Goal: Ask a question

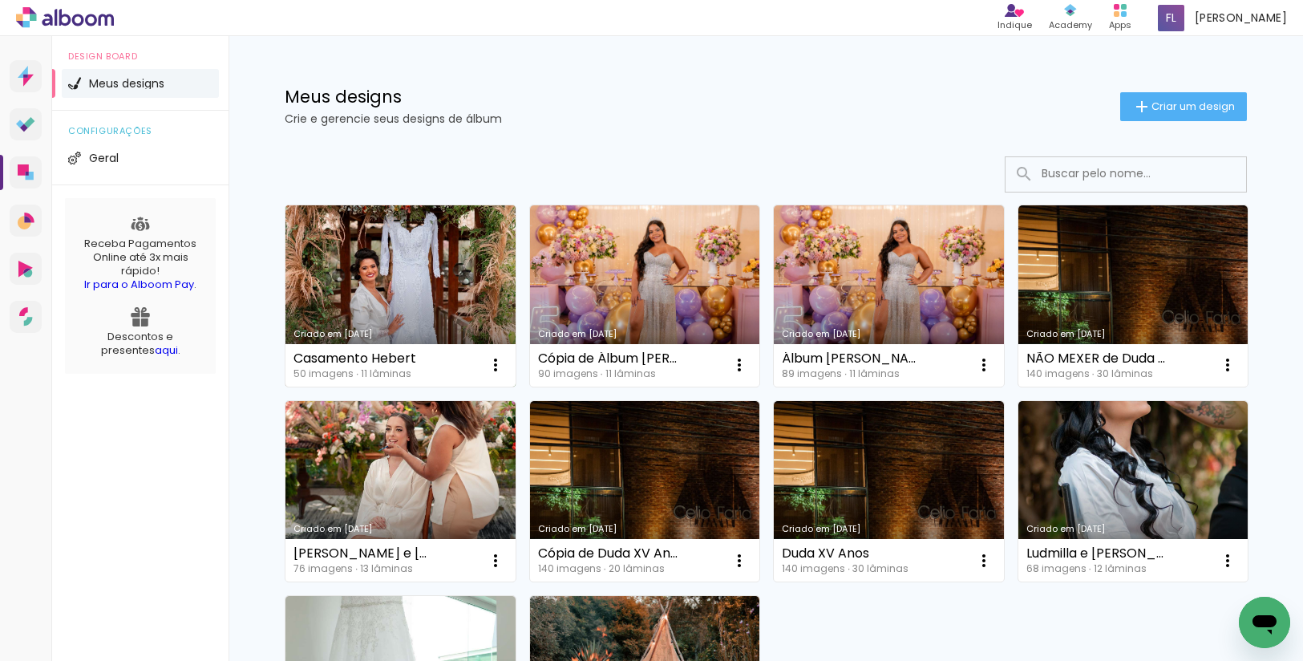
click at [433, 265] on link "Criado em [DATE]" at bounding box center [400, 295] width 230 height 181
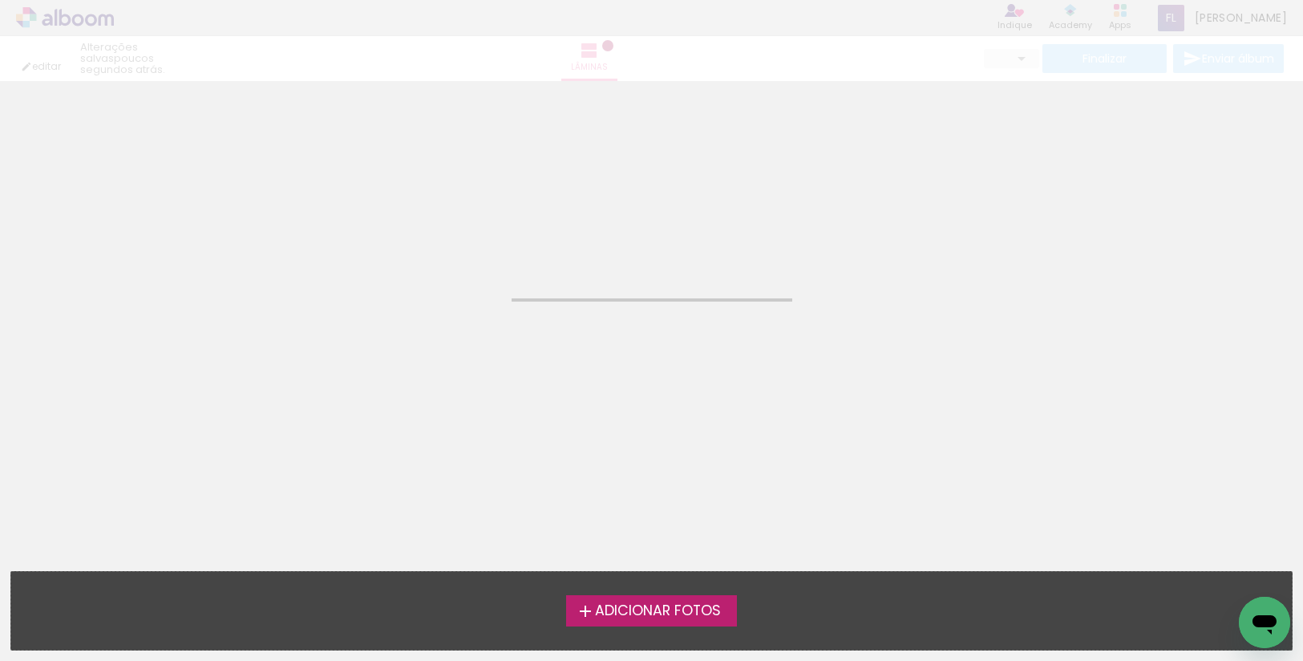
click at [433, 265] on neon-animated-pages "Confirmar Cancelar" at bounding box center [651, 371] width 1303 height 580
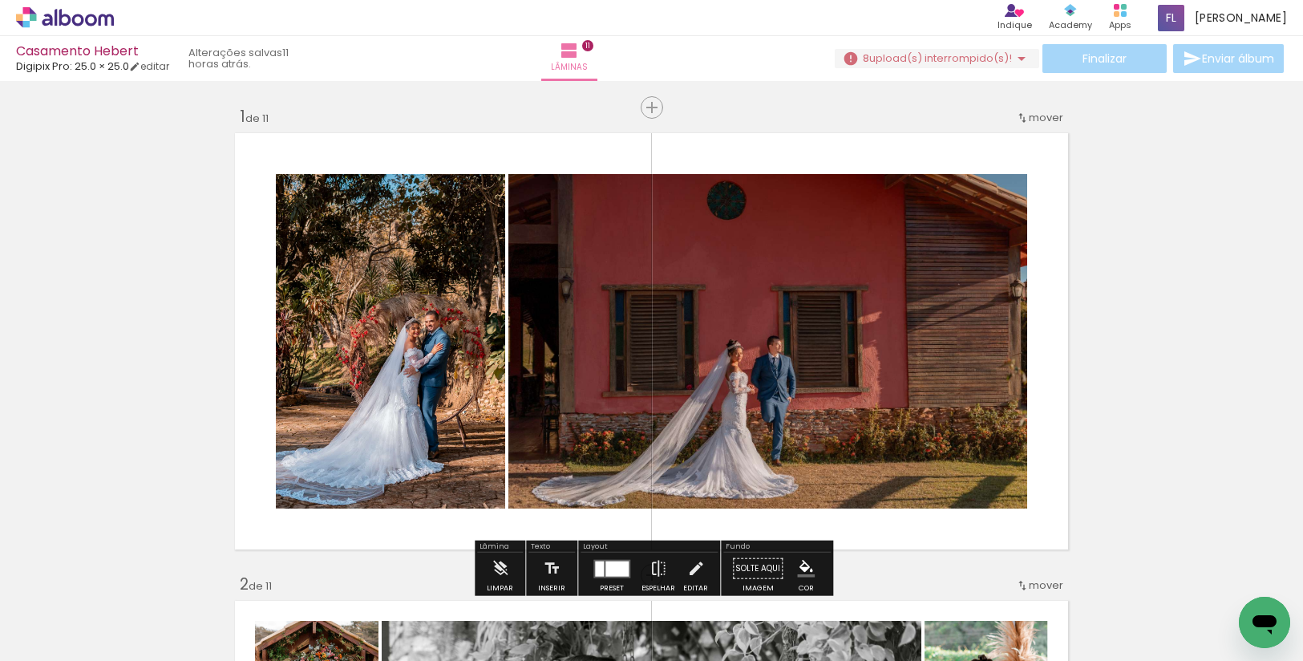
click at [948, 62] on span "upload(s) interrompido(s)!" at bounding box center [940, 58] width 143 height 15
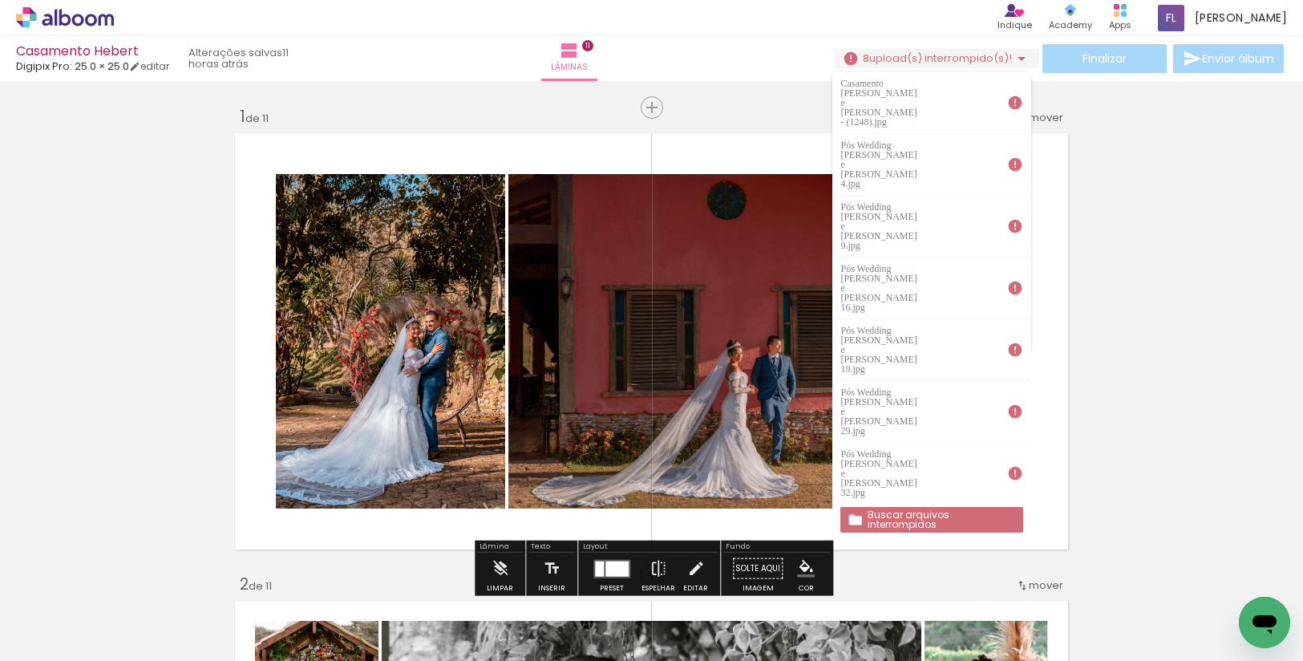
click at [0, 0] on slot "Buscar arquivos interrompidos" at bounding box center [0, 0] width 0 height 0
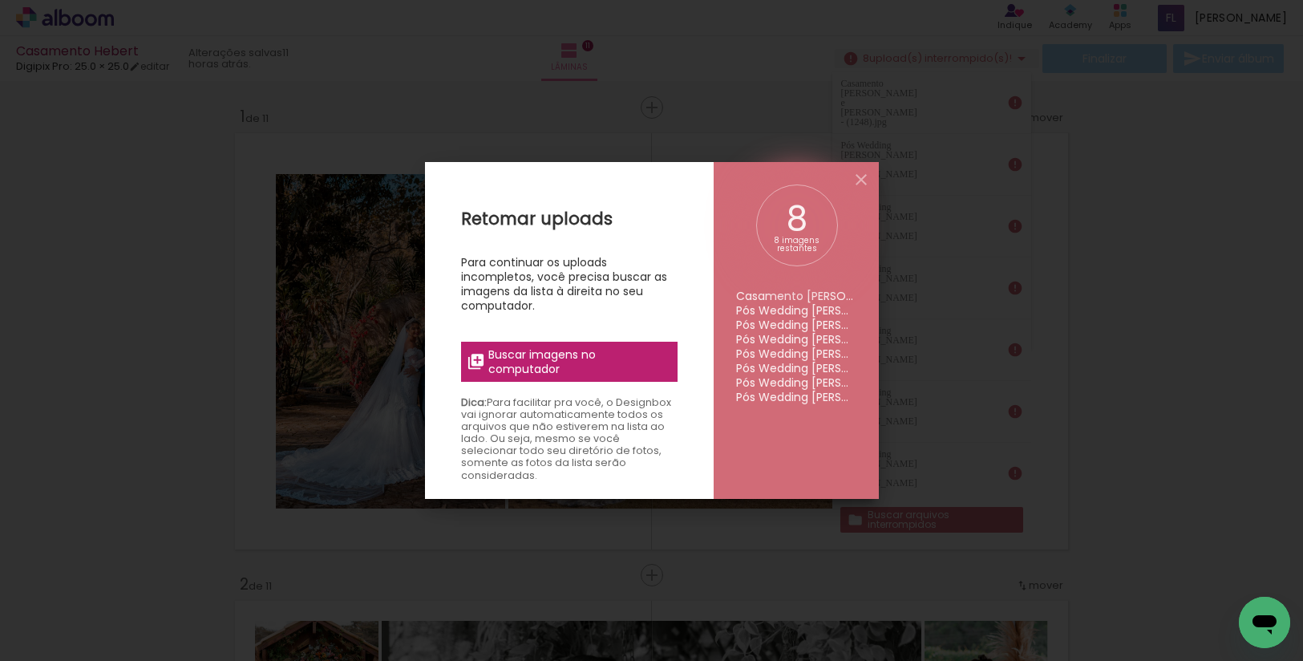
click at [0, 0] on span "Buscar imagens no computador" at bounding box center [0, 0] width 0 height 0
click at [0, 0] on input "file" at bounding box center [0, 0] width 0 height 0
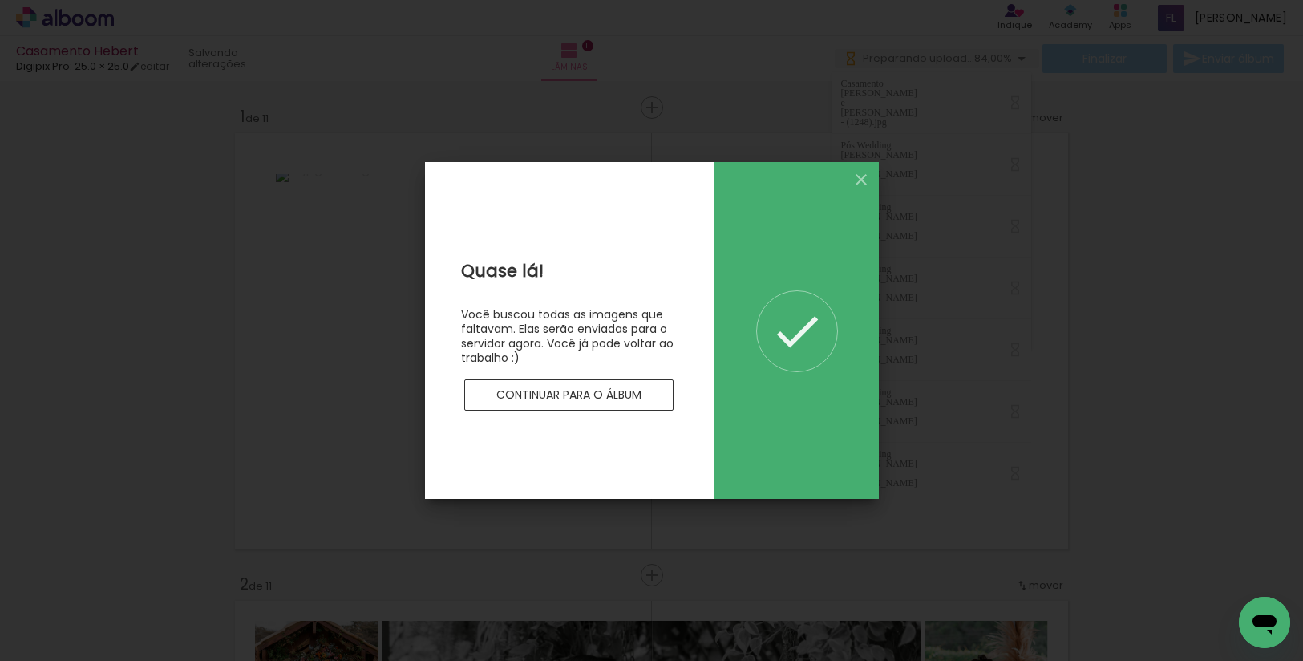
click at [0, 0] on iron-icon at bounding box center [0, 0] width 0 height 0
click at [0, 0] on slot "Continuar para o álbum" at bounding box center [0, 0] width 0 height 0
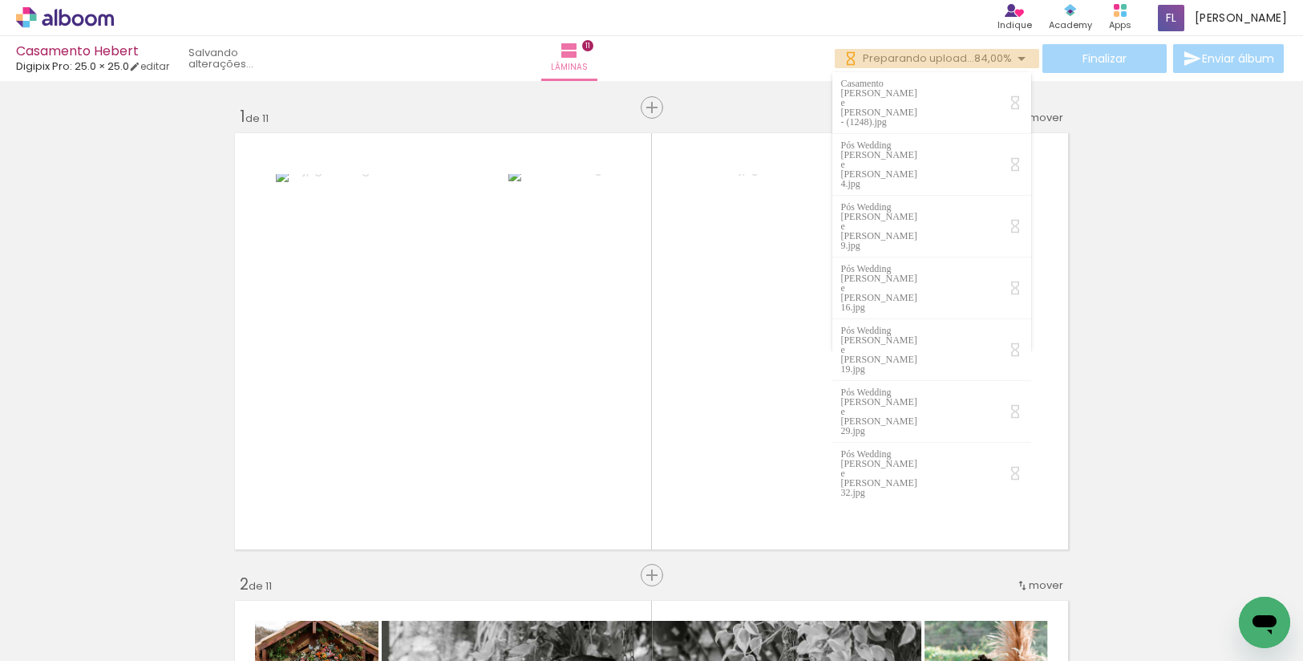
click at [927, 57] on span "Preparando upload..." at bounding box center [918, 58] width 111 height 15
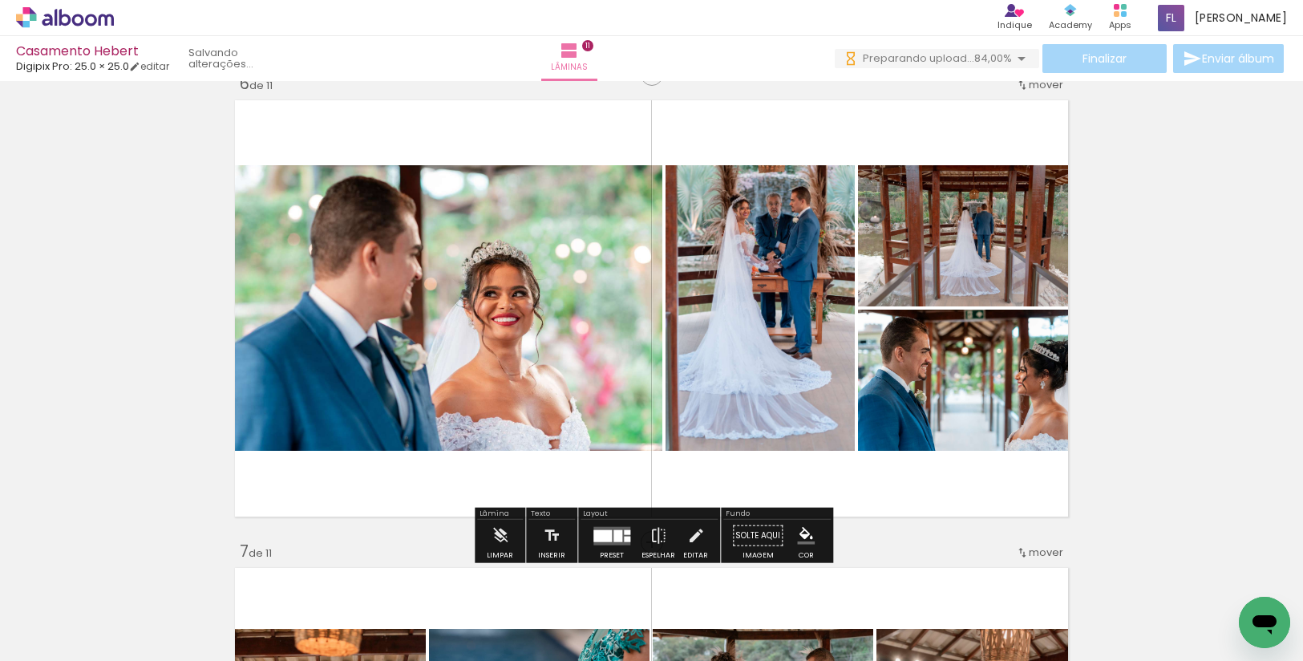
scroll to position [2370, 0]
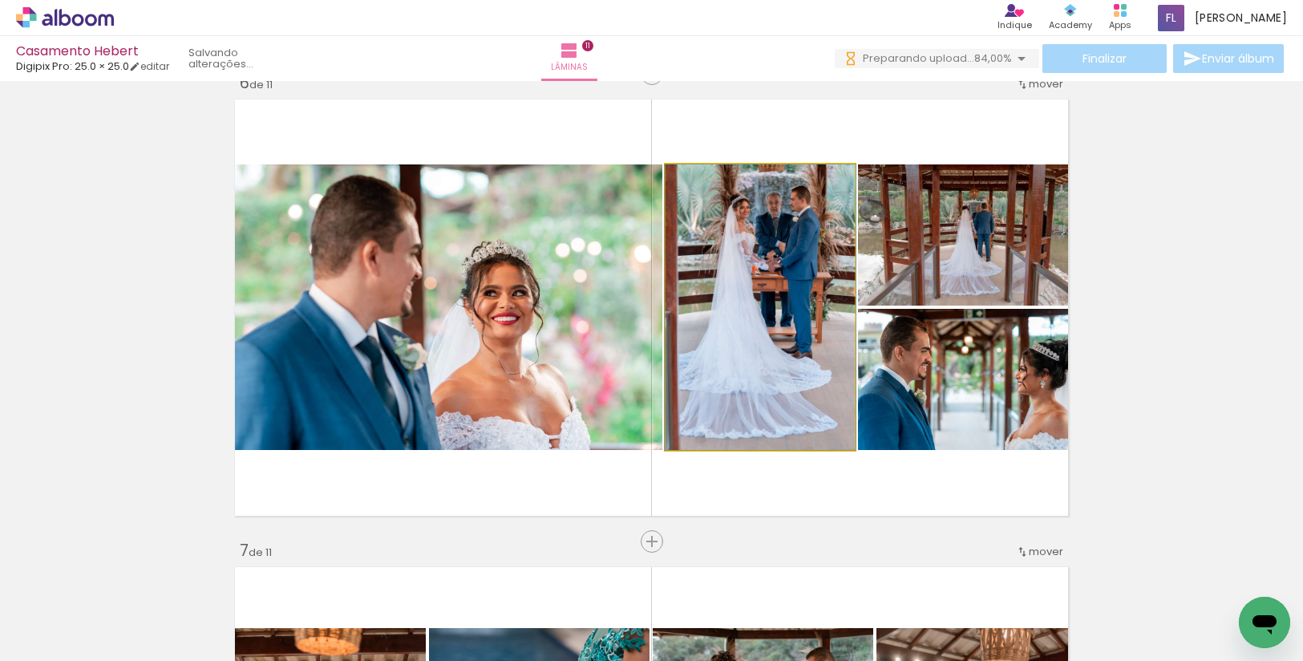
click at [750, 285] on quentale-photo at bounding box center [759, 306] width 189 height 285
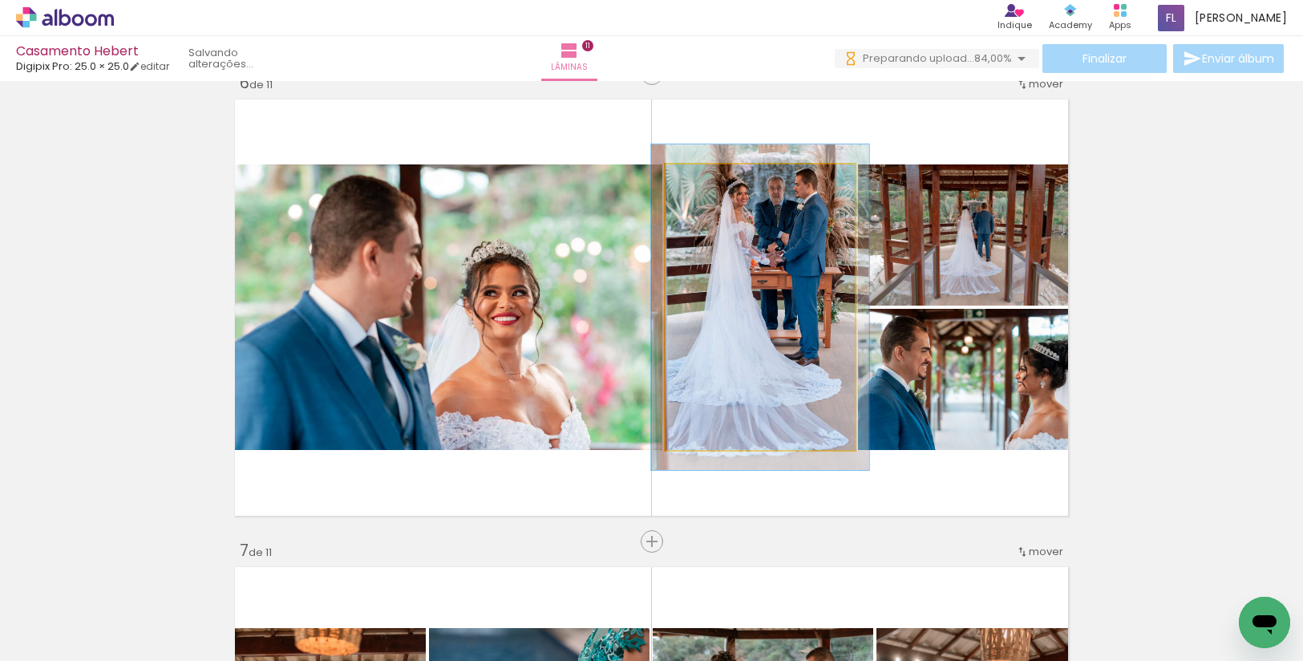
drag, startPoint x: 705, startPoint y: 186, endPoint x: 713, endPoint y: 190, distance: 9.0
type paper-slider "114"
click at [713, 190] on div at bounding box center [711, 181] width 26 height 26
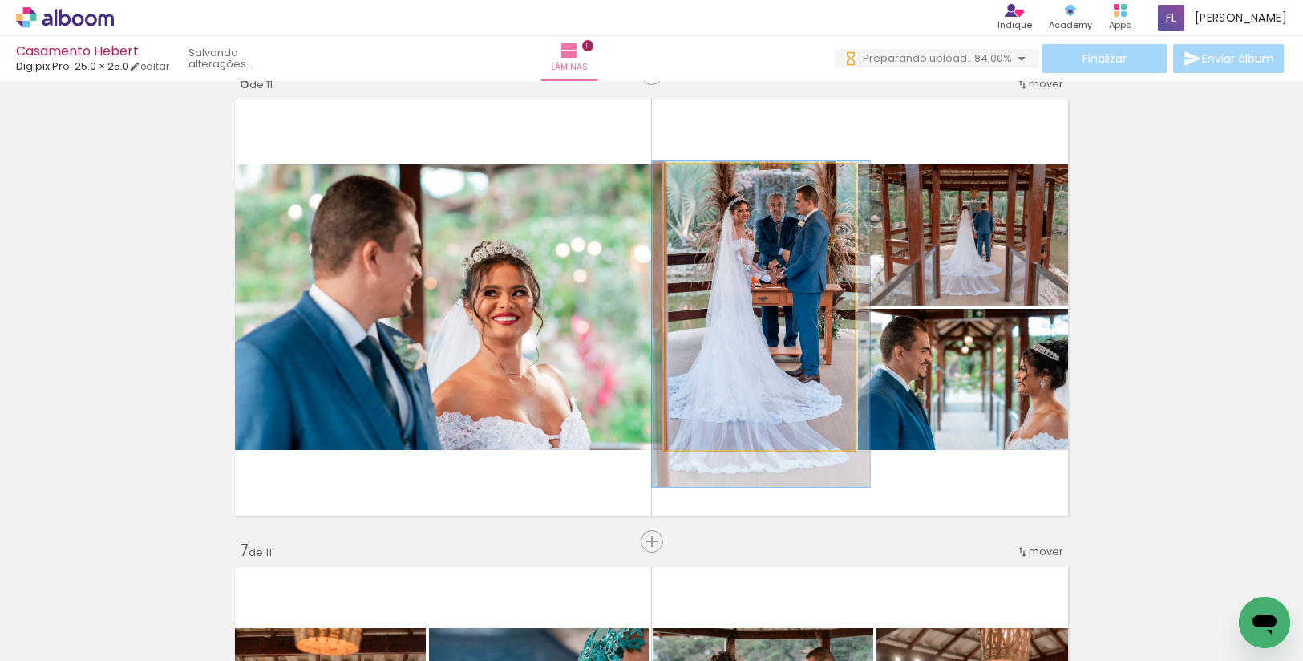
drag, startPoint x: 805, startPoint y: 329, endPoint x: 806, endPoint y: 345, distance: 16.9
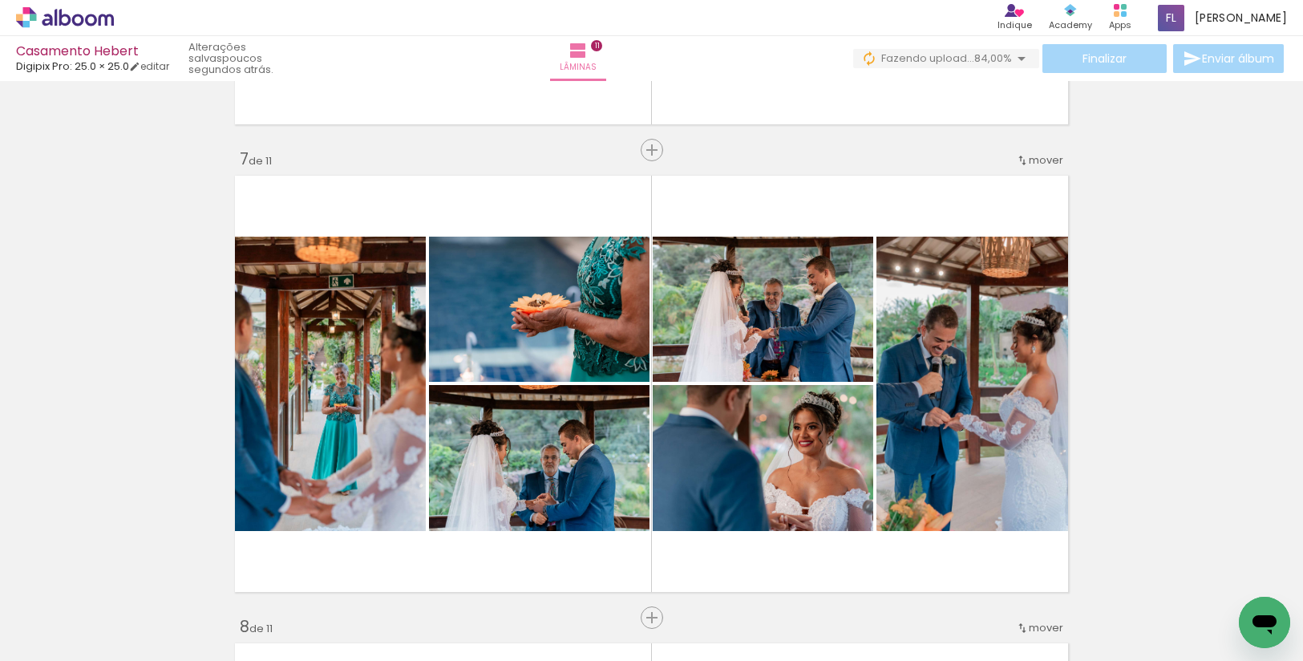
scroll to position [2318, 0]
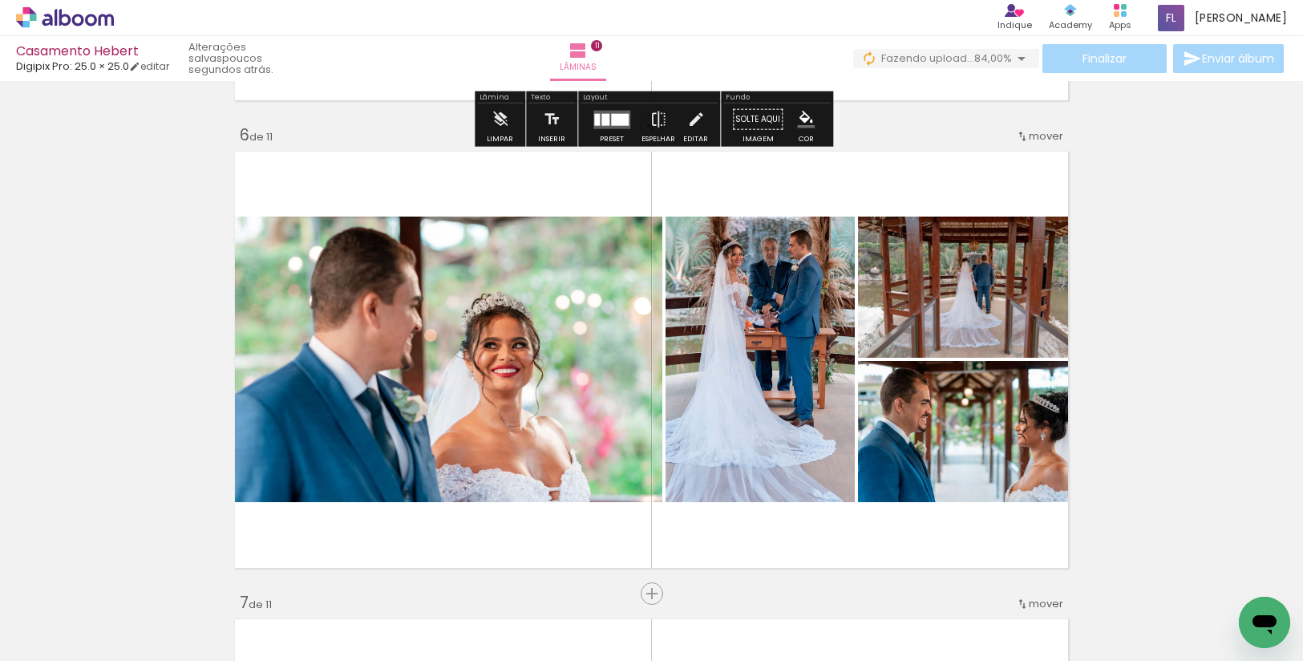
click at [916, 55] on span "Fazendo upload..." at bounding box center [927, 58] width 93 height 15
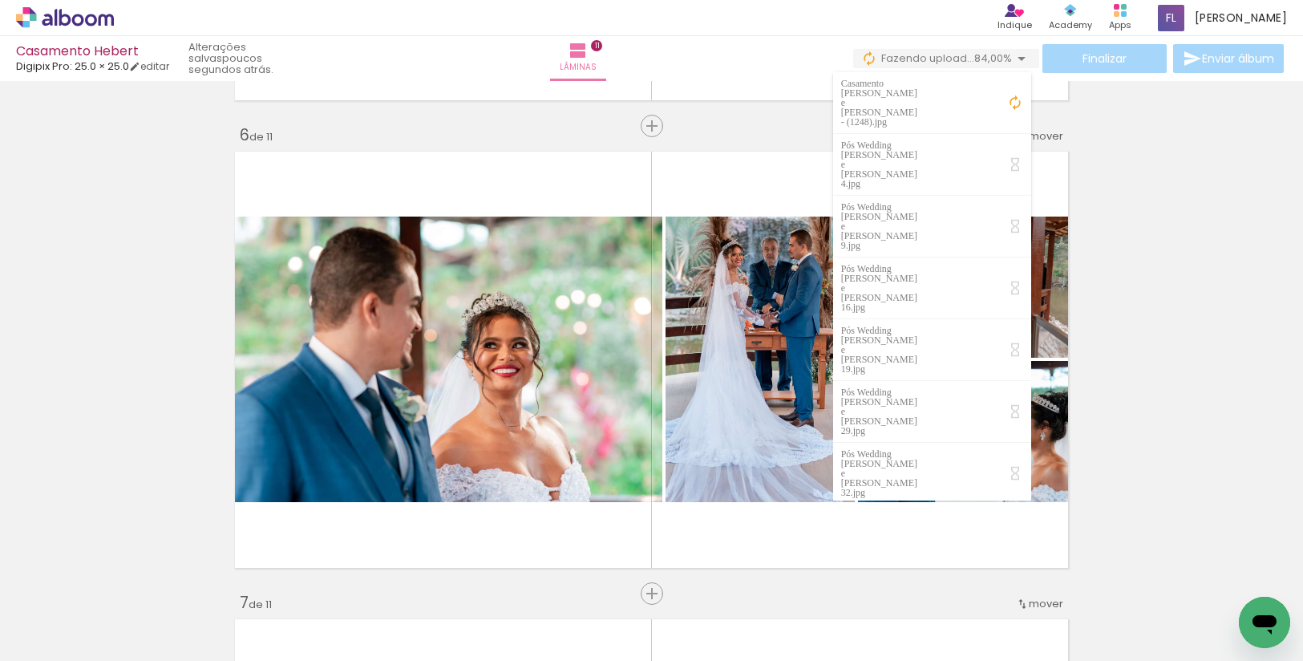
click at [1206, 452] on div "Inserir lâmina 1 de 11 Inserir lâmina 2 de 11 Inserir lâmina 3 de 11 Inserir lâ…" at bounding box center [651, 572] width 1303 height 5609
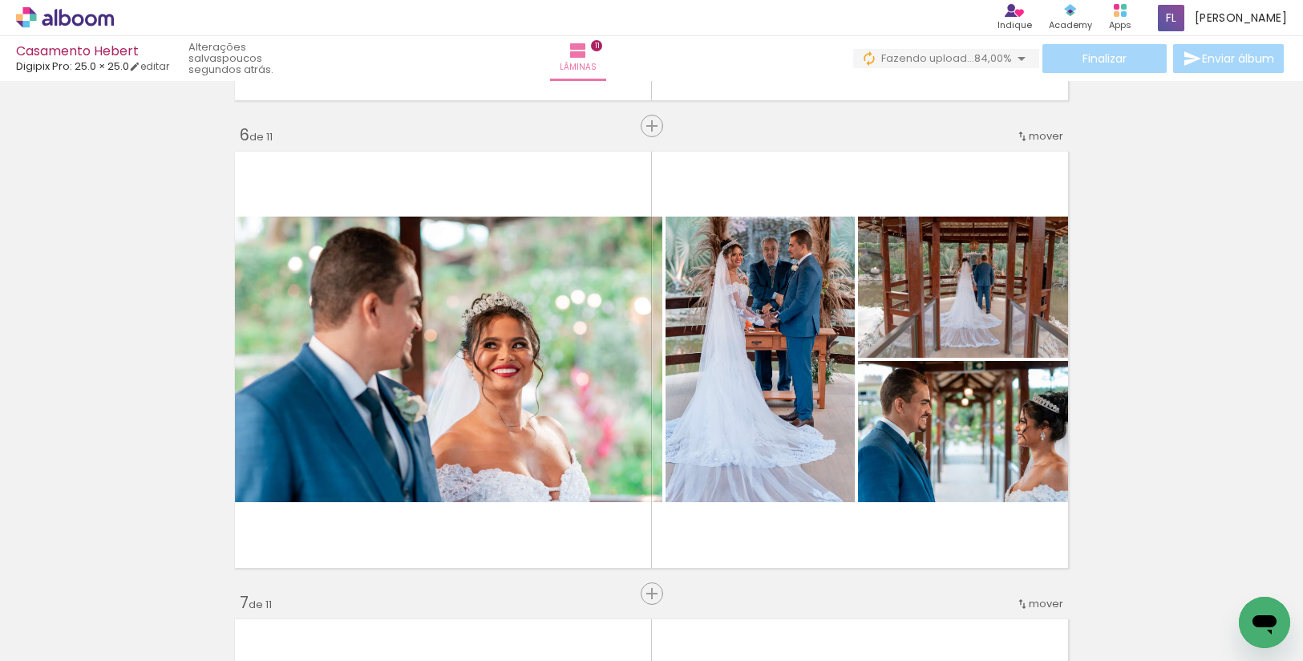
click at [1268, 632] on icon "Abrir janela de mensagens" at bounding box center [1264, 622] width 29 height 29
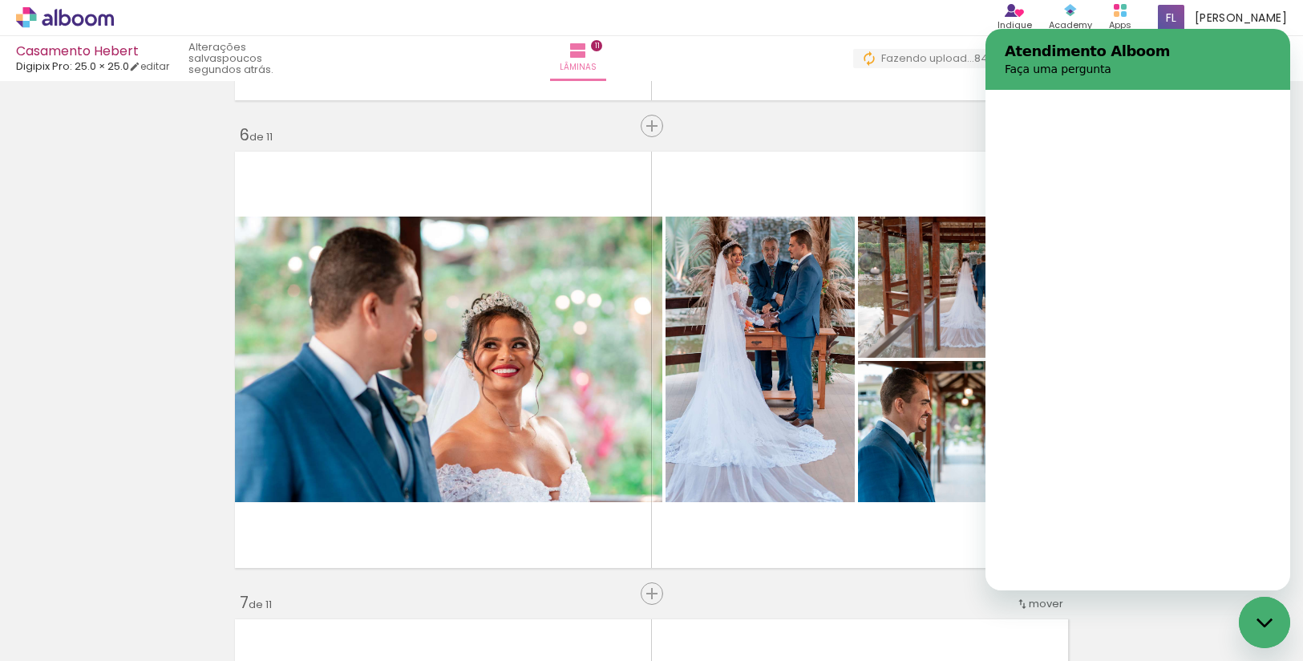
scroll to position [0, 0]
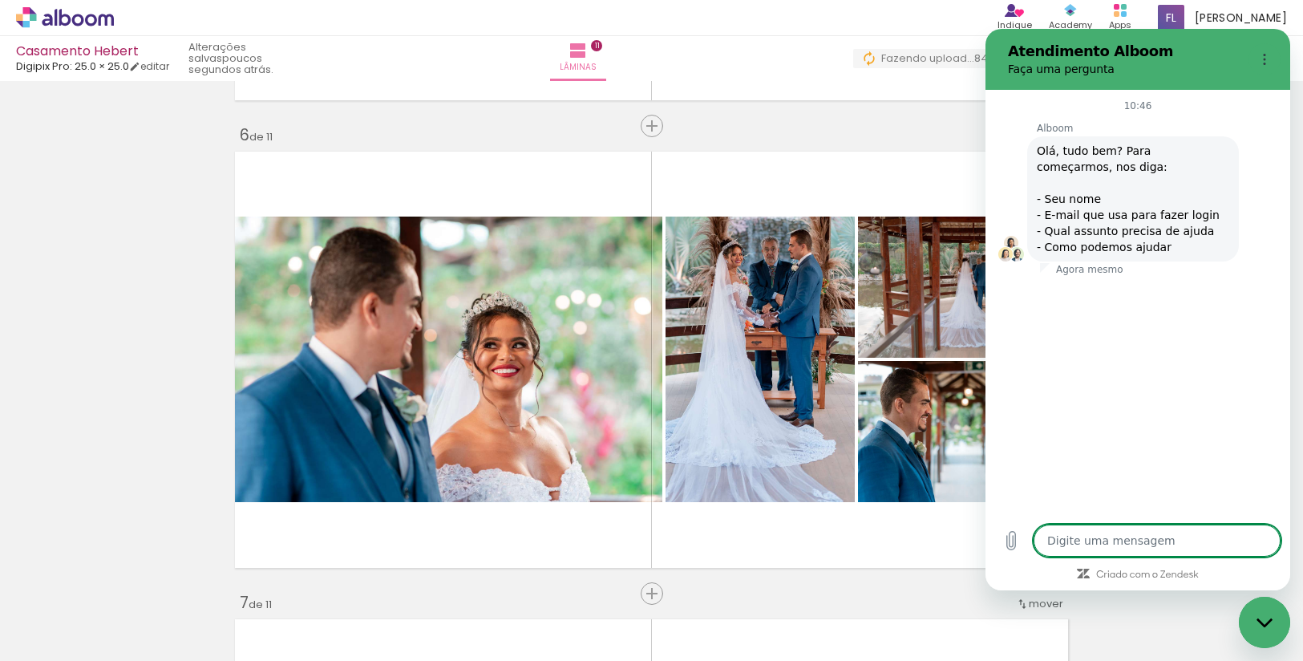
type textarea "x"
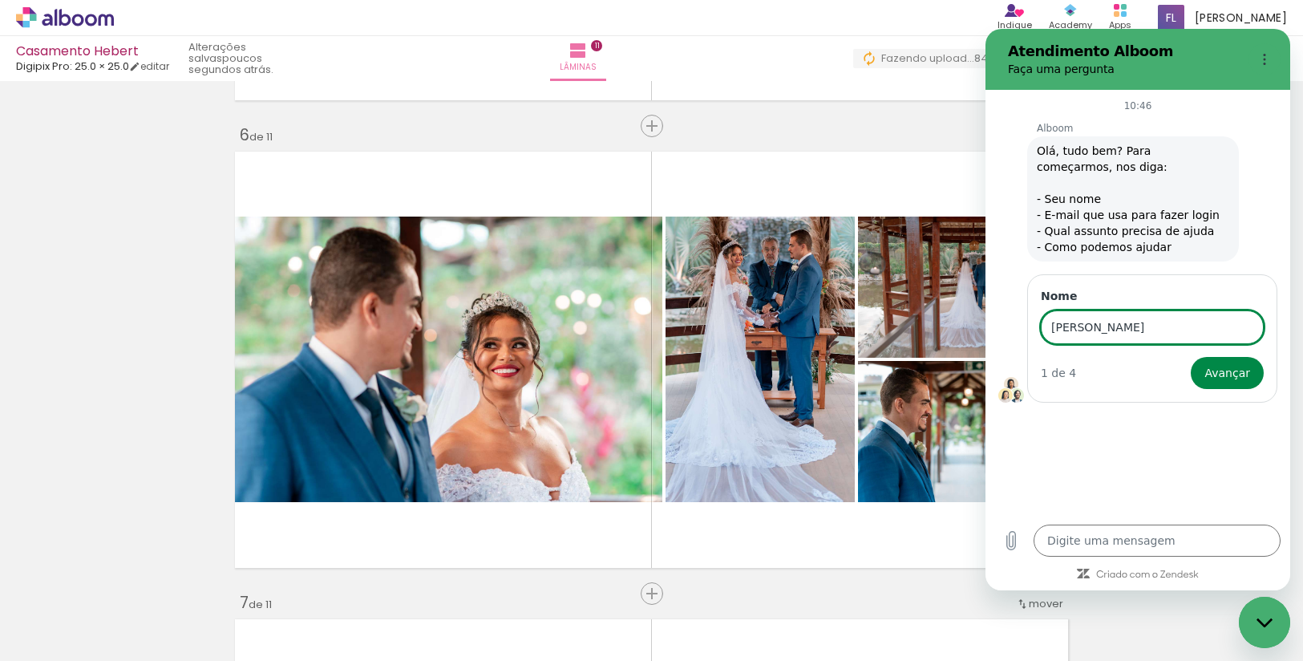
type input "[PERSON_NAME]"
click at [1190, 357] on button "Avançar" at bounding box center [1226, 373] width 73 height 32
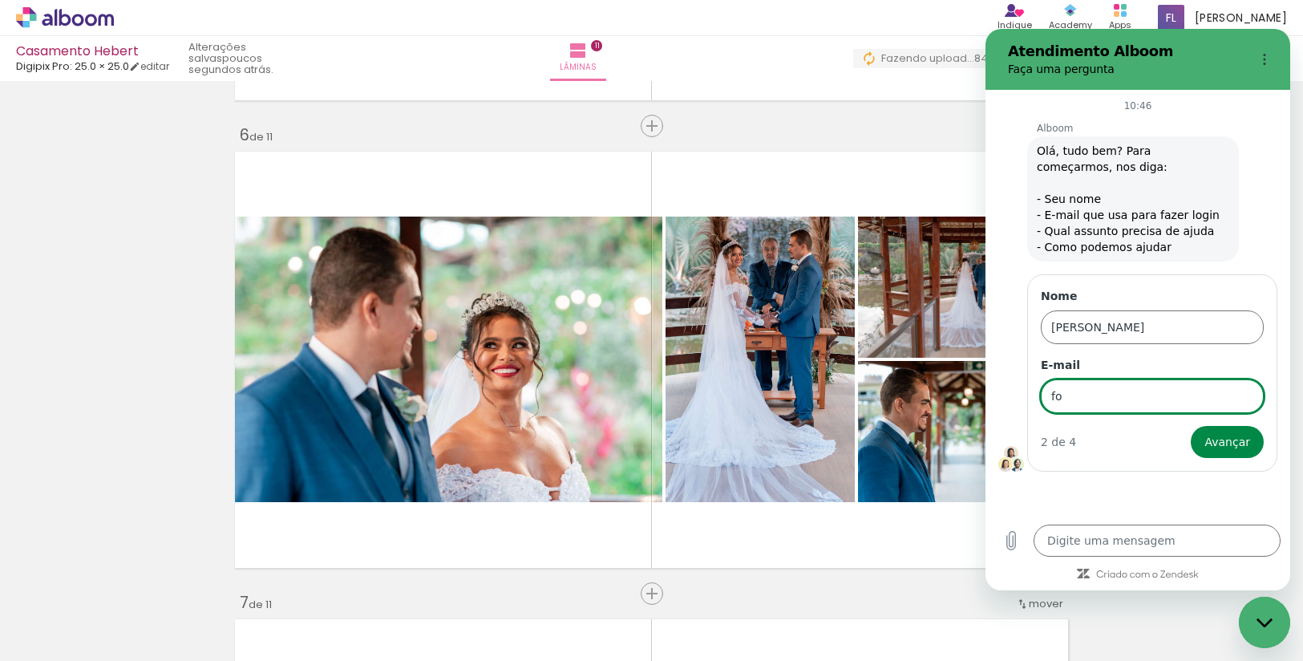
type input "fotografa.fernandalopes@live.com"
click at [1190, 426] on button "Avançar" at bounding box center [1226, 442] width 73 height 32
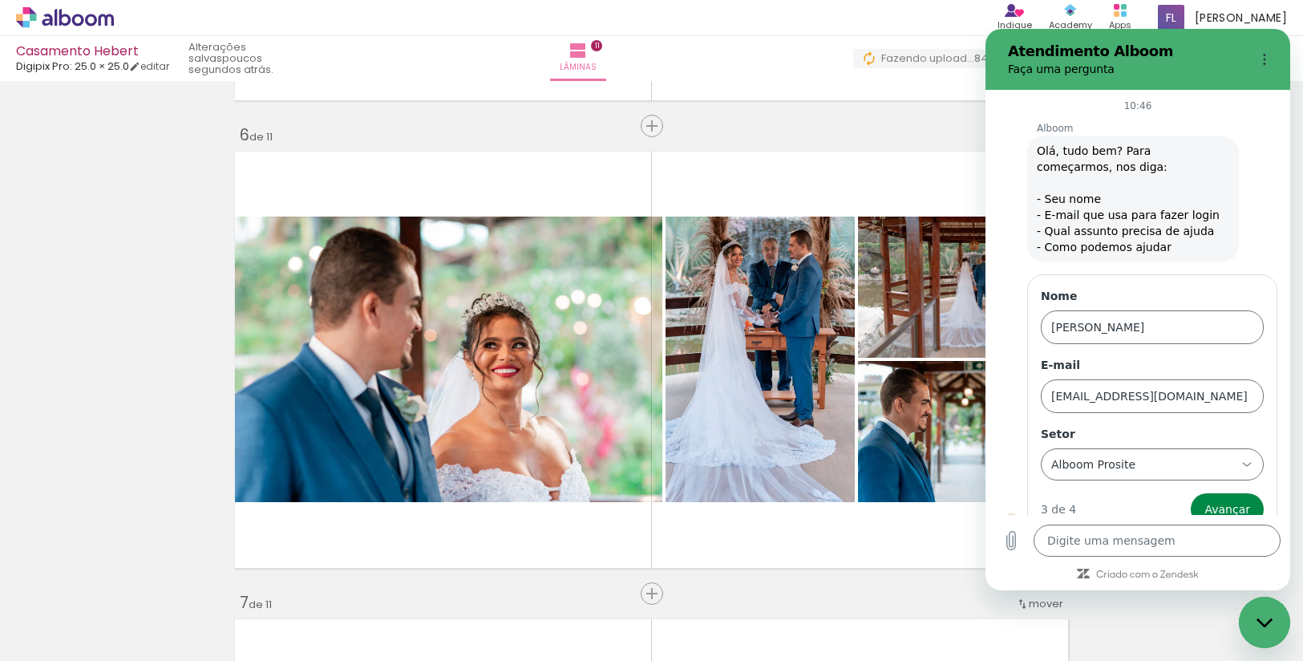
scroll to position [22, 0]
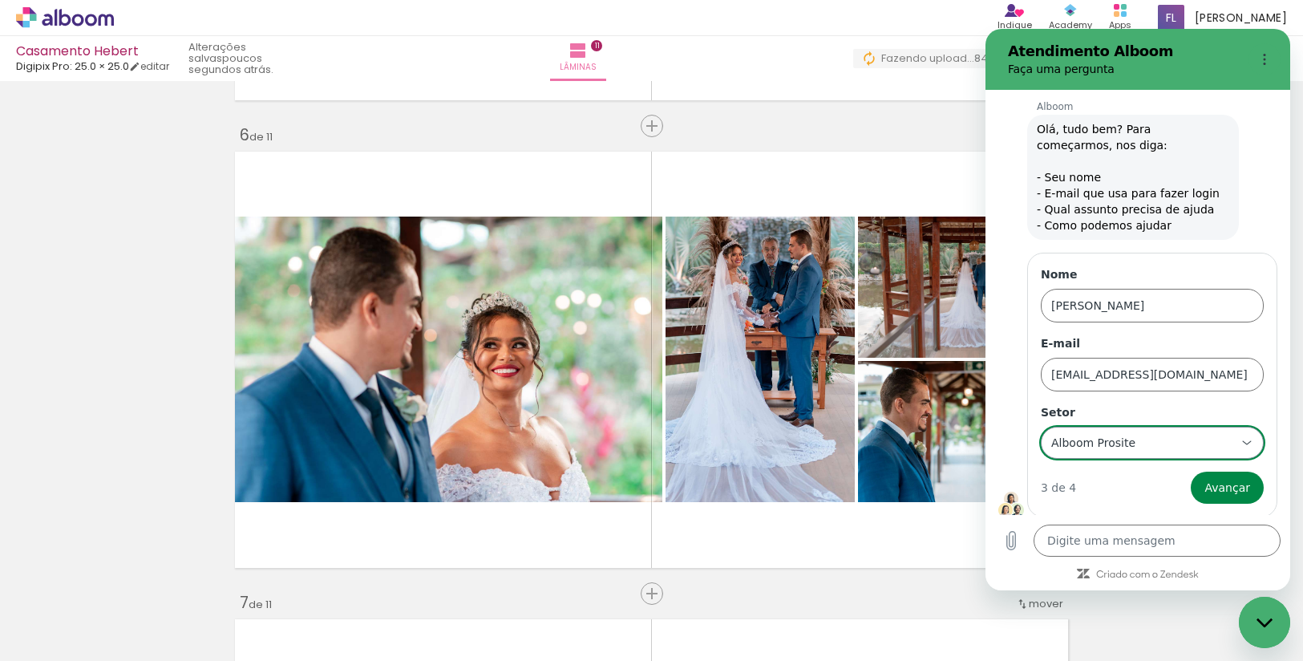
click at [1137, 452] on div "Alboom Prosite Alboom Prosite" at bounding box center [1142, 442] width 186 height 29
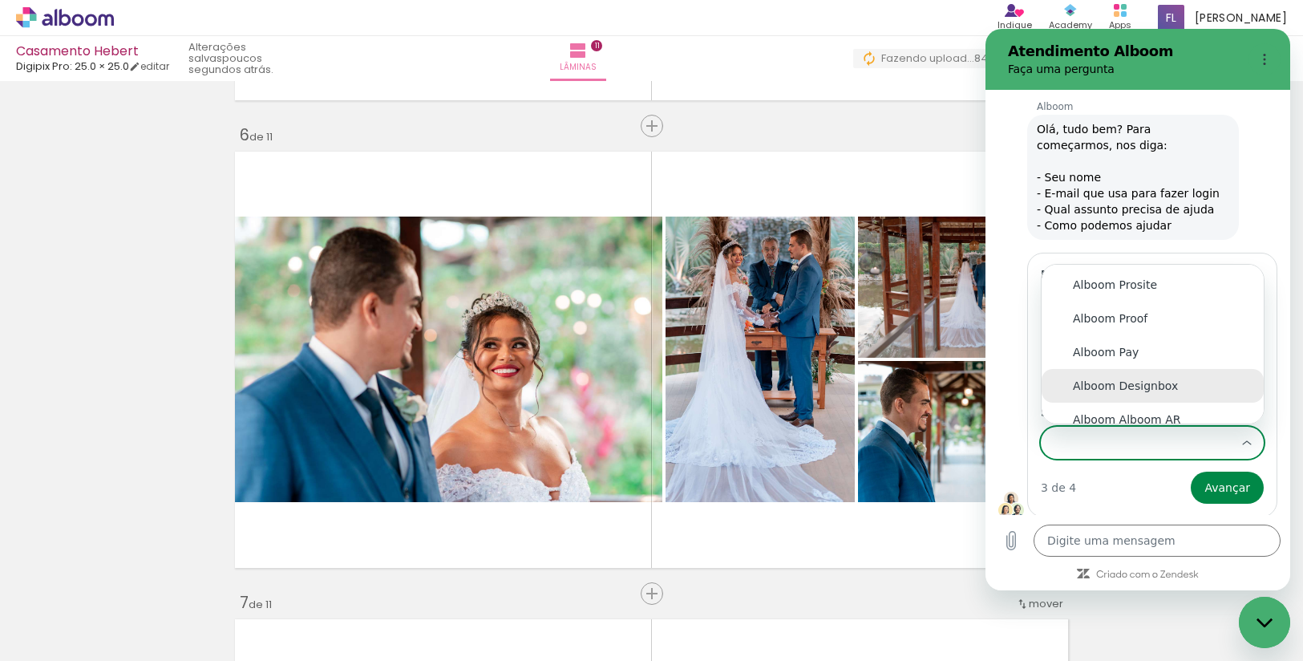
scroll to position [9, 0]
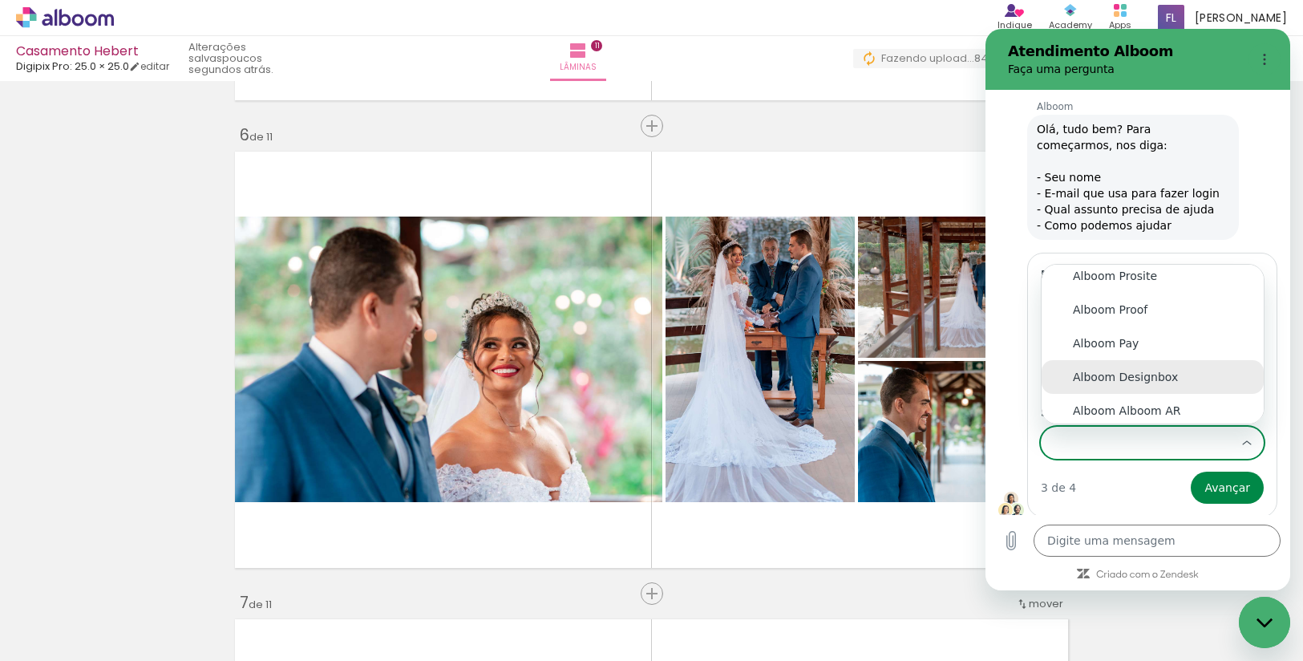
click at [1133, 375] on div "Alboom Designbox" at bounding box center [1153, 377] width 160 height 16
type input "Alboom Designbox"
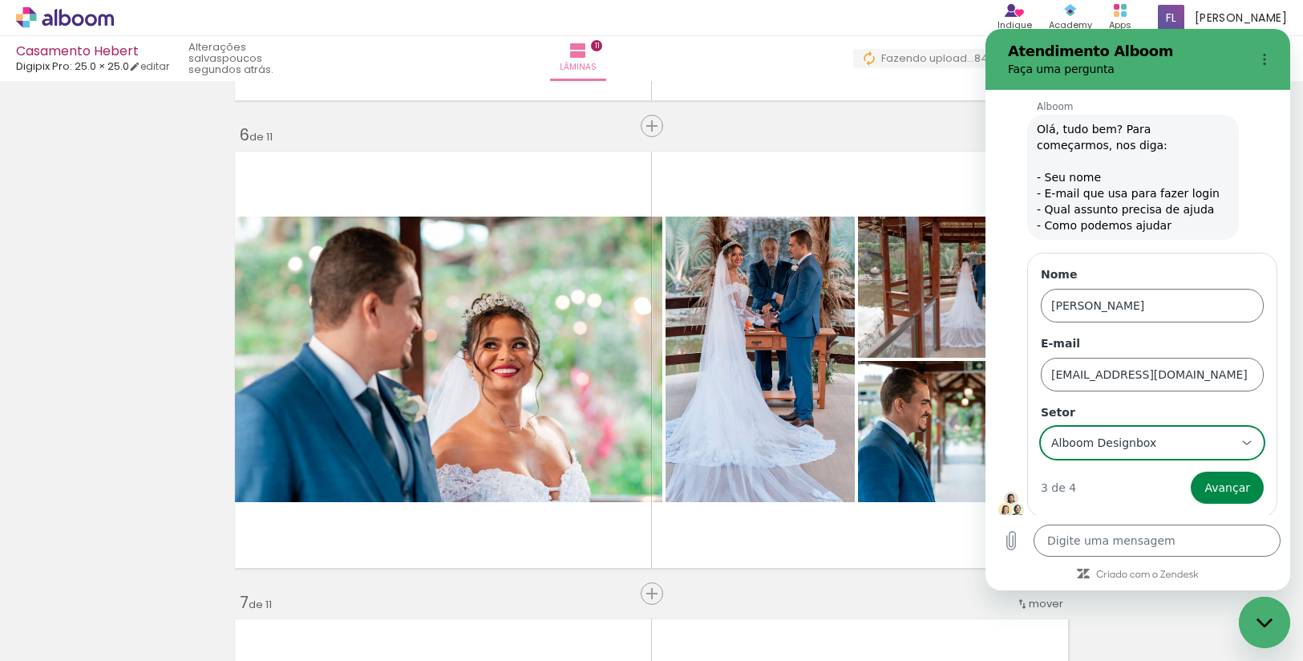
scroll to position [0, 0]
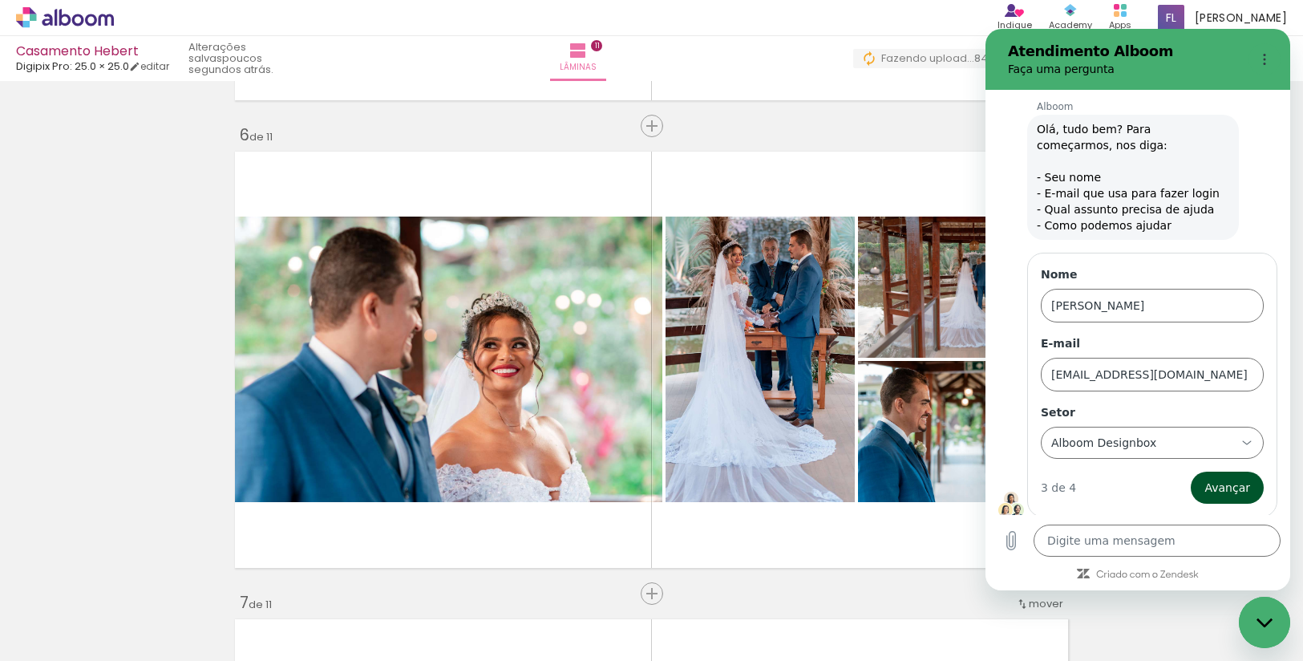
click at [1224, 497] on button "Avançar" at bounding box center [1226, 487] width 73 height 32
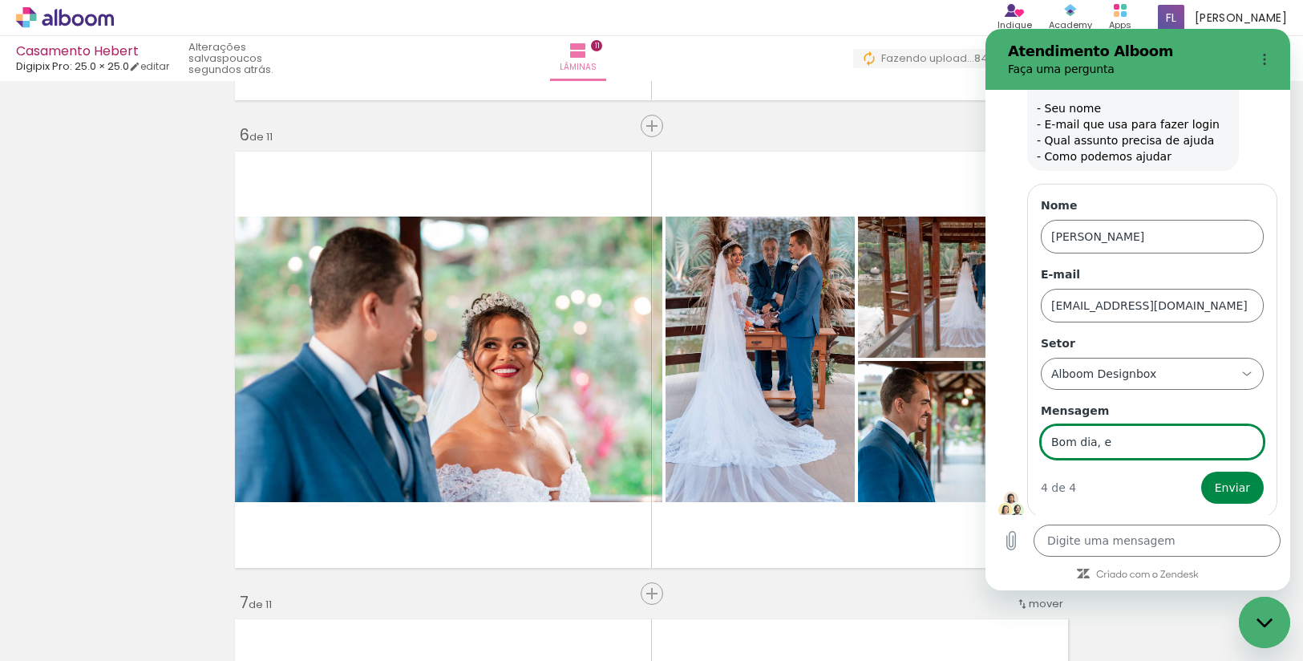
type input "Bom dia, estou com problema com o álbum da Ana Clara; uma imagem esta dando err…"
click at [1222, 478] on span "Enviar" at bounding box center [1231, 487] width 35 height 19
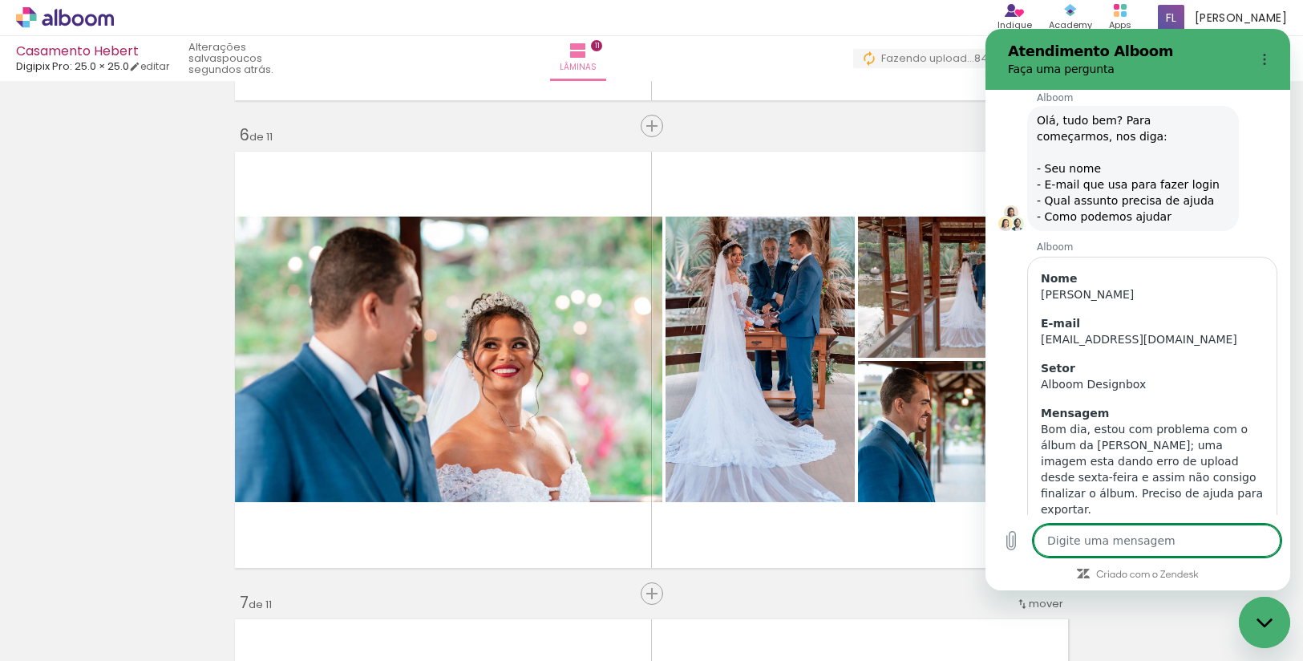
scroll to position [65, 0]
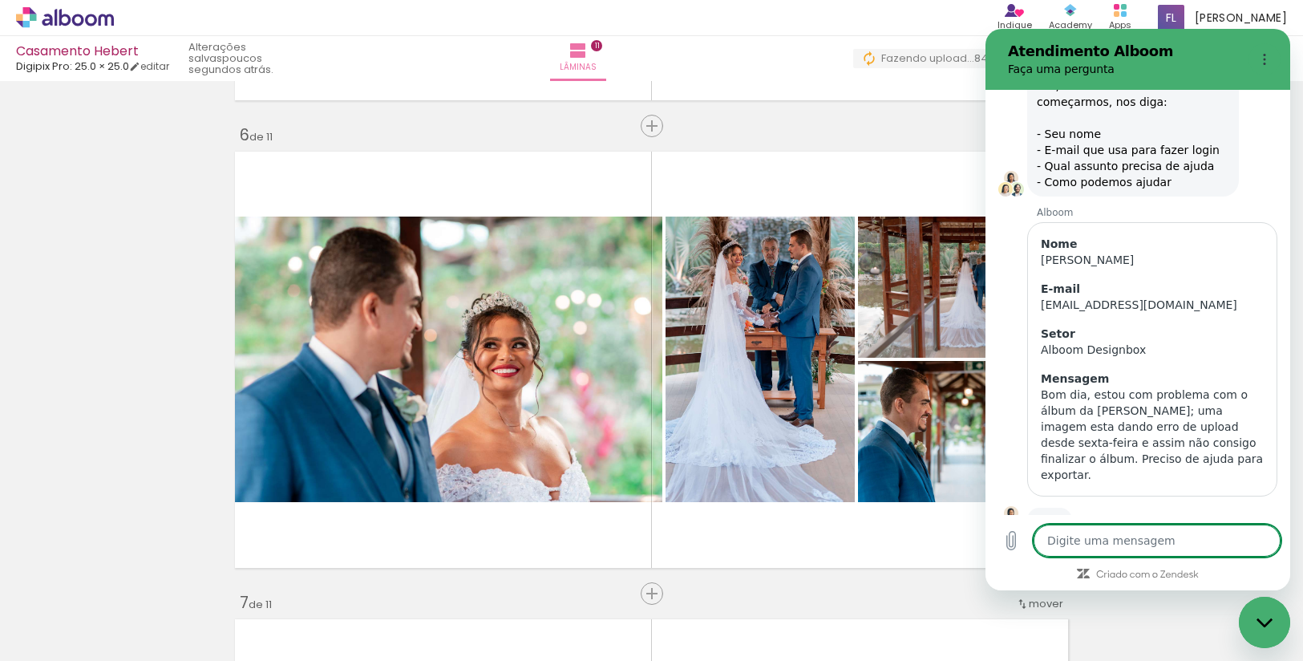
type textarea "x"
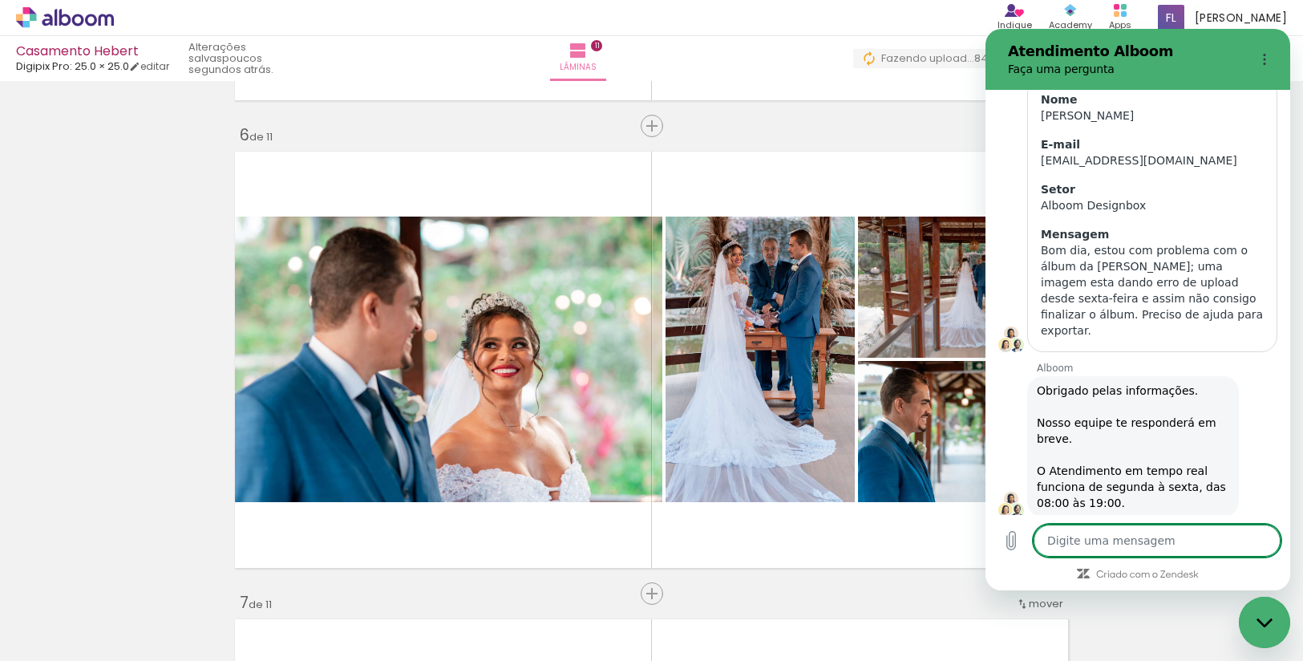
scroll to position [212, 0]
type textarea "P"
type textarea "x"
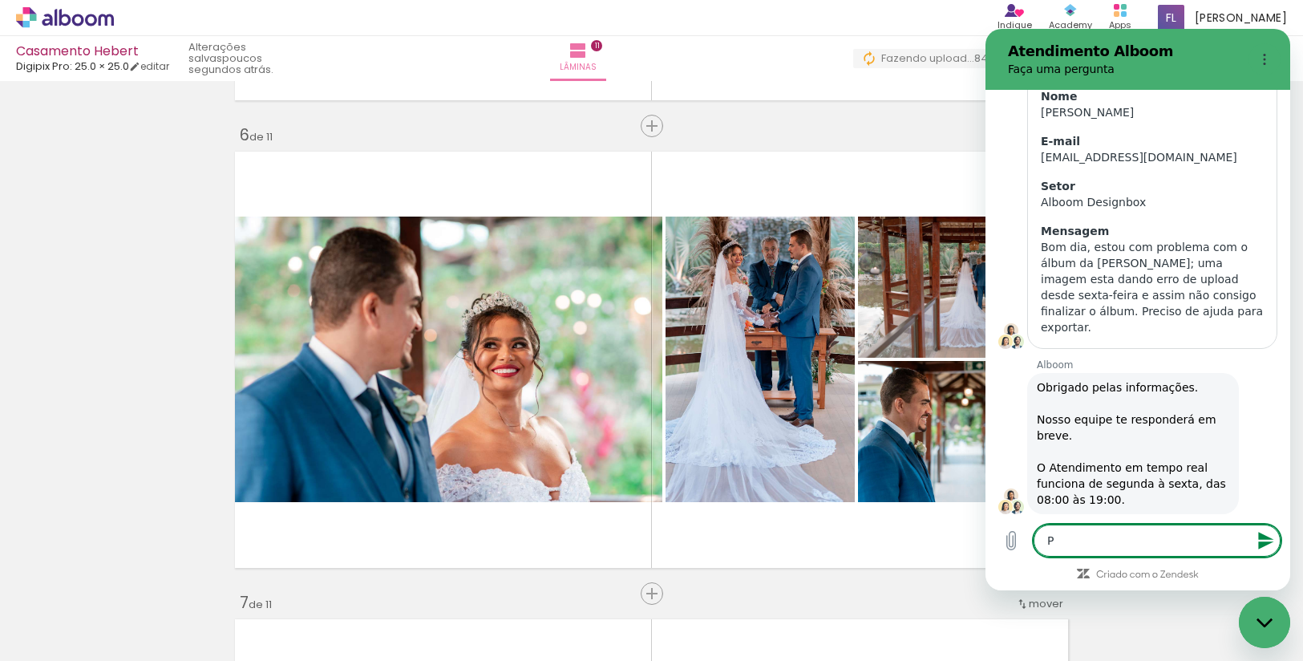
type textarea "Pe"
type textarea "x"
type textarea "Per"
type textarea "x"
type textarea "Perd"
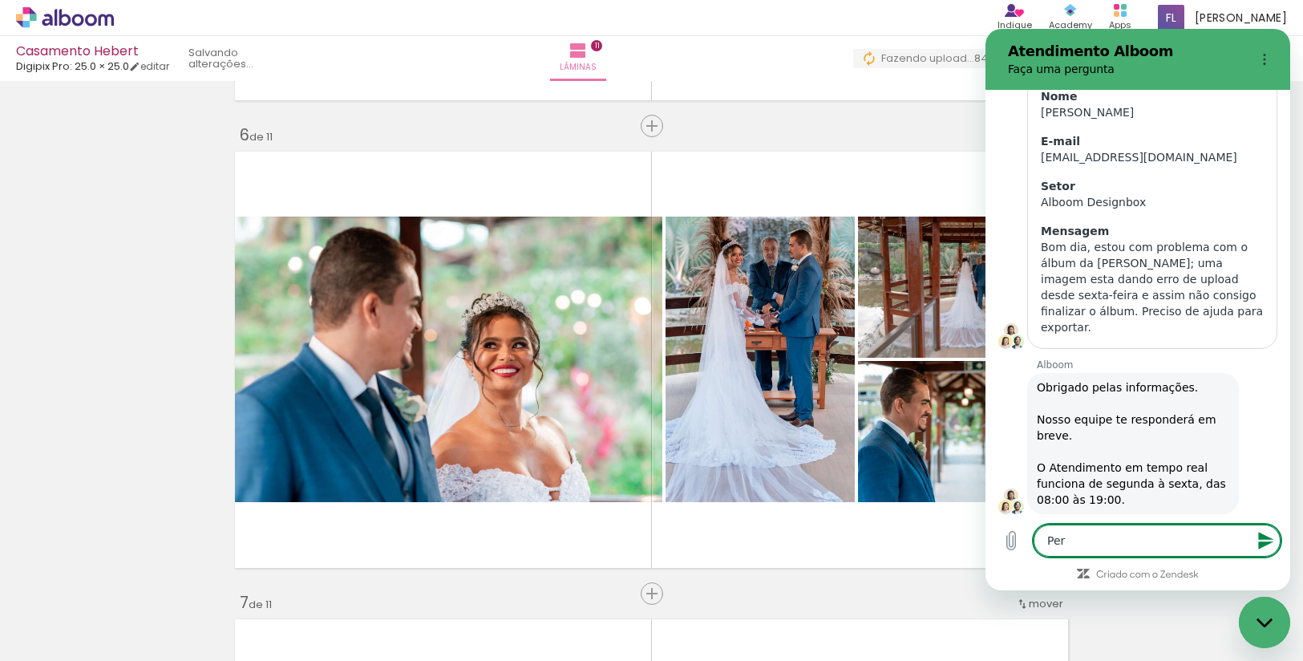
type textarea "x"
type textarea "Perda"
type textarea "x"
type textarea "Perdã"
type textarea "x"
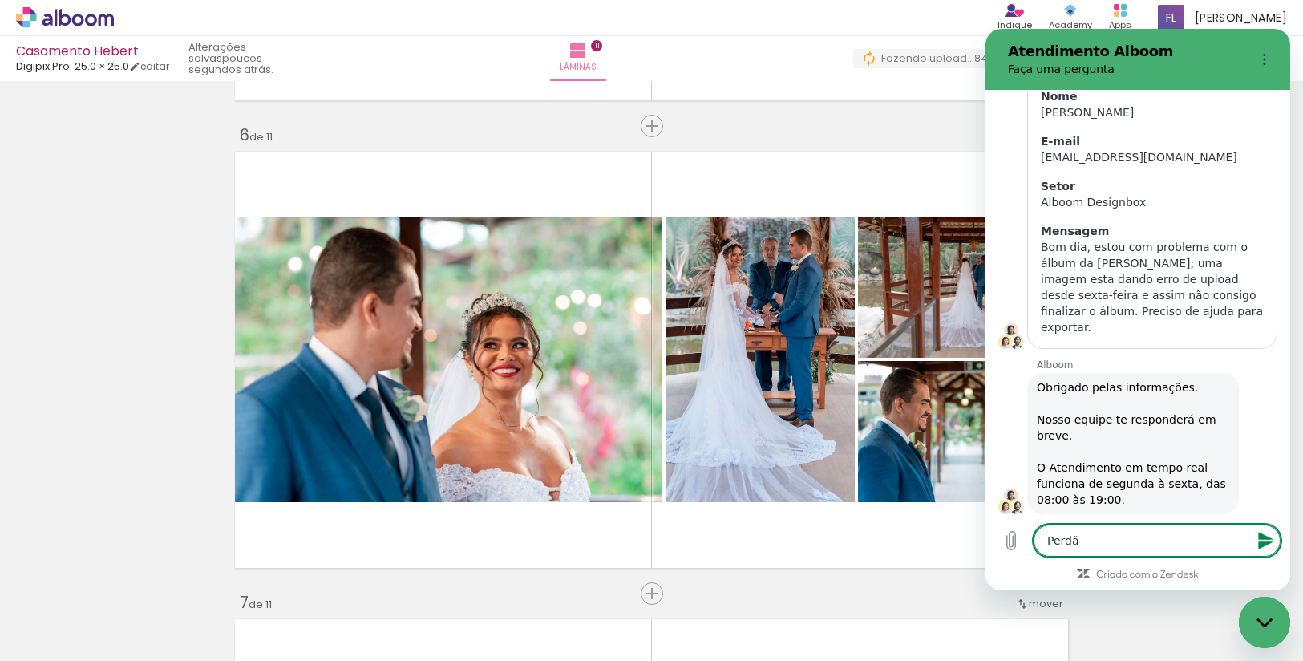
type textarea "Perdão"
type textarea "x"
type textarea "Perdão"
type textarea "x"
type textarea "Perdão A"
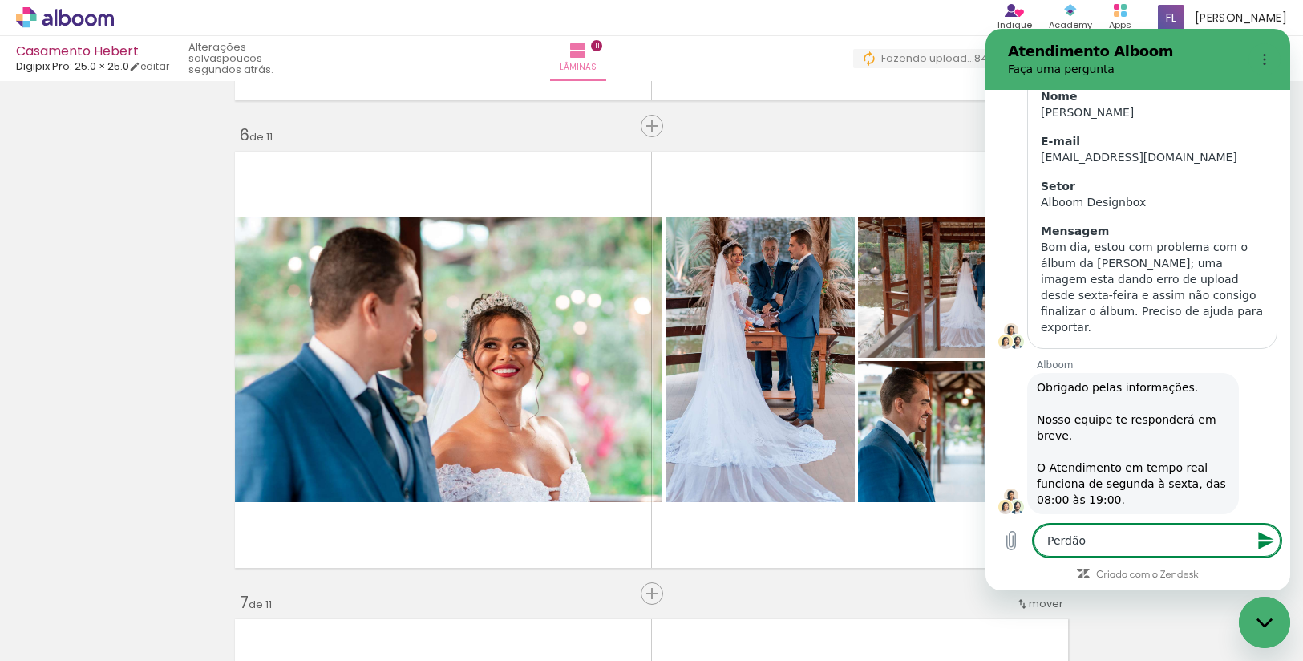
type textarea "x"
type textarea "Perdão Al"
type textarea "x"
type textarea "Perdão Alb"
type textarea "x"
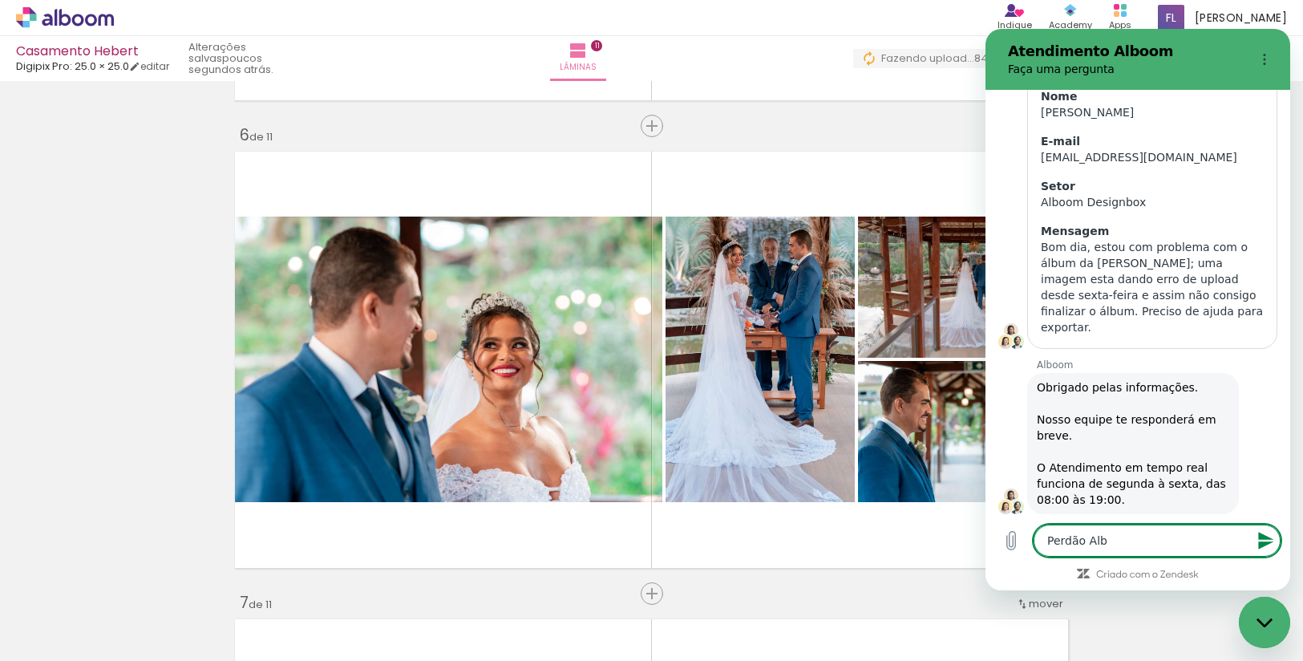
type textarea "Perdão Albu"
type textarea "x"
type textarea "Perdão Album"
type textarea "x"
type textarea "Perdão Album"
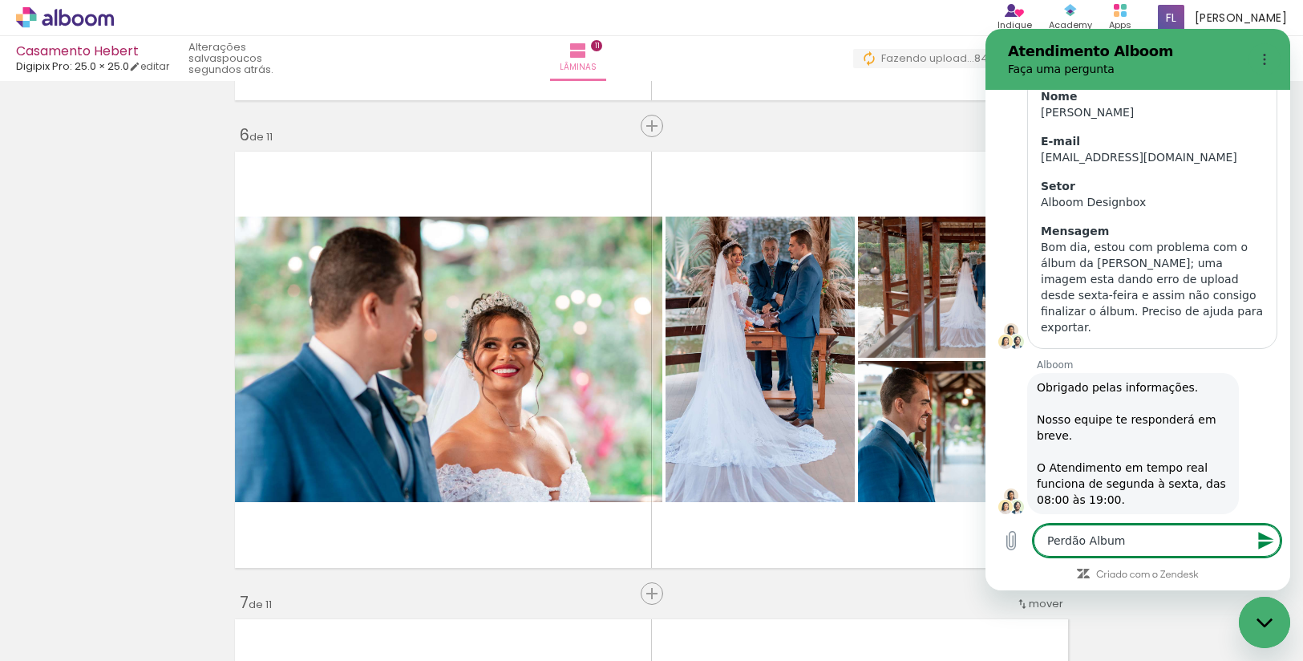
type textarea "x"
type textarea "Perdão Album d"
type textarea "x"
type textarea "Perdão Album da"
type textarea "x"
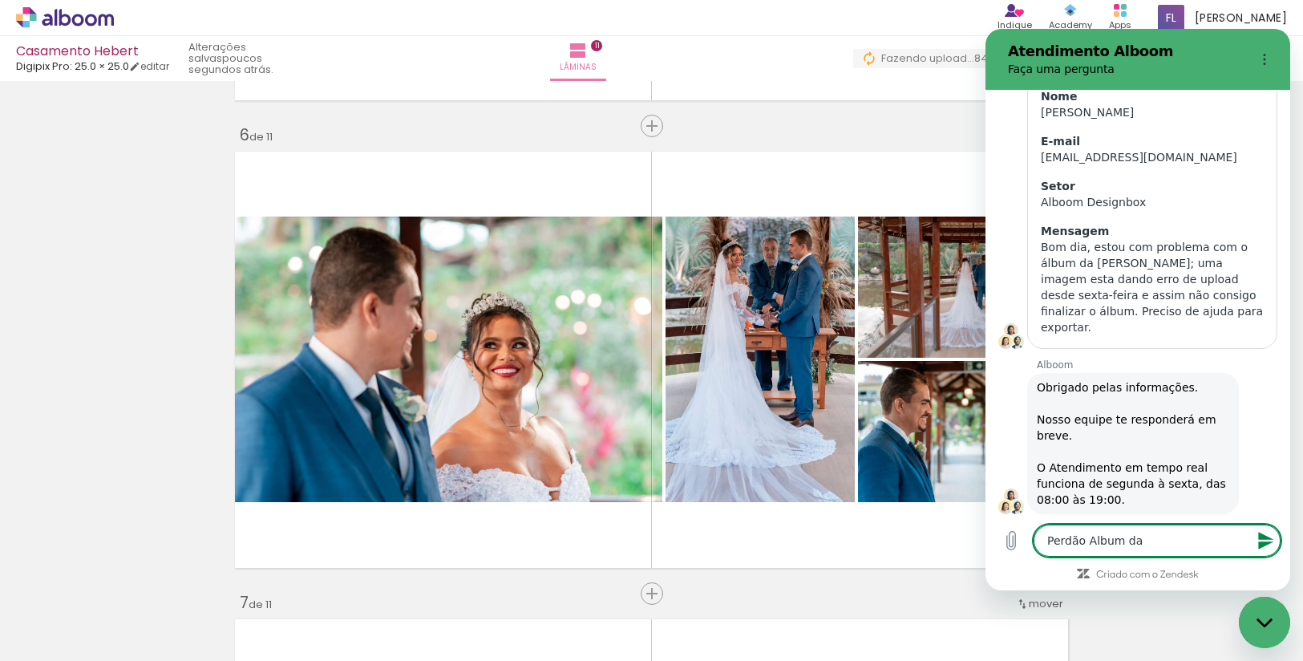
type textarea "Perdão Album da"
type textarea "x"
type textarea "Perdão Album da"
type textarea "x"
type textarea "Perdão Album d"
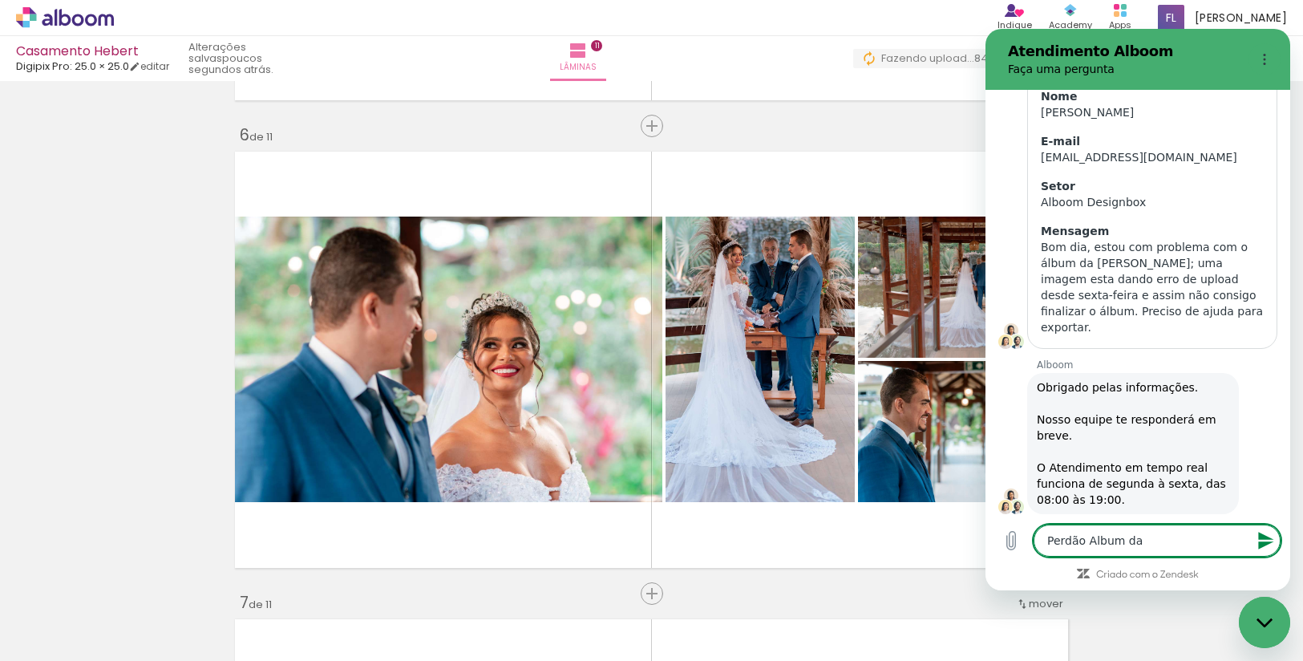
type textarea "x"
type textarea "Perdão Album"
type textarea "x"
type textarea "Perdão Album ""
type textarea "x"
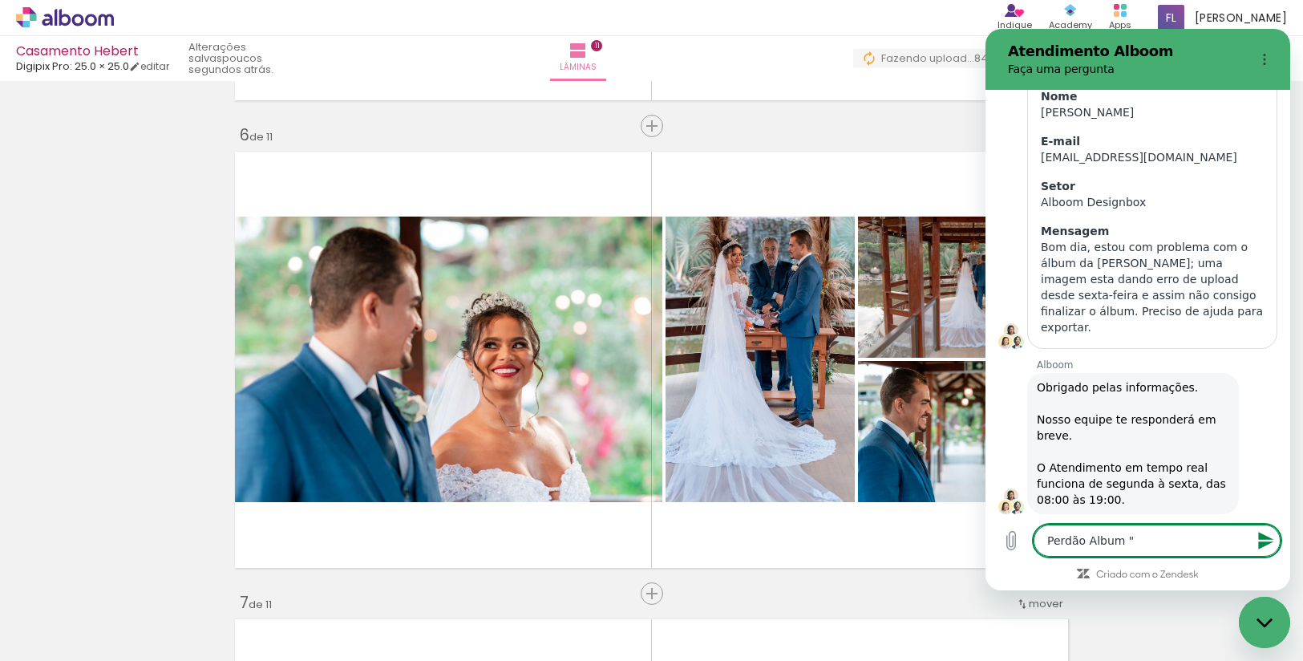
type textarea "Perdão Album "C"
type textarea "x"
type textarea "Perdão Album "Ca"
type textarea "x"
type textarea "Perdão Album "Cas"
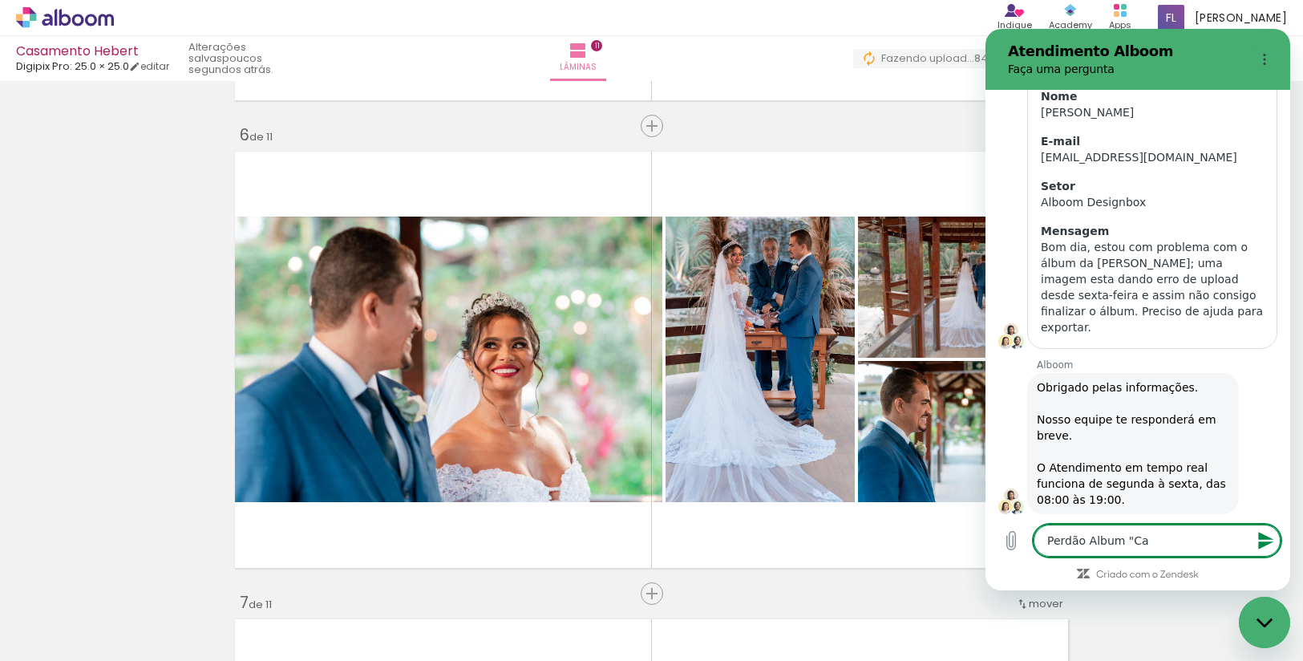
type textarea "x"
type textarea "Perdão Album "Casa"
type textarea "x"
type textarea "Perdão Album "Casam"
type textarea "x"
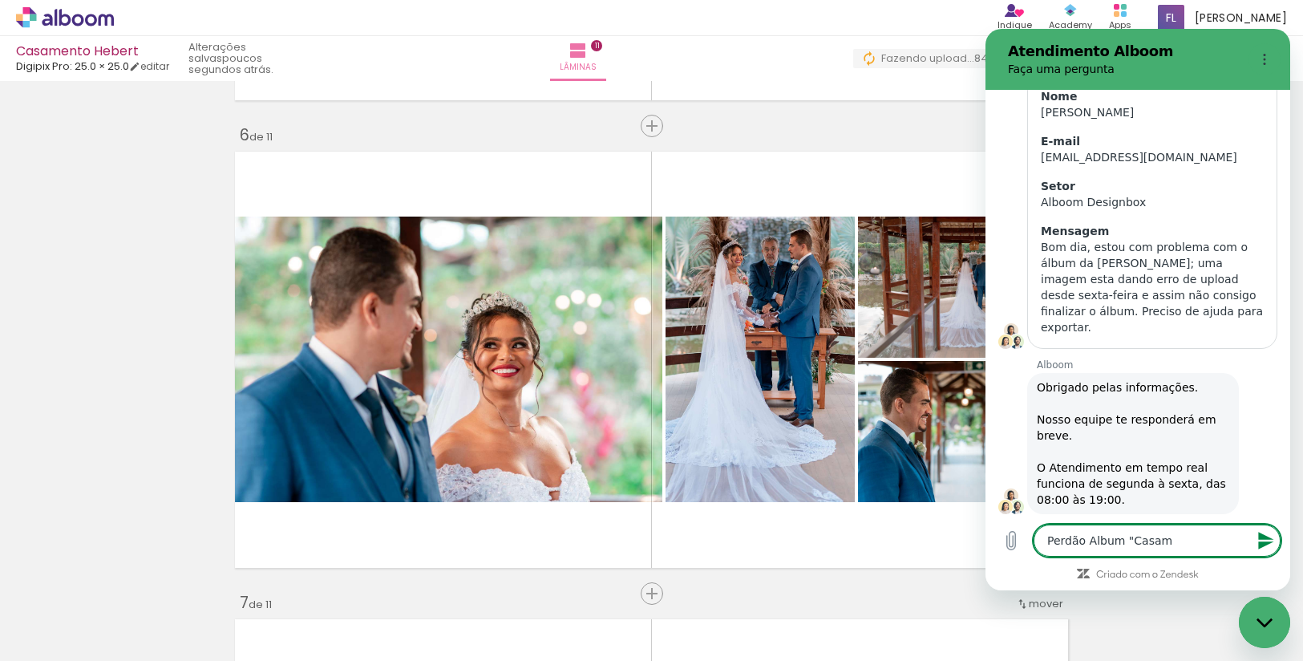
type textarea "Perdão Album "Casame"
type textarea "x"
type textarea "Perdão Album "Casamen"
type textarea "x"
type textarea "Perdão Album "Casament"
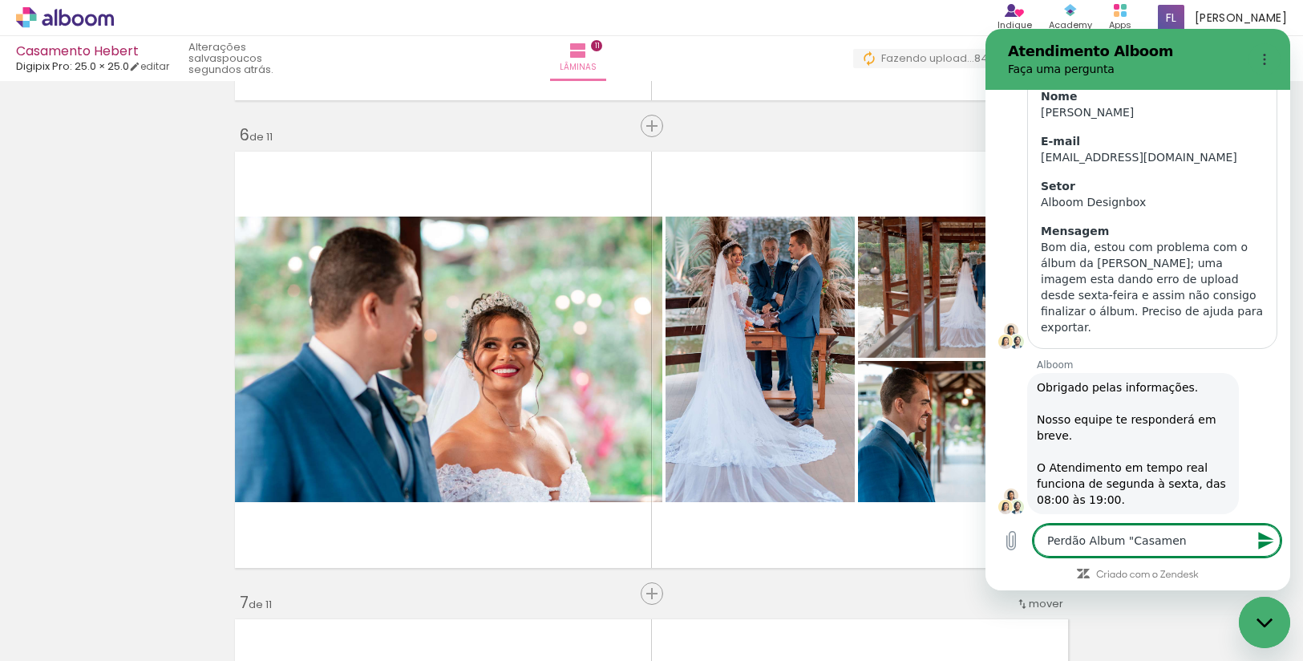
type textarea "x"
type textarea "Perdão Album "Casamento"
type textarea "x"
type textarea "Perdão Album "Casamento"
type textarea "x"
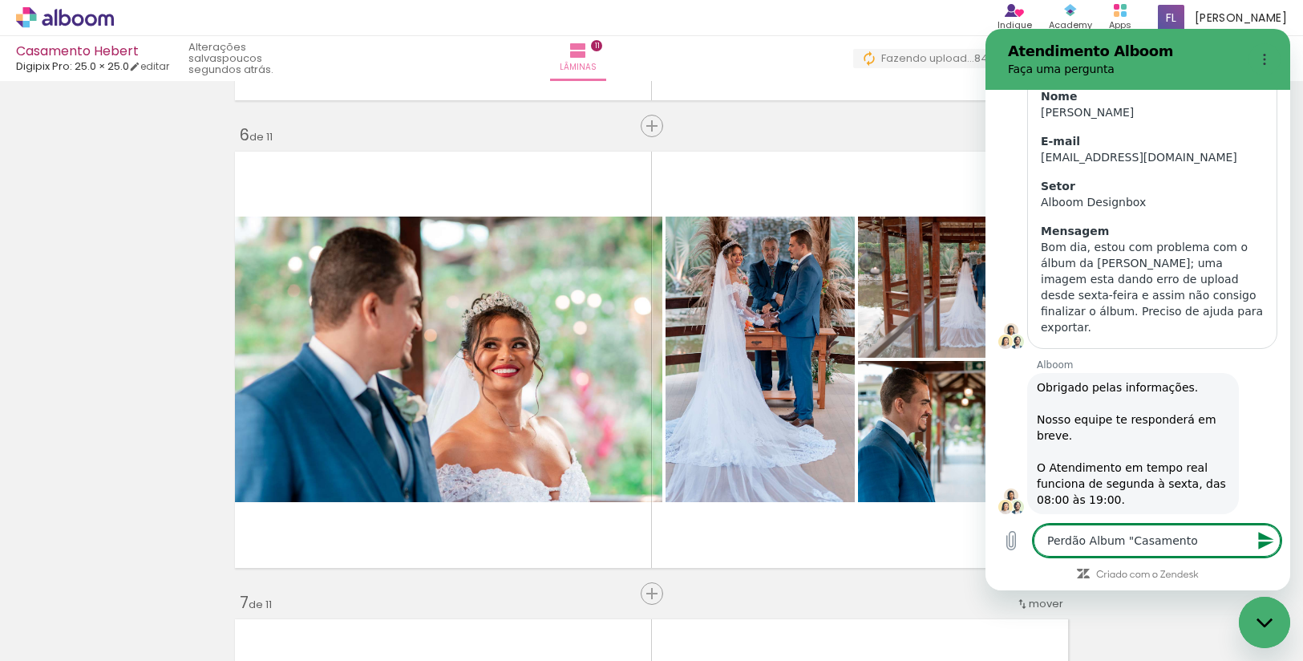
type textarea "Perdão Album "Casamento H"
type textarea "x"
type textarea "Perdão Album "Casamento He"
type textarea "x"
type textarea "Perdão Album "Casamento Heb"
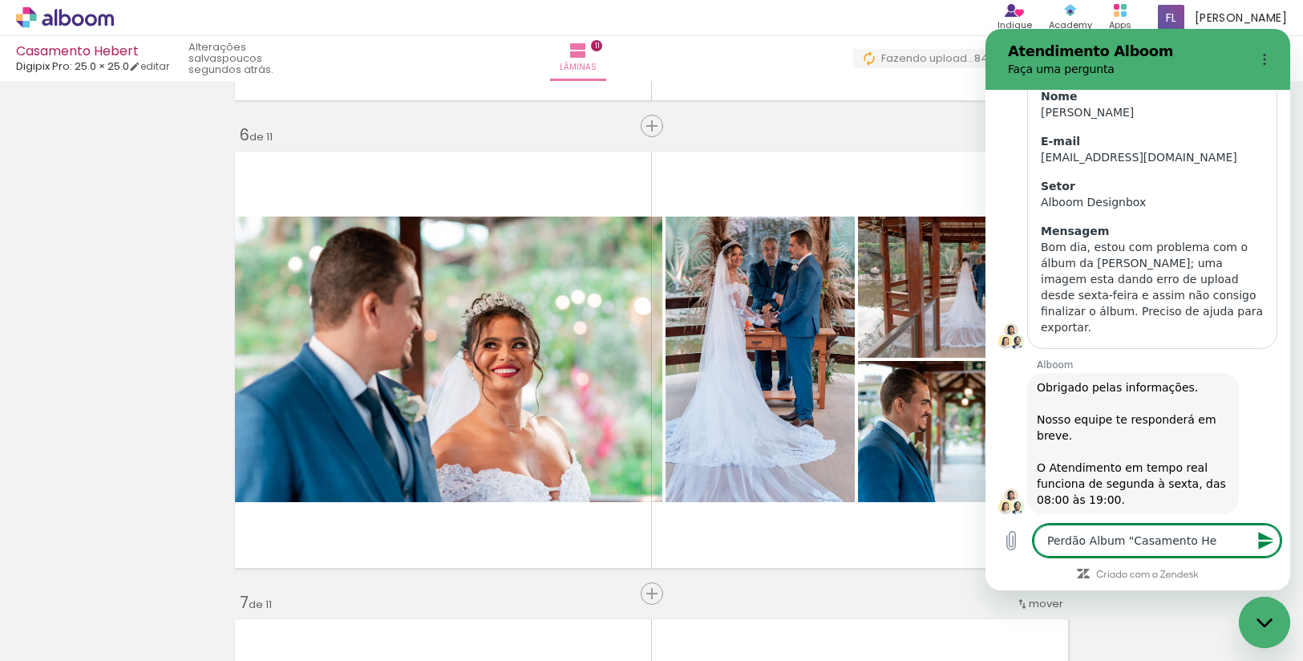
type textarea "x"
type textarea "Perdão Album "Casamento Hebe"
type textarea "x"
type textarea "Perdão Album "Casamento Heber"
type textarea "x"
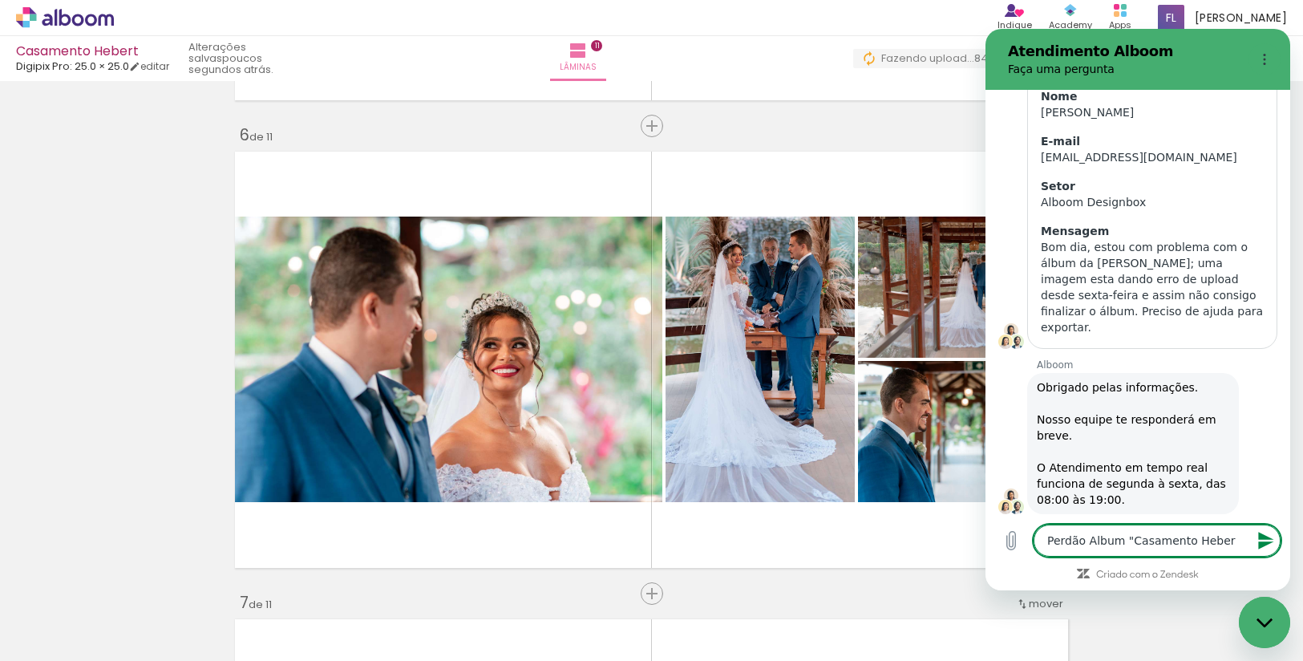
type textarea "Perdão Album "Casamento Hebert"
type textarea "x"
type textarea "Perdão Album "Casamento Hebert""
type textarea "x"
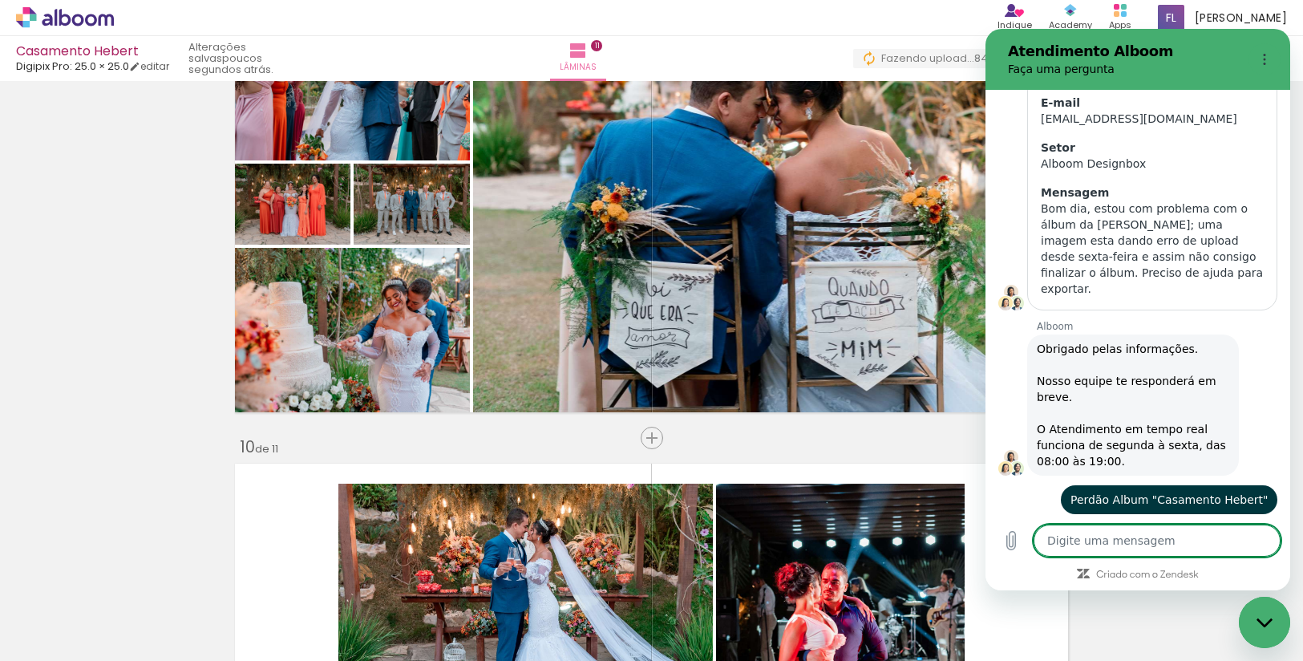
scroll to position [3497, 0]
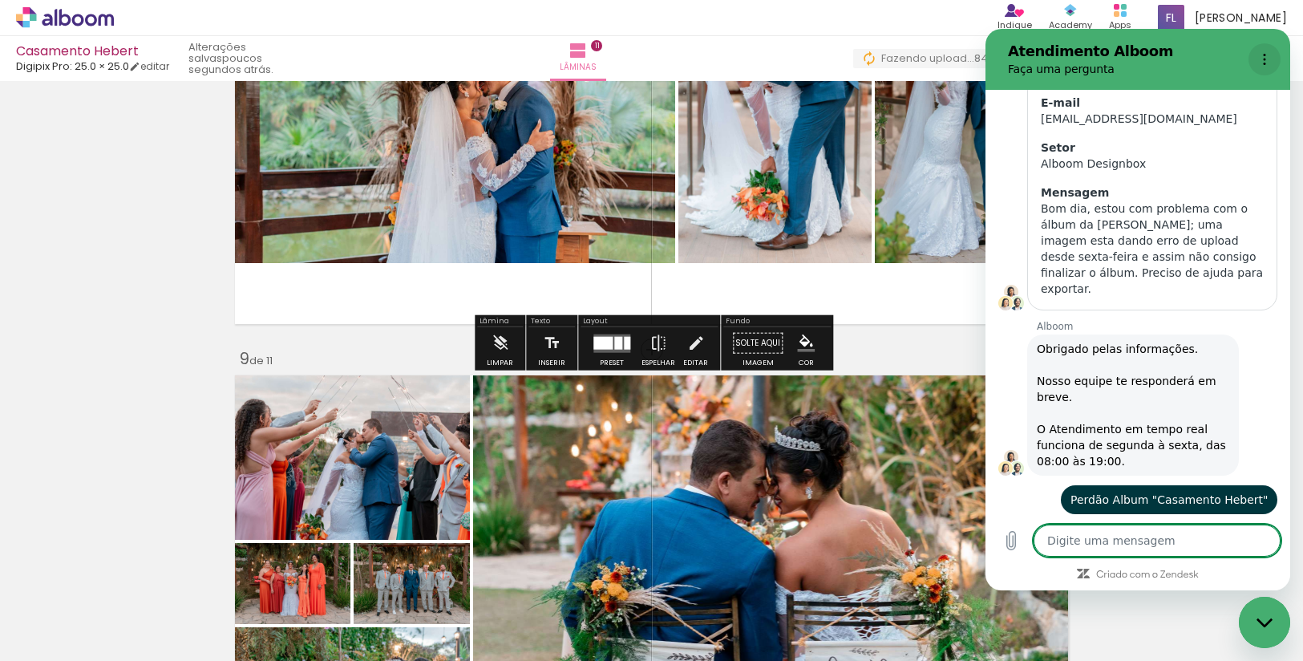
click at [1267, 56] on icon "Menu de opções" at bounding box center [1264, 59] width 13 height 13
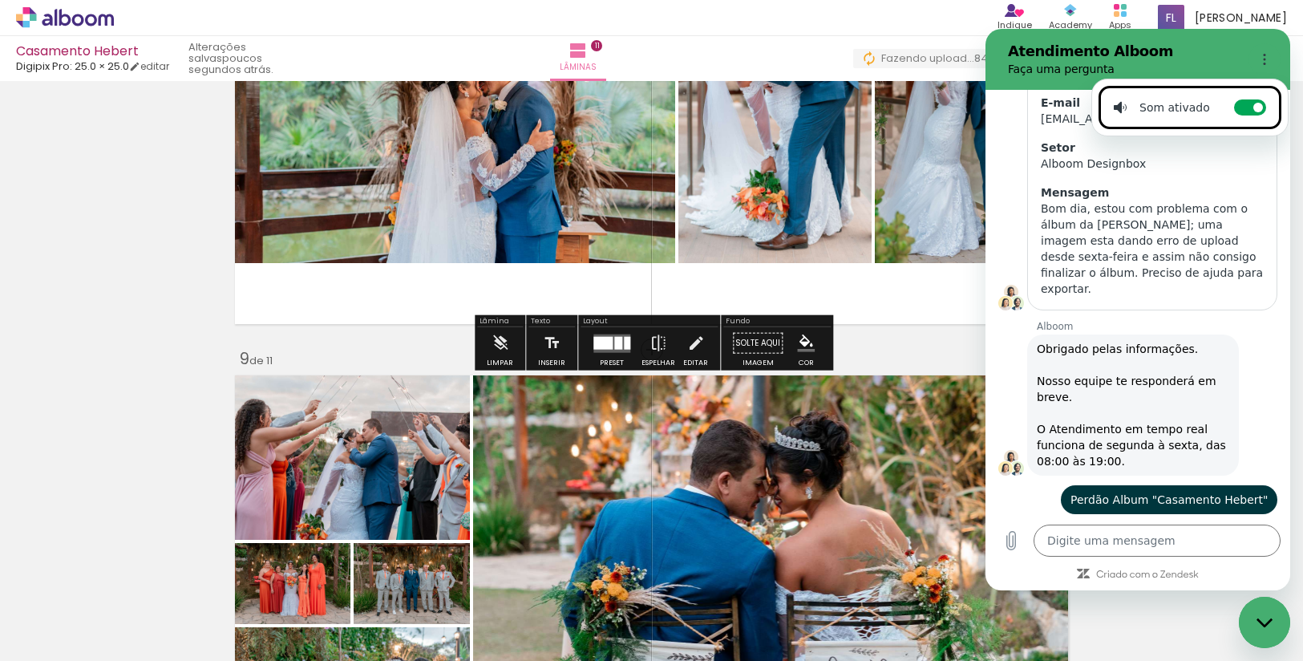
click at [916, 14] on div "› Editor de álbum Indique Indique e ganhe Conteúdo que inspira Academy Produtos…" at bounding box center [651, 18] width 1303 height 36
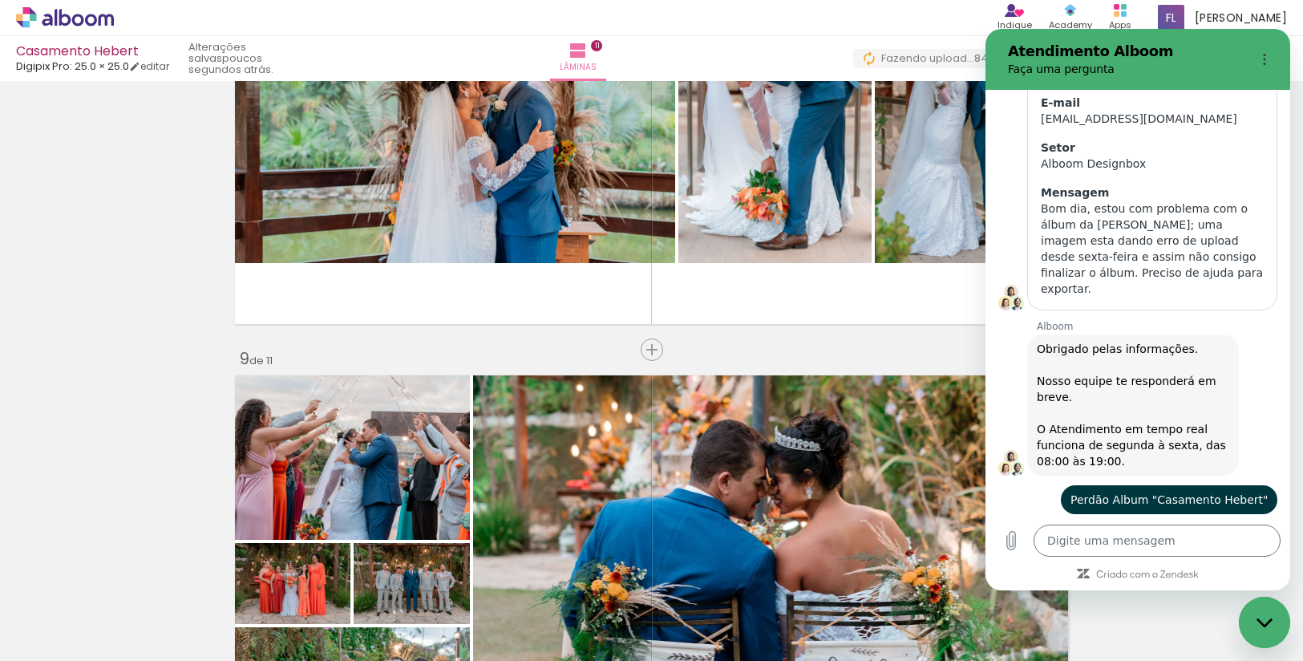
click at [1077, 57] on h2 "Atendimento Alboom" at bounding box center [1125, 51] width 234 height 19
click at [1263, 622] on icon "Fechar janela de mensagens" at bounding box center [1264, 622] width 17 height 10
type textarea "x"
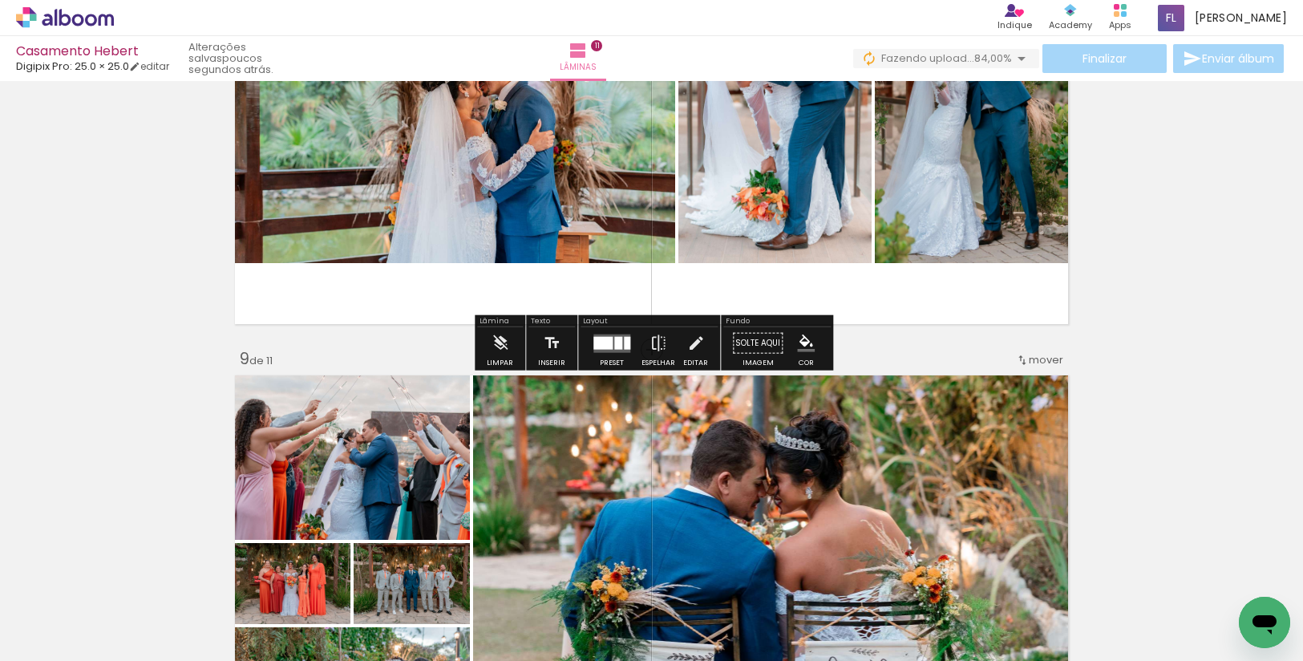
click at [945, 59] on span "Fazendo upload..." at bounding box center [927, 58] width 93 height 15
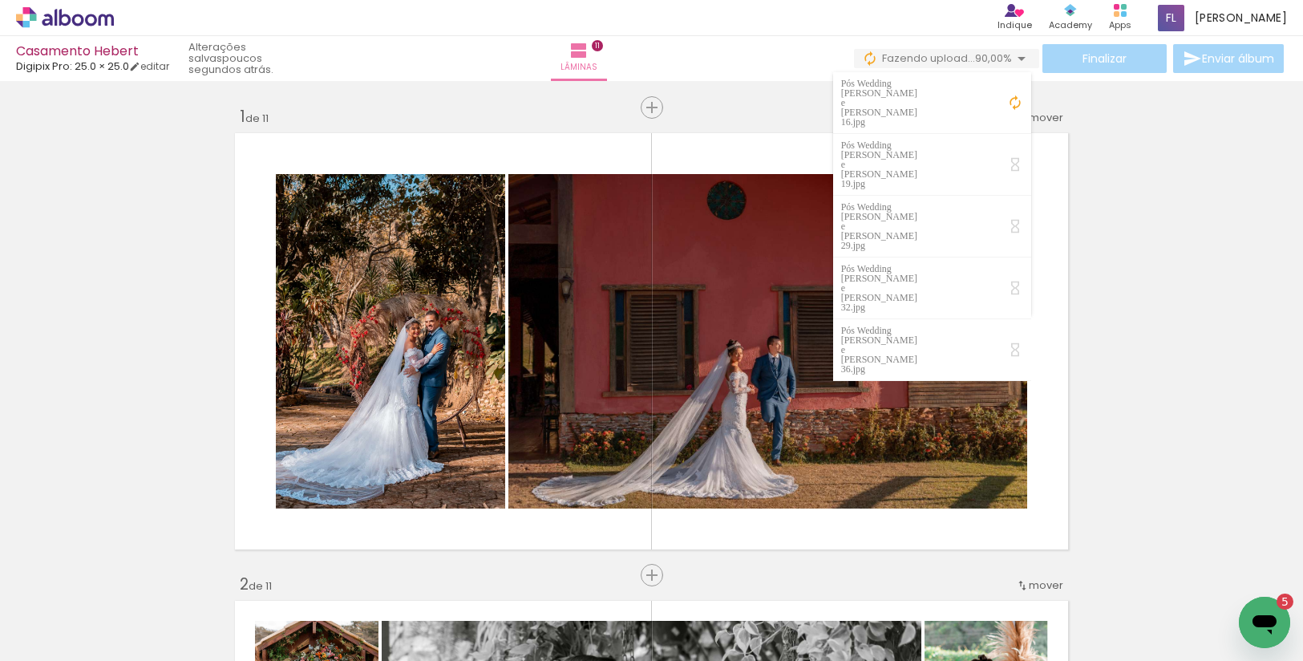
scroll to position [3497, 0]
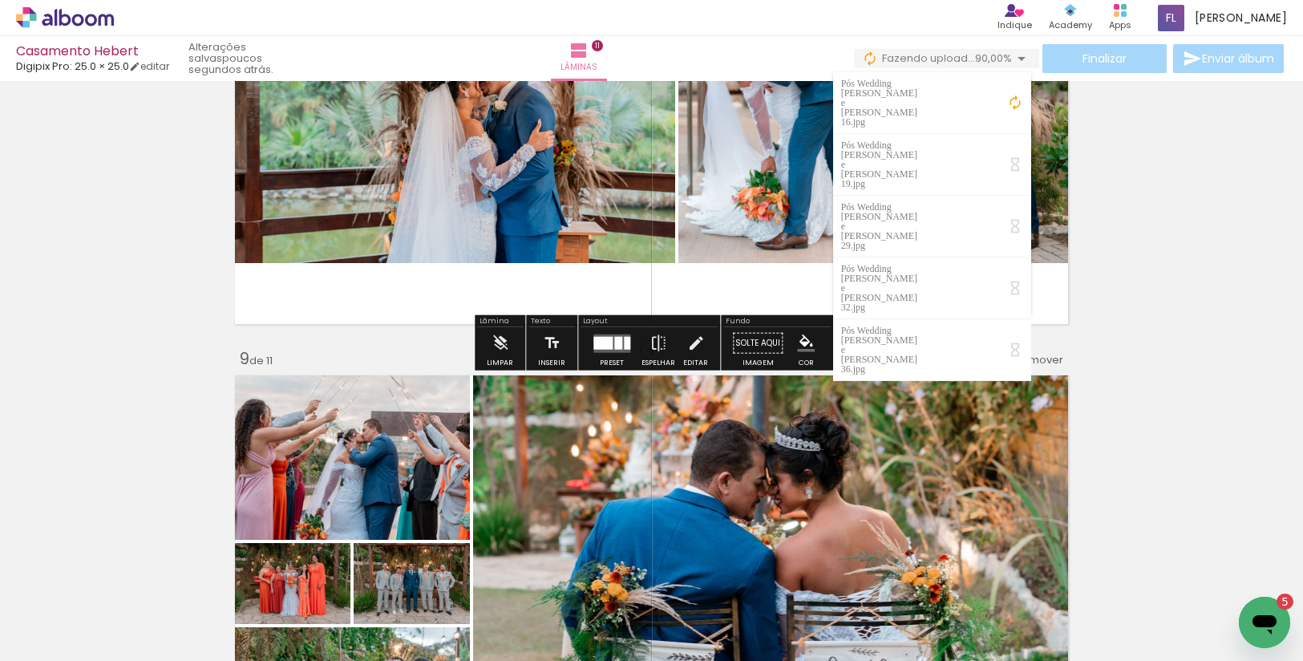
click at [1255, 621] on icon "Abrir janela de mensagens, 5 mensagens não lidas" at bounding box center [1264, 624] width 24 height 19
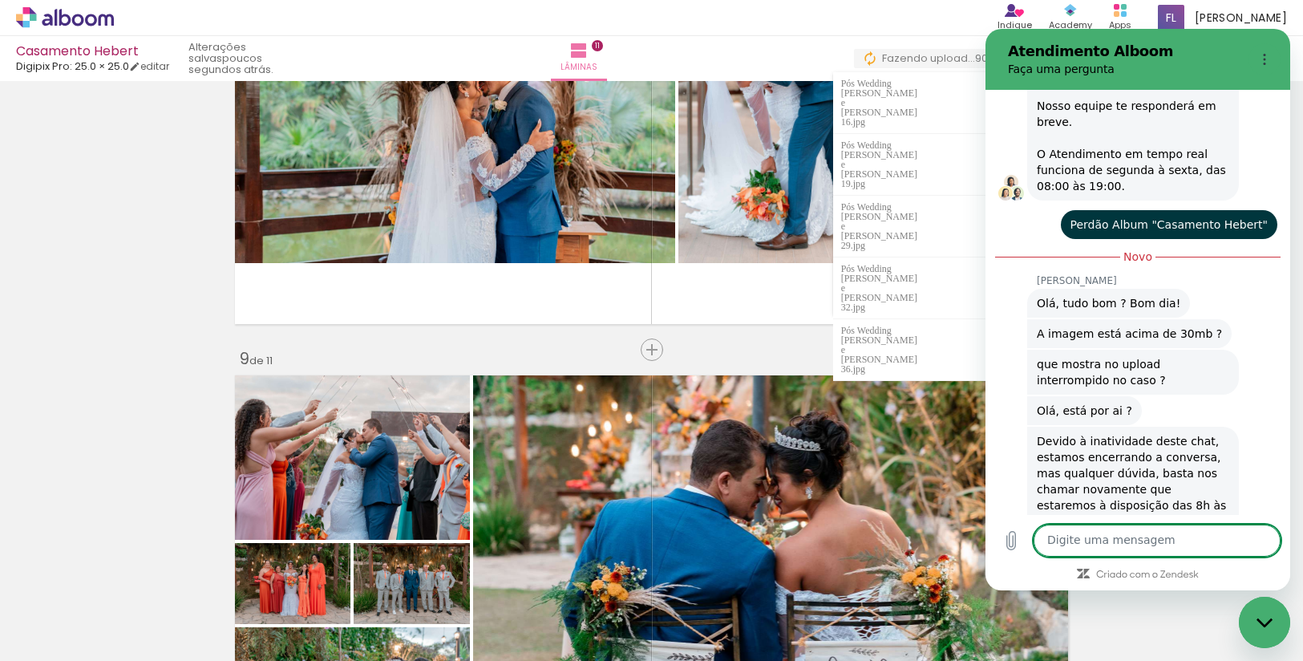
scroll to position [564, 0]
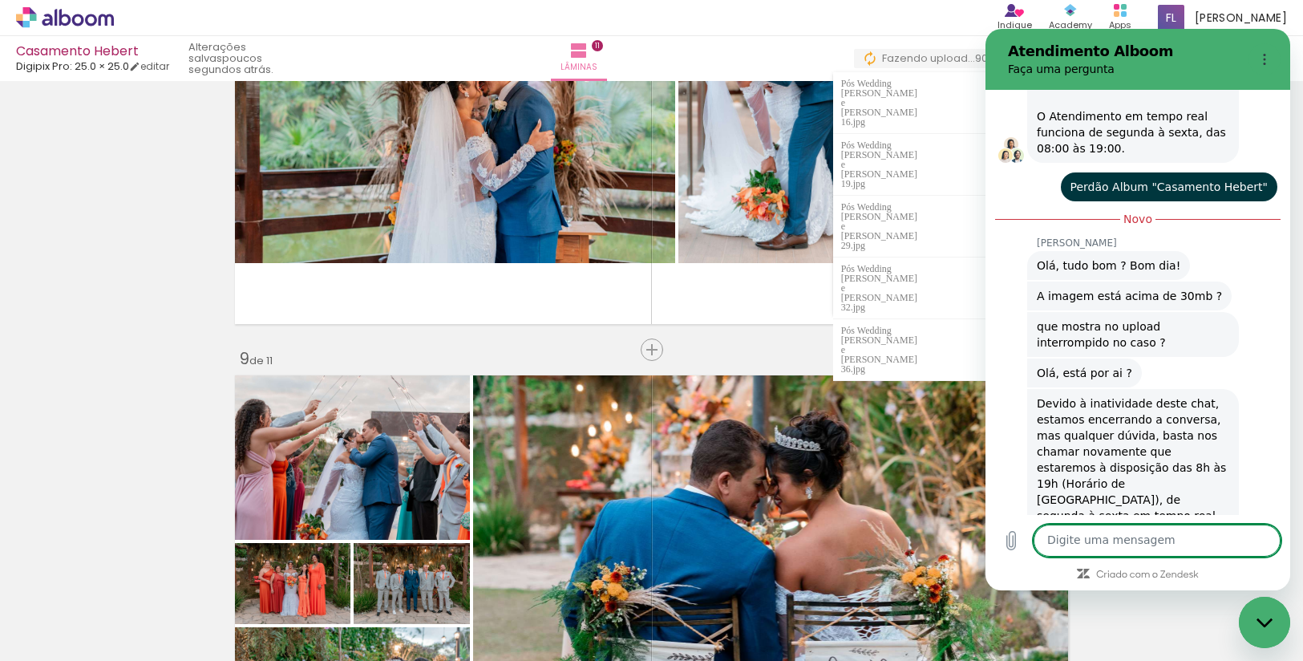
click at [1128, 539] on textarea at bounding box center [1156, 540] width 247 height 32
type textarea "oi"
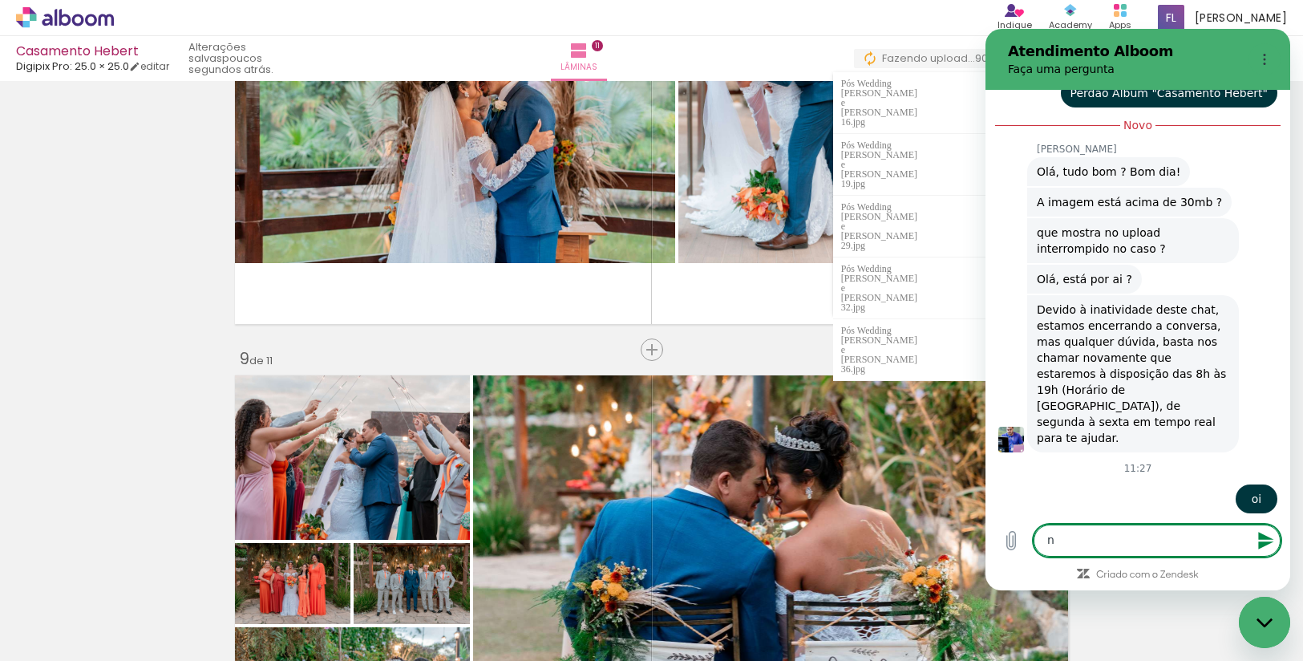
scroll to position [656, 0]
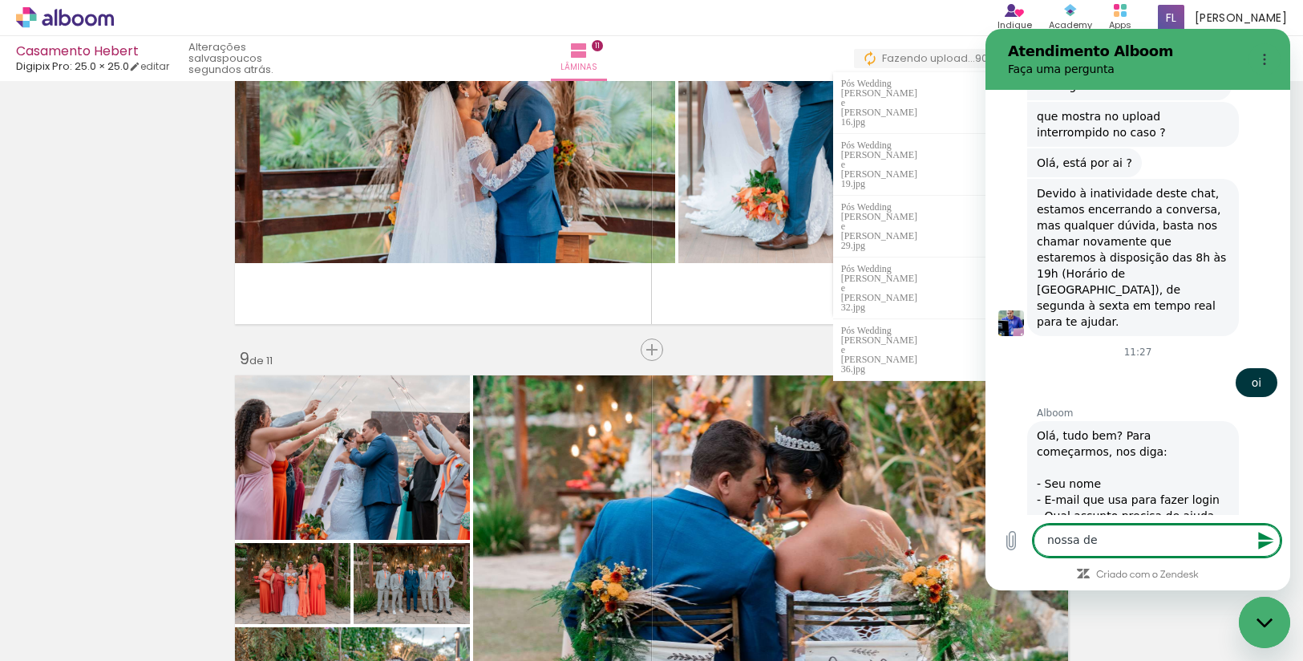
type textarea "nossa de"
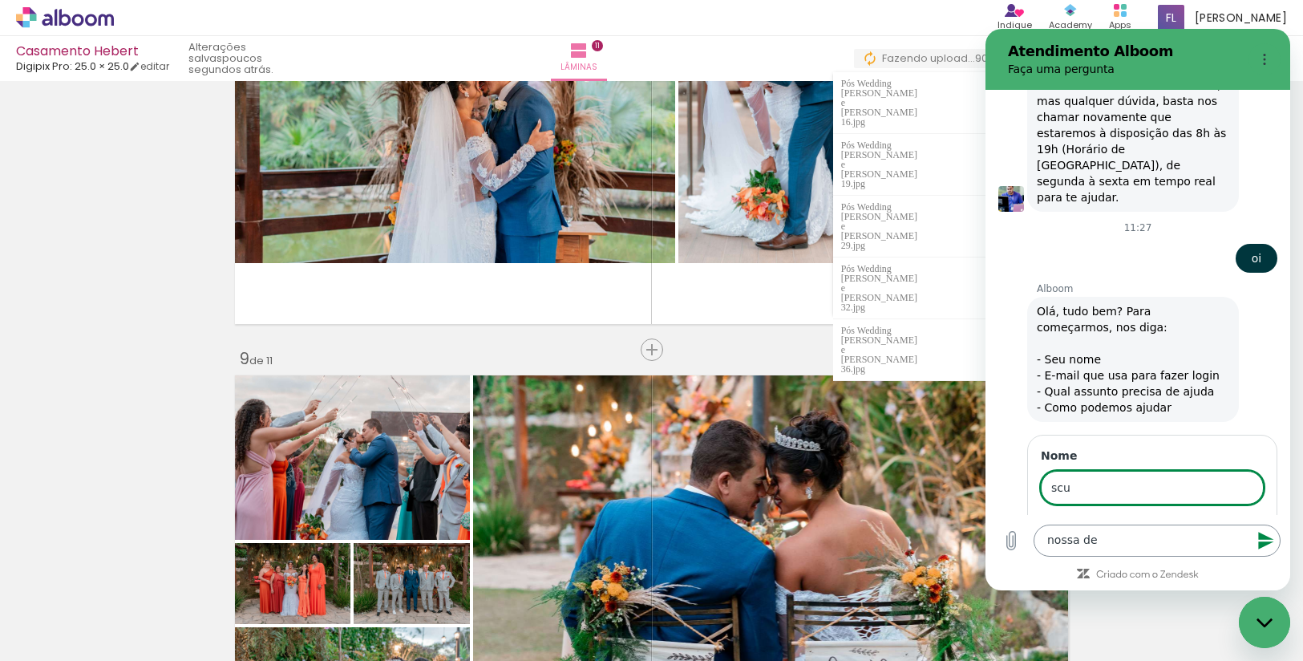
scroll to position [896, 0]
type input "s"
type input "[PERSON_NAME]"
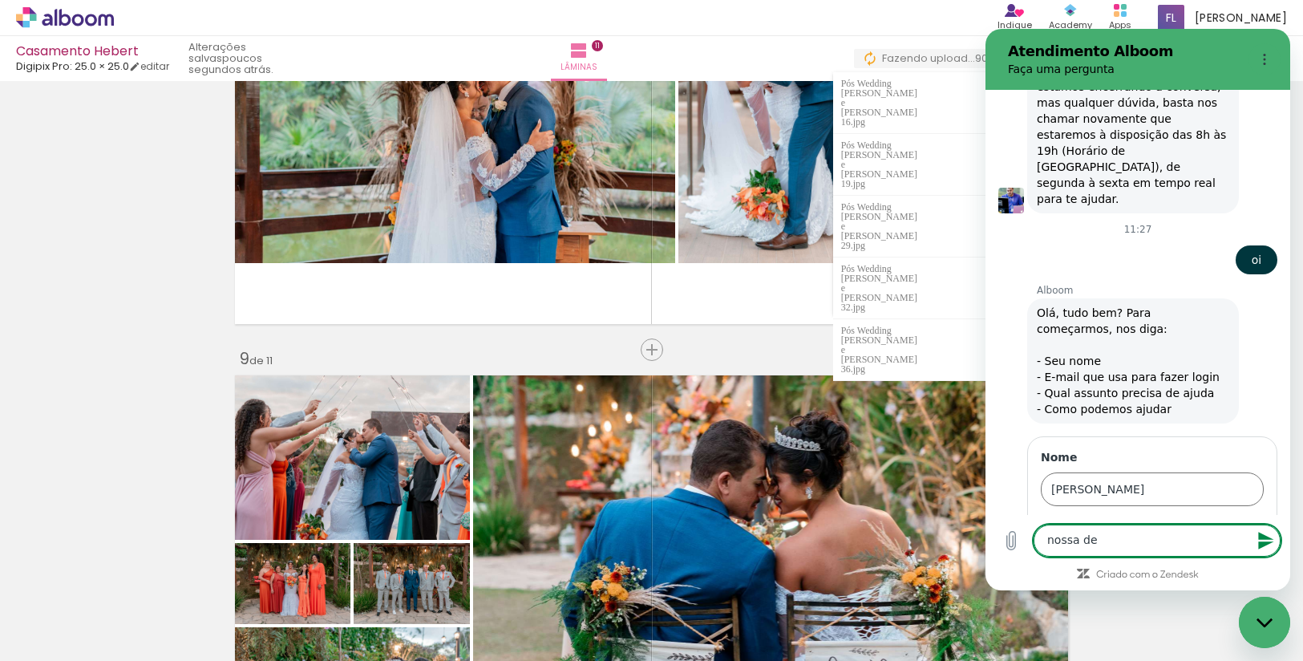
click at [1141, 539] on textarea "nossa de" at bounding box center [1156, 540] width 247 height 32
drag, startPoint x: 1141, startPoint y: 539, endPoint x: 1025, endPoint y: 539, distance: 115.4
click at [1025, 539] on div "Digite uma mensagem nossa de x" at bounding box center [1137, 540] width 305 height 51
click at [1221, 525] on span "Avançar" at bounding box center [1227, 534] width 46 height 19
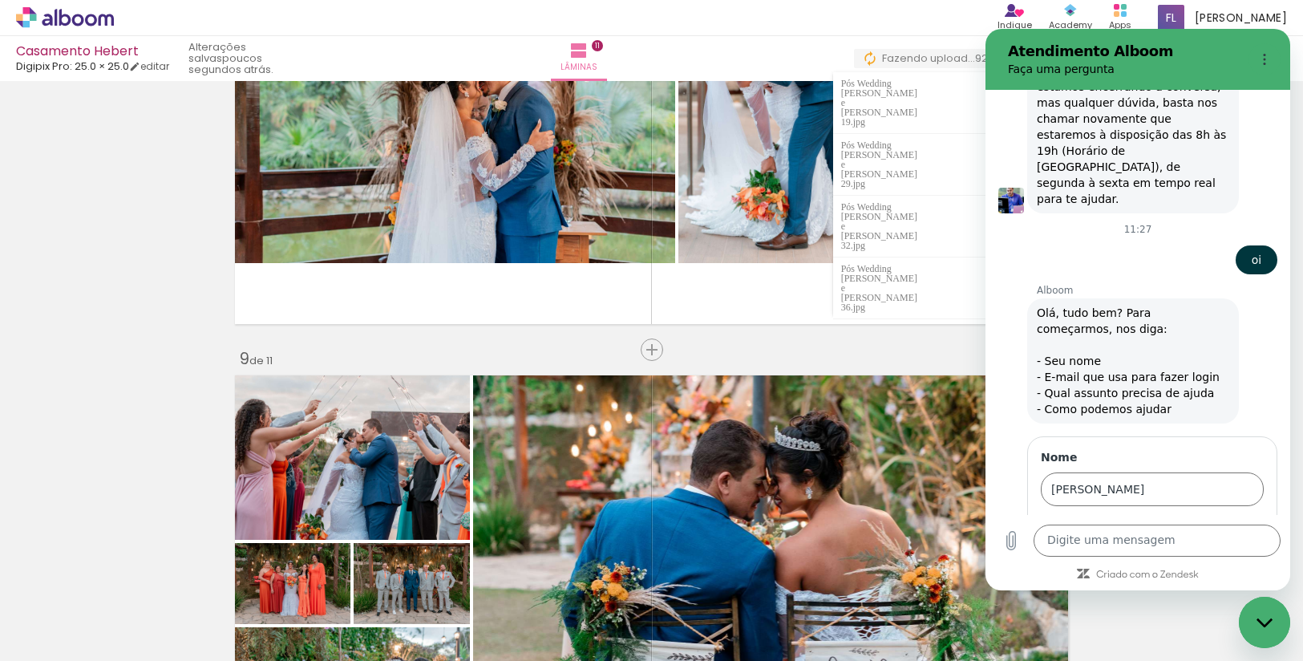
scroll to position [964, 0]
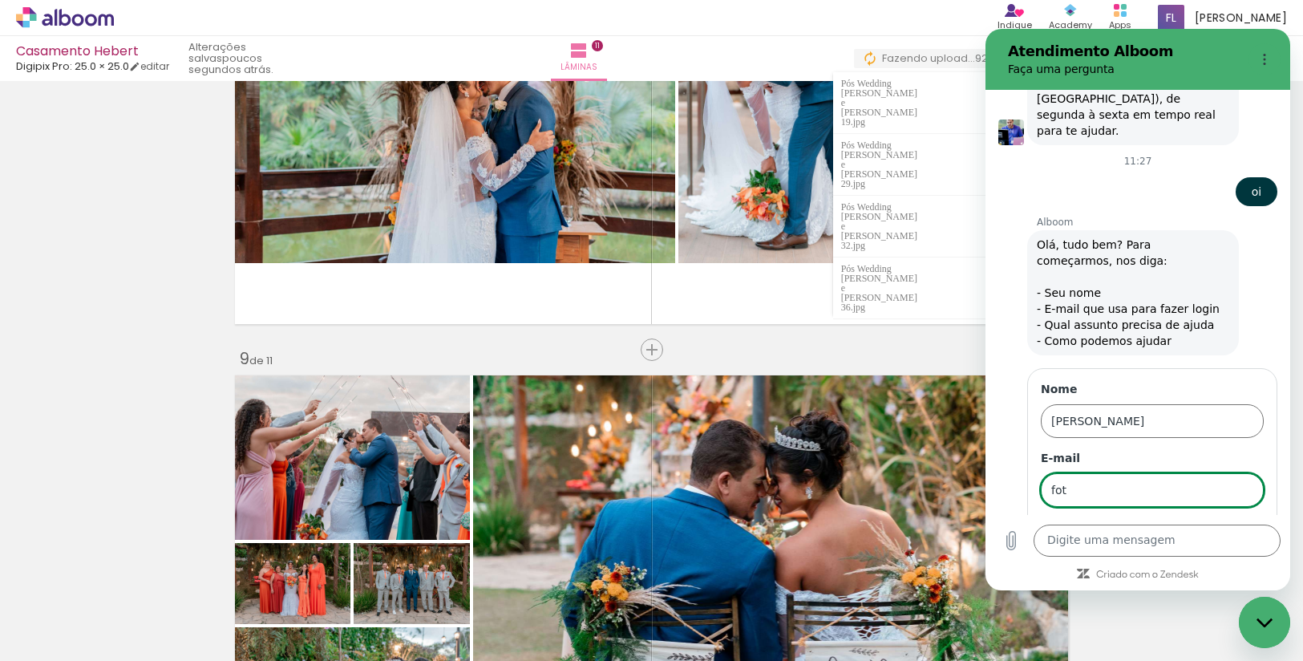
type input "fotografa.fernandalopes@live.com"
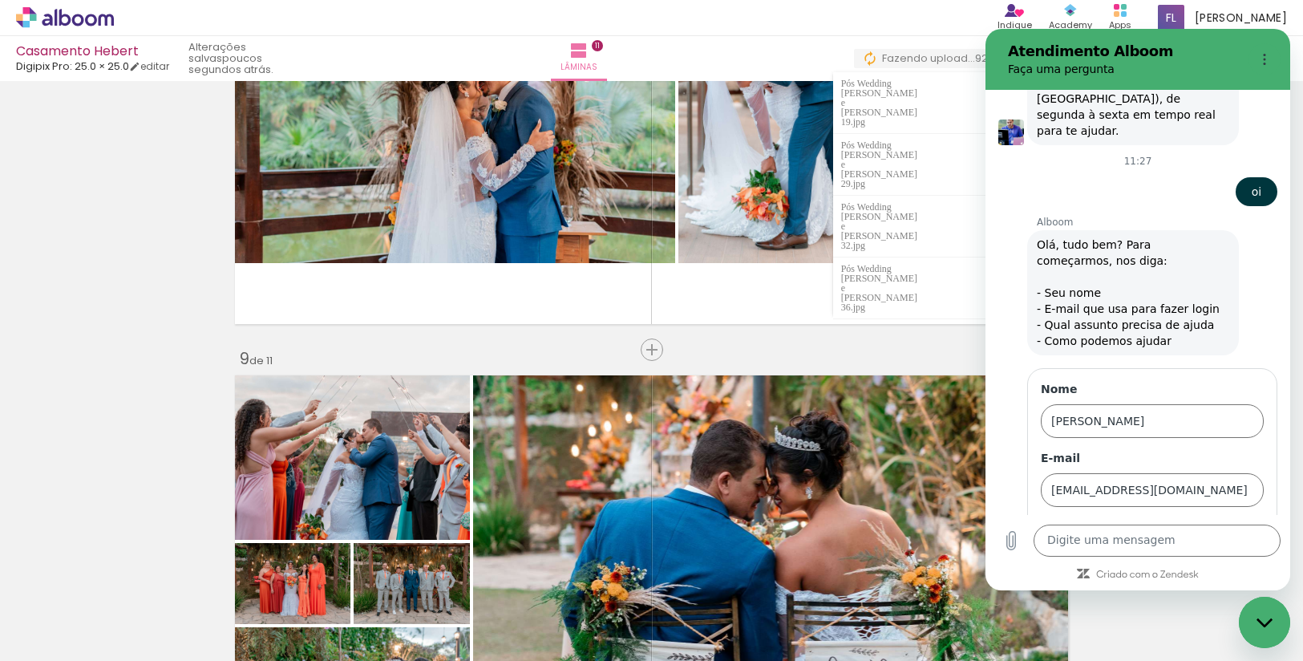
click at [1235, 526] on span "Avançar" at bounding box center [1227, 535] width 46 height 19
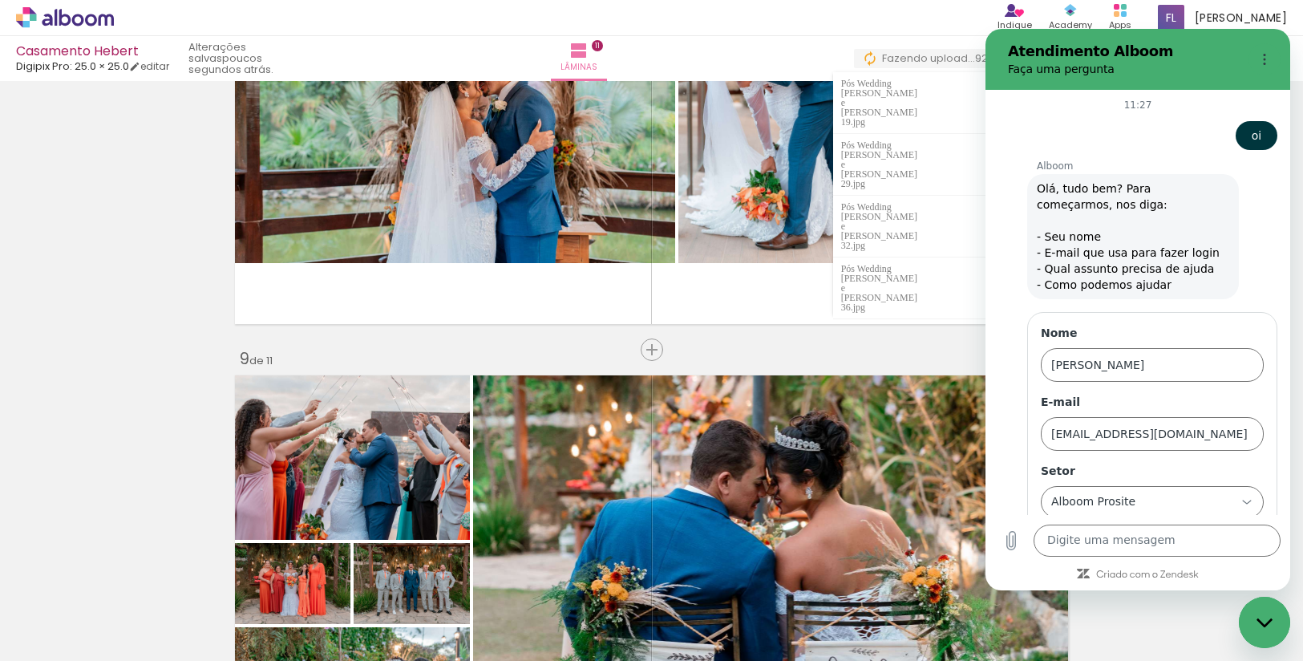
scroll to position [1031, 0]
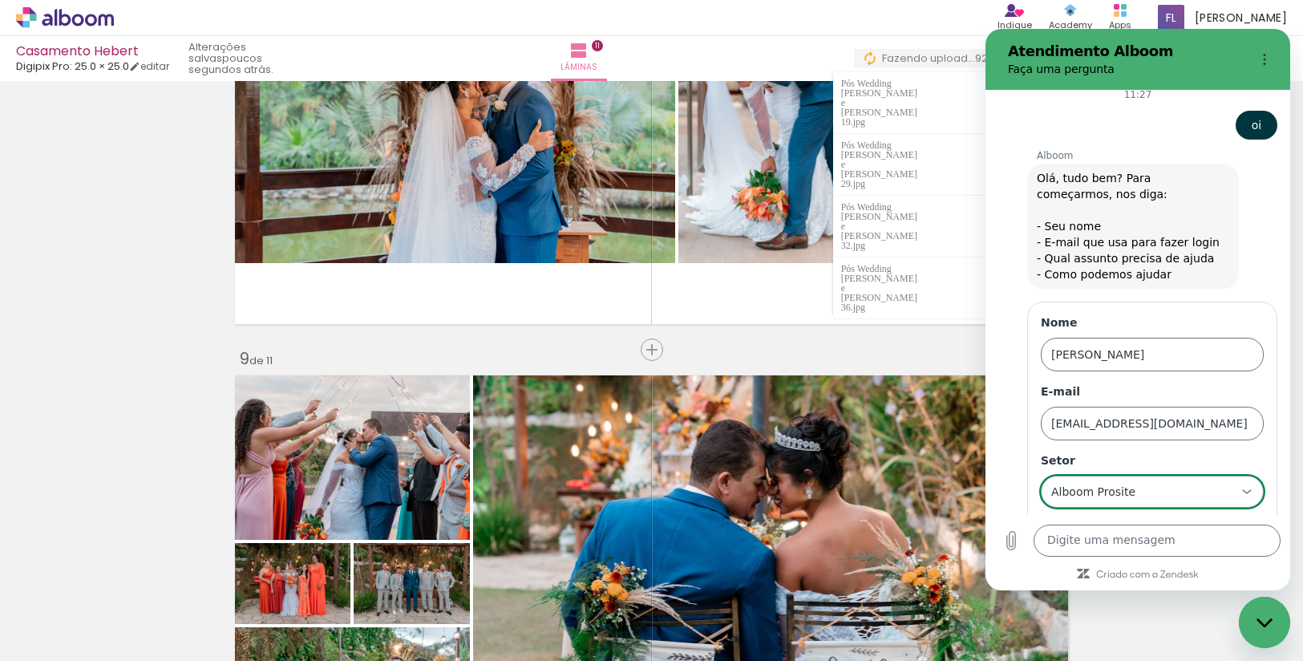
click at [1179, 477] on div "Alboom Prosite Alboom Prosite" at bounding box center [1142, 491] width 186 height 29
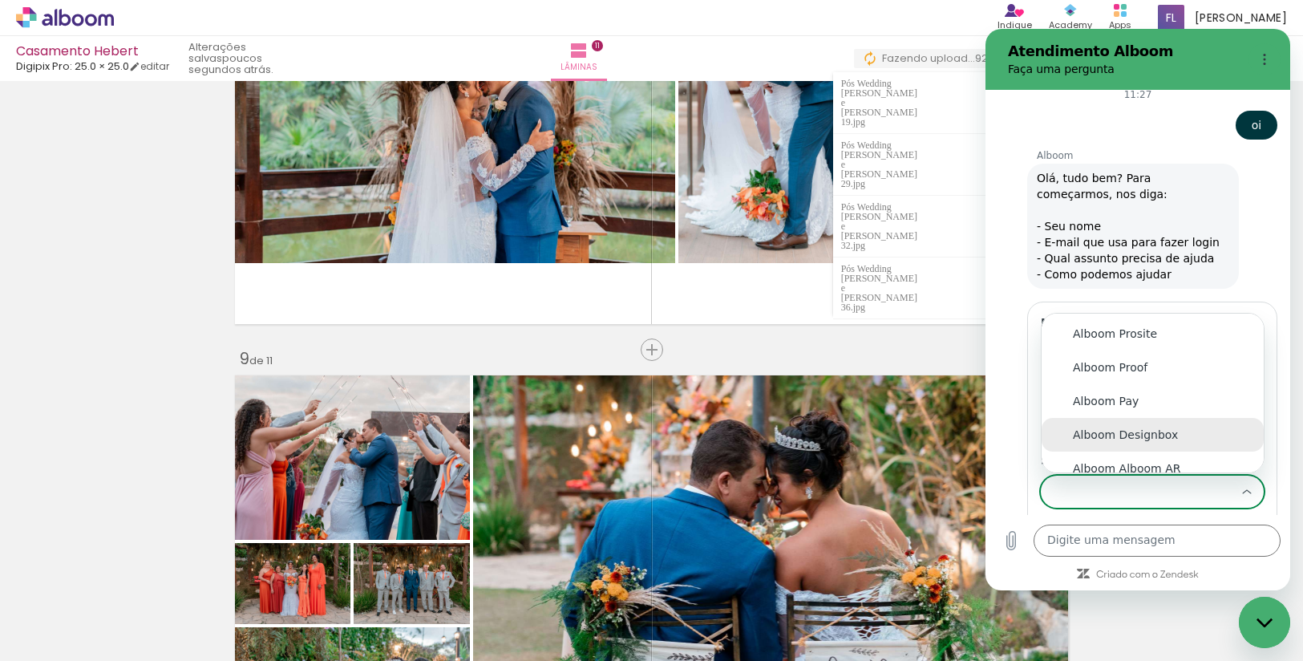
scroll to position [9, 0]
click at [1161, 418] on div "Alboom Designbox" at bounding box center [1153, 426] width 160 height 16
type input "Alboom Designbox"
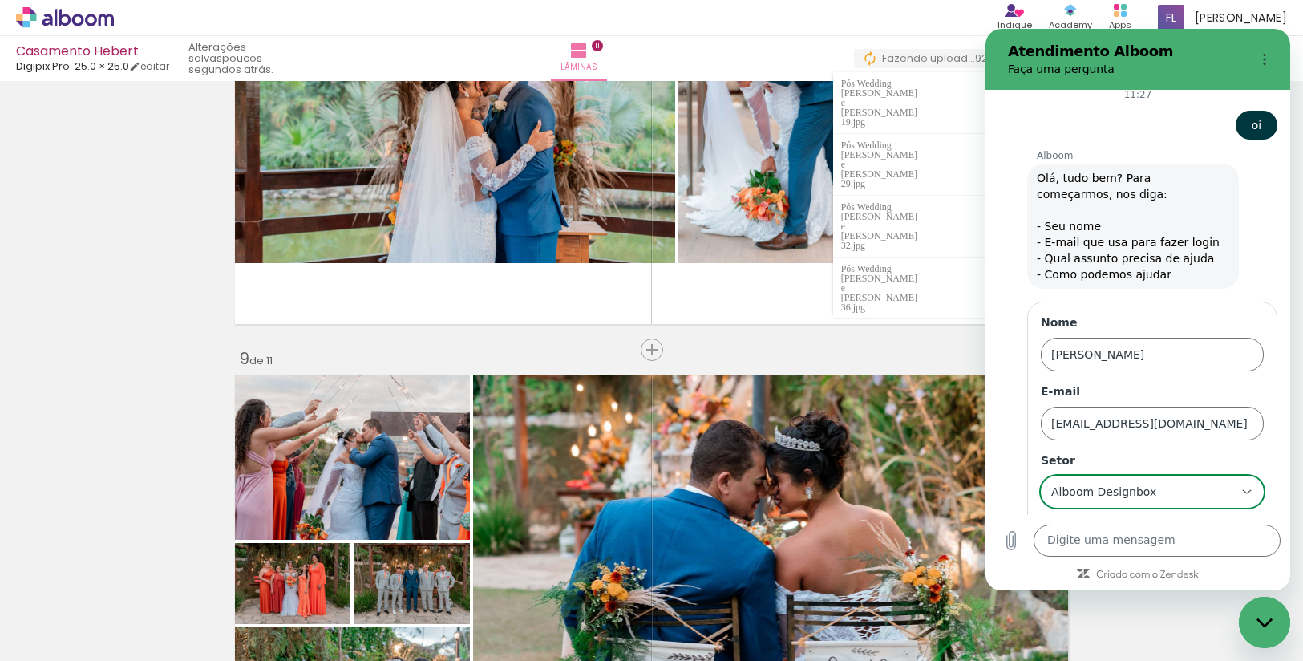
scroll to position [0, 0]
click at [1216, 527] on span "Avançar" at bounding box center [1227, 536] width 46 height 19
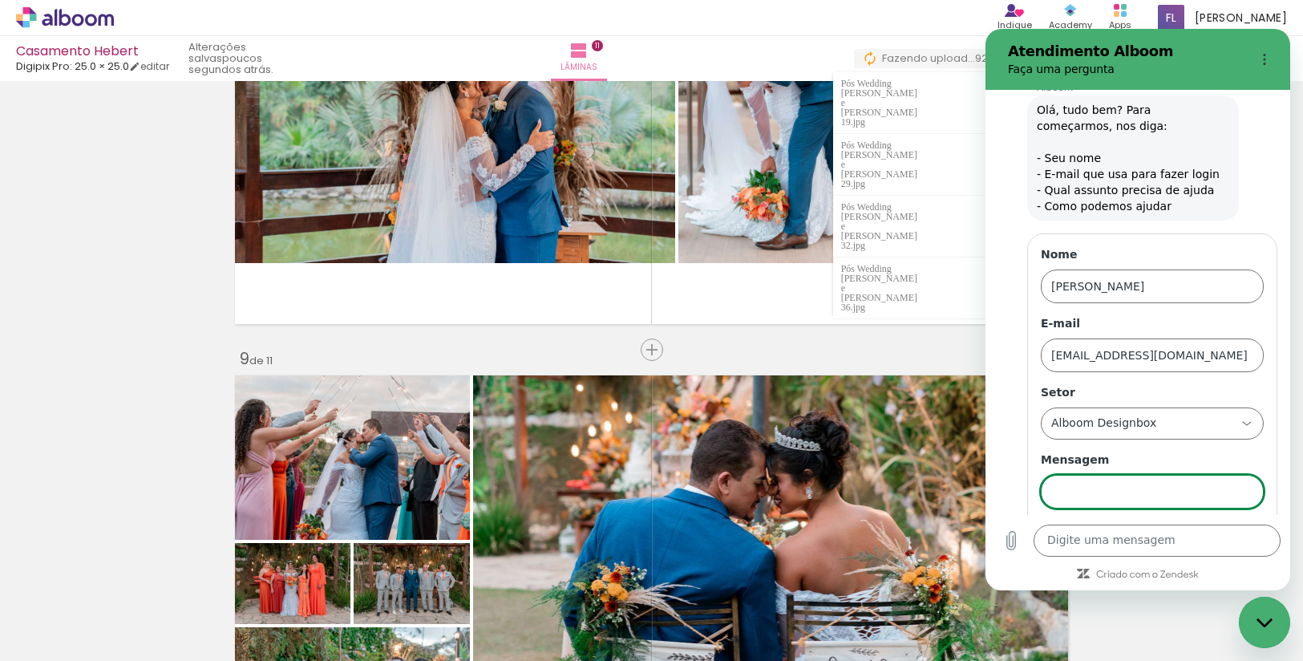
click at [1165, 475] on input "Mensagem" at bounding box center [1151, 492] width 223 height 34
type input "preciso de ajuda com o álbum, imagens não carregam"
click at [1201, 521] on button "Enviar" at bounding box center [1232, 537] width 63 height 32
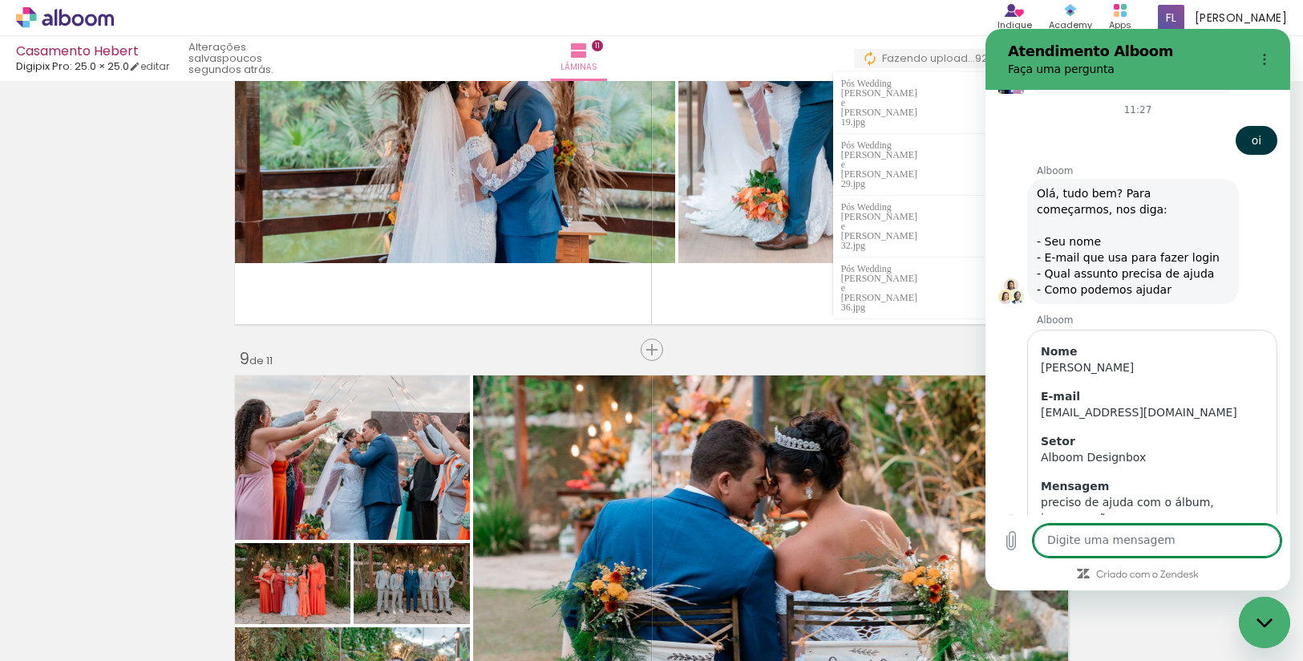
scroll to position [1174, 0]
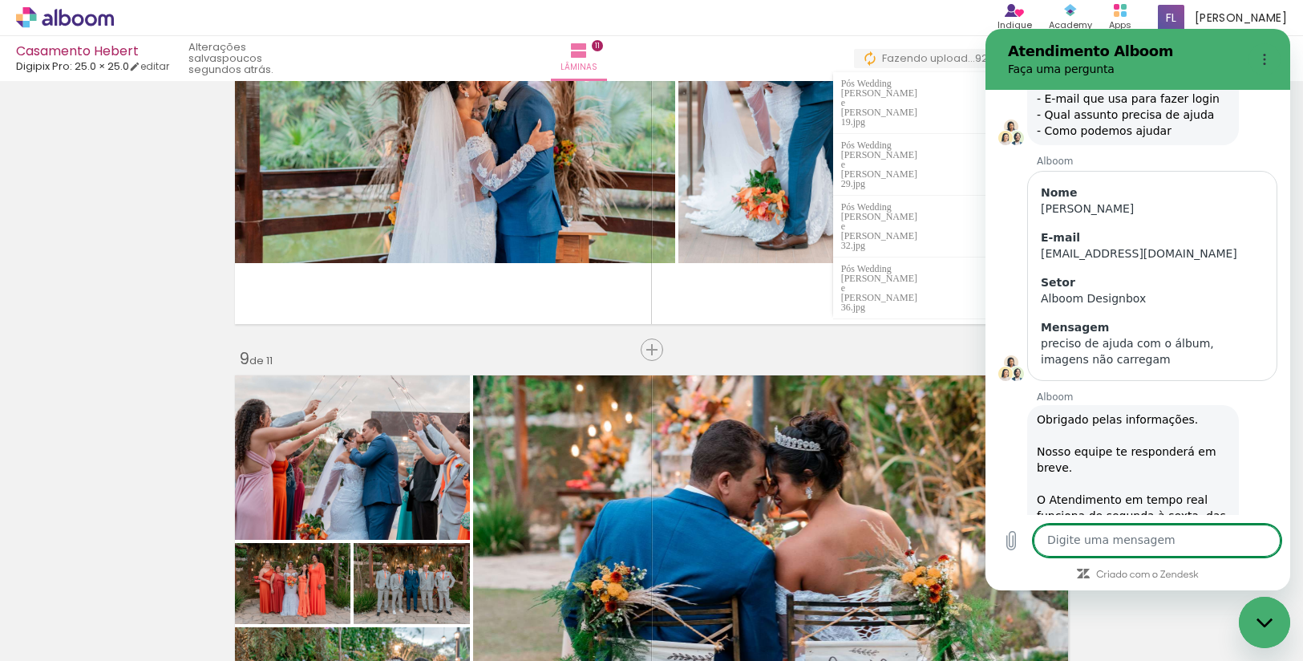
click at [1124, 546] on textarea at bounding box center [1156, 540] width 247 height 32
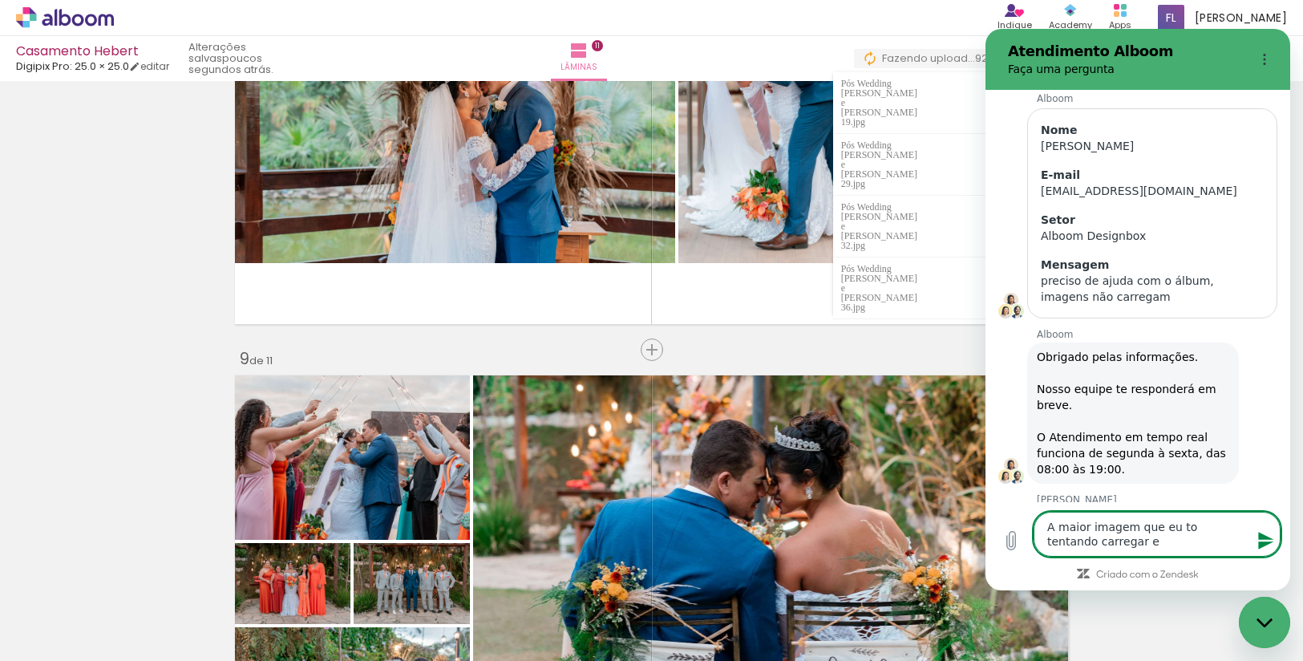
scroll to position [1239, 0]
type textarea "A maior imagem que eu to tentando carregar e não esta subindo tem 21mb"
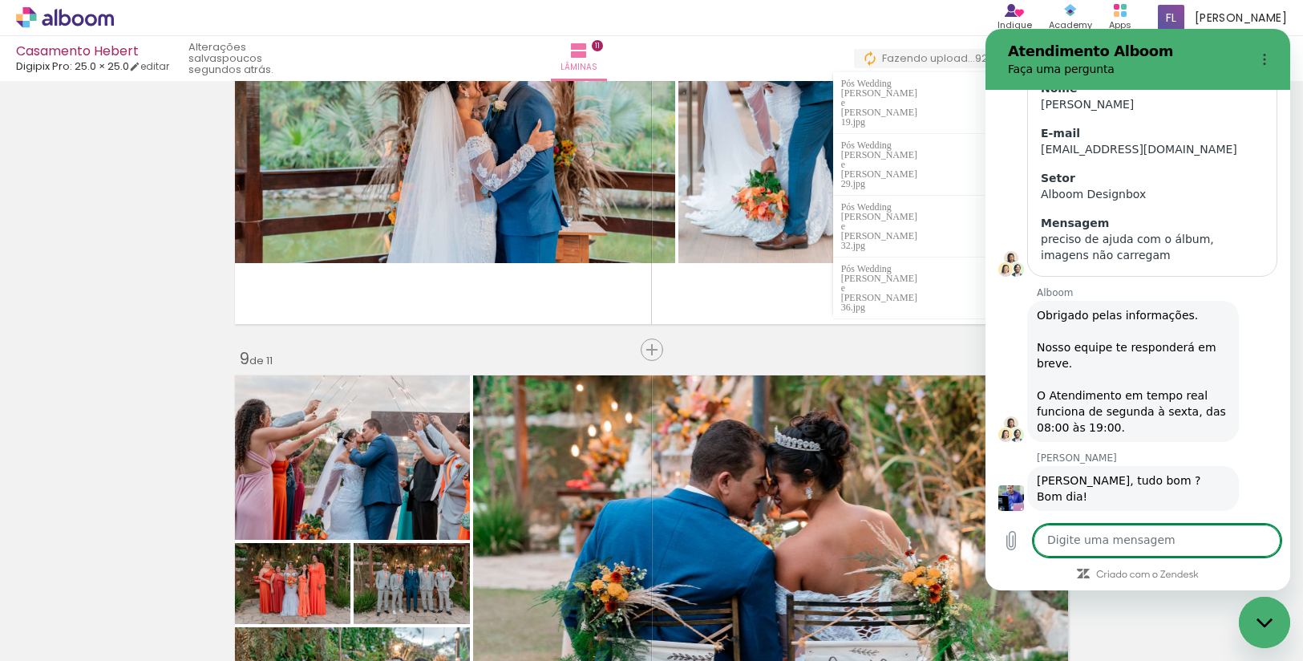
scroll to position [1281, 0]
type textarea "não chega a 30mb não"
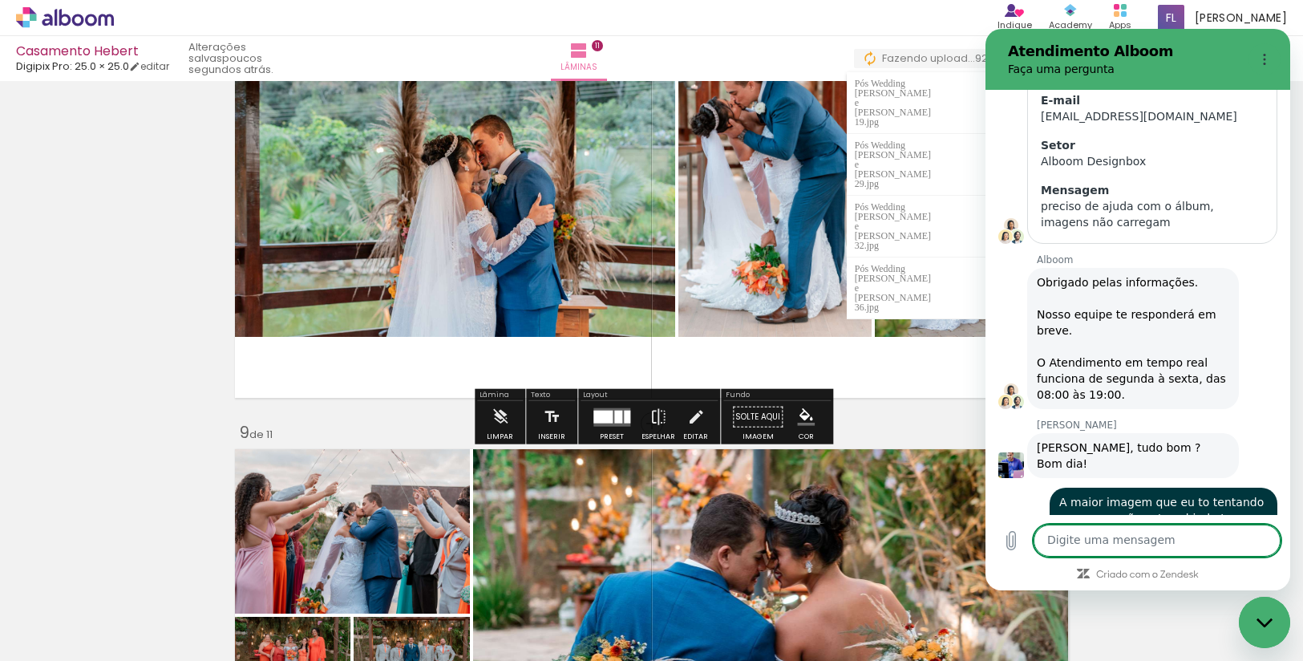
scroll to position [3415, 0]
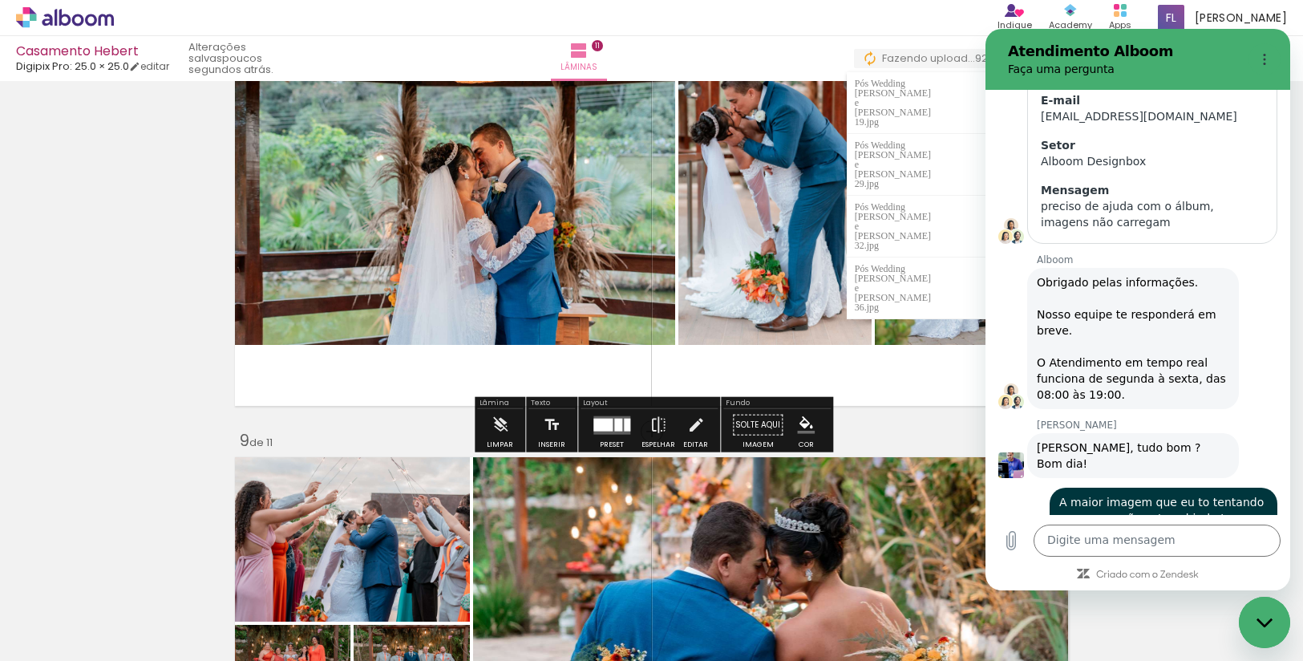
click at [1265, 618] on icon "Fechar janela de mensagens" at bounding box center [1264, 622] width 17 height 10
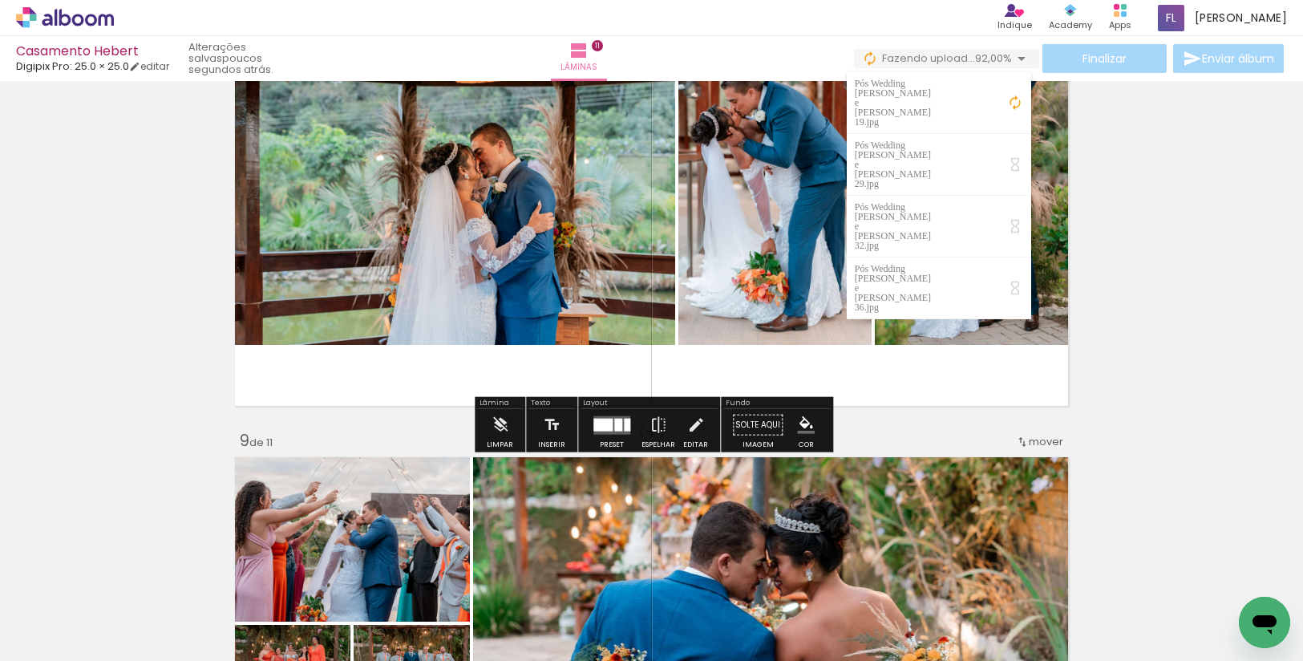
click at [1267, 621] on icon "Abrir janela de mensagens" at bounding box center [1264, 624] width 24 height 19
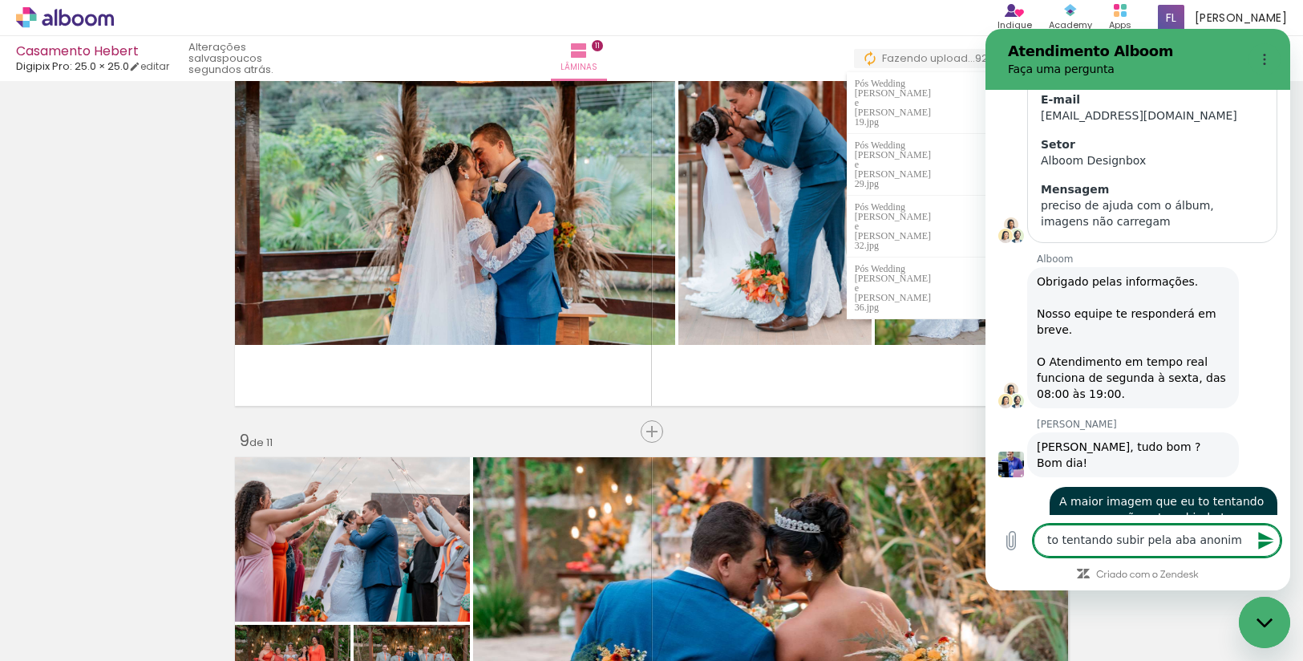
type textarea "to tentando subir pela aba anonima"
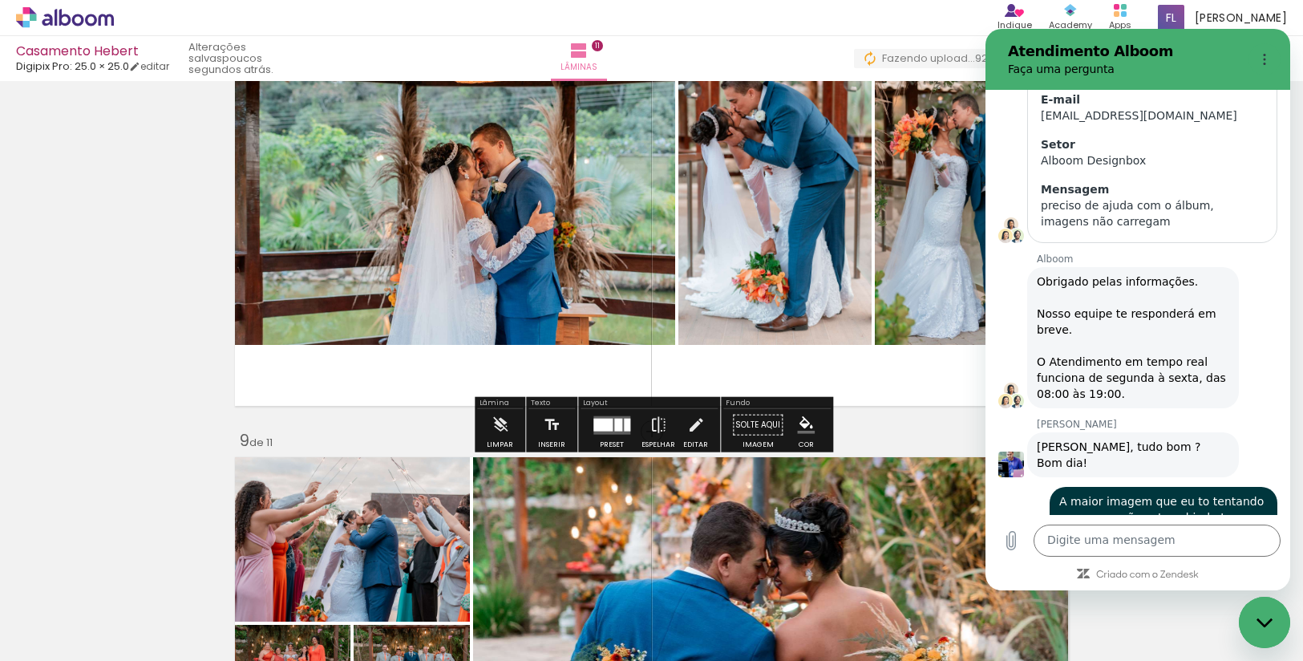
scroll to position [1347, 0]
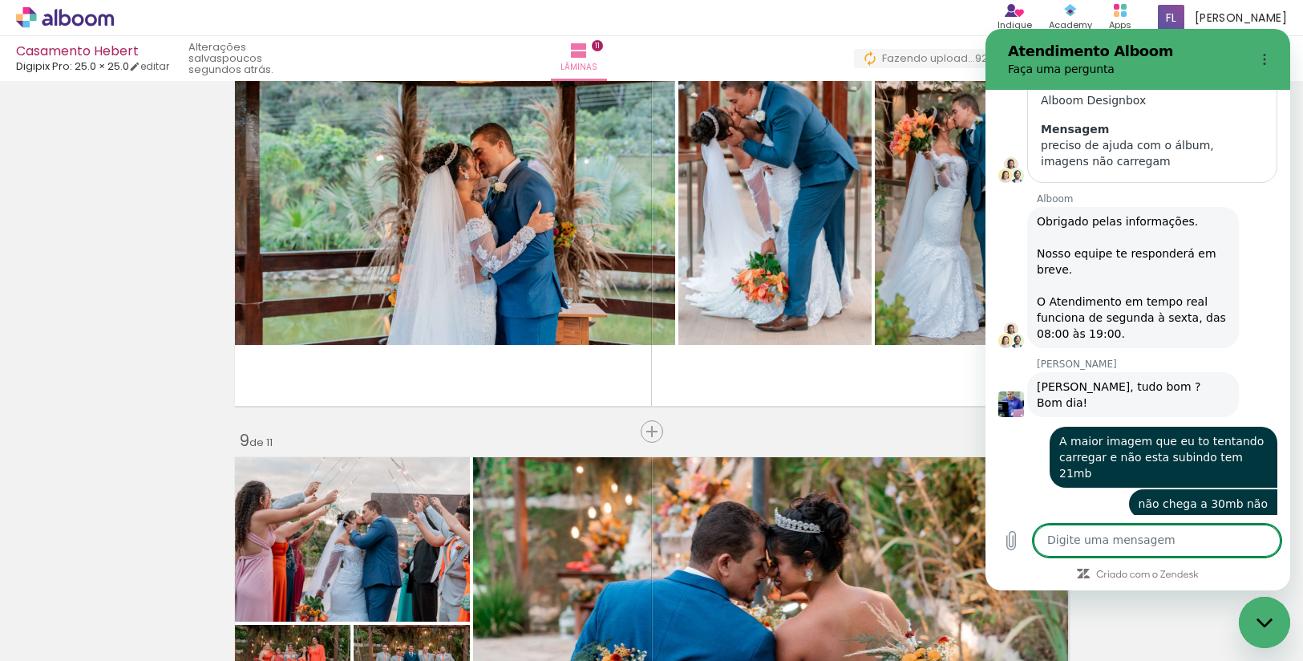
click at [1104, 542] on textarea at bounding box center [1156, 540] width 247 height 32
type textarea "bom dia"
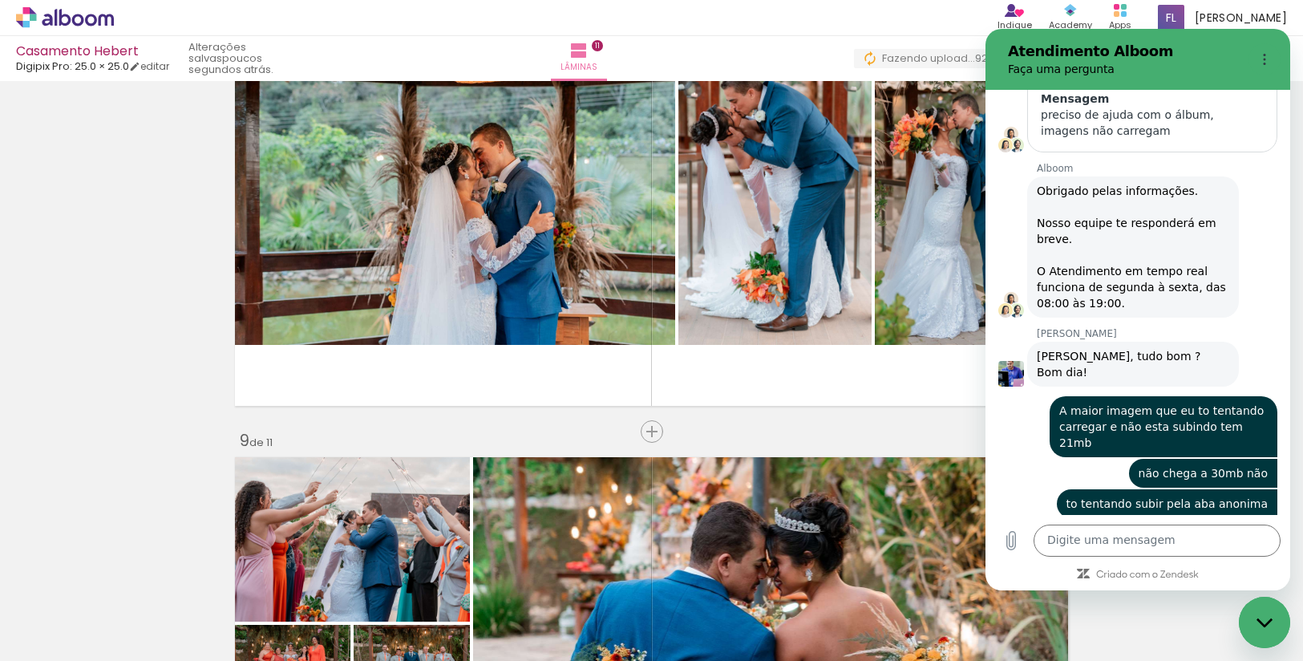
click at [1263, 628] on div "Fechar janela de mensagens" at bounding box center [1264, 622] width 48 height 48
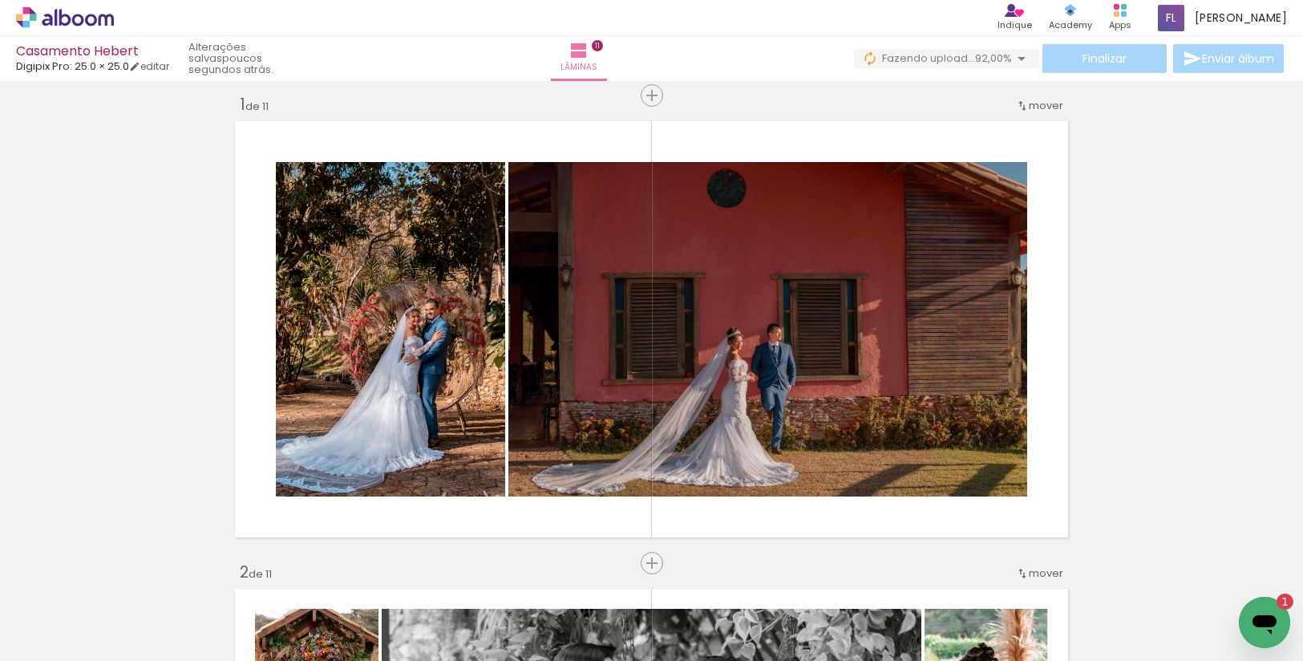
scroll to position [0, 0]
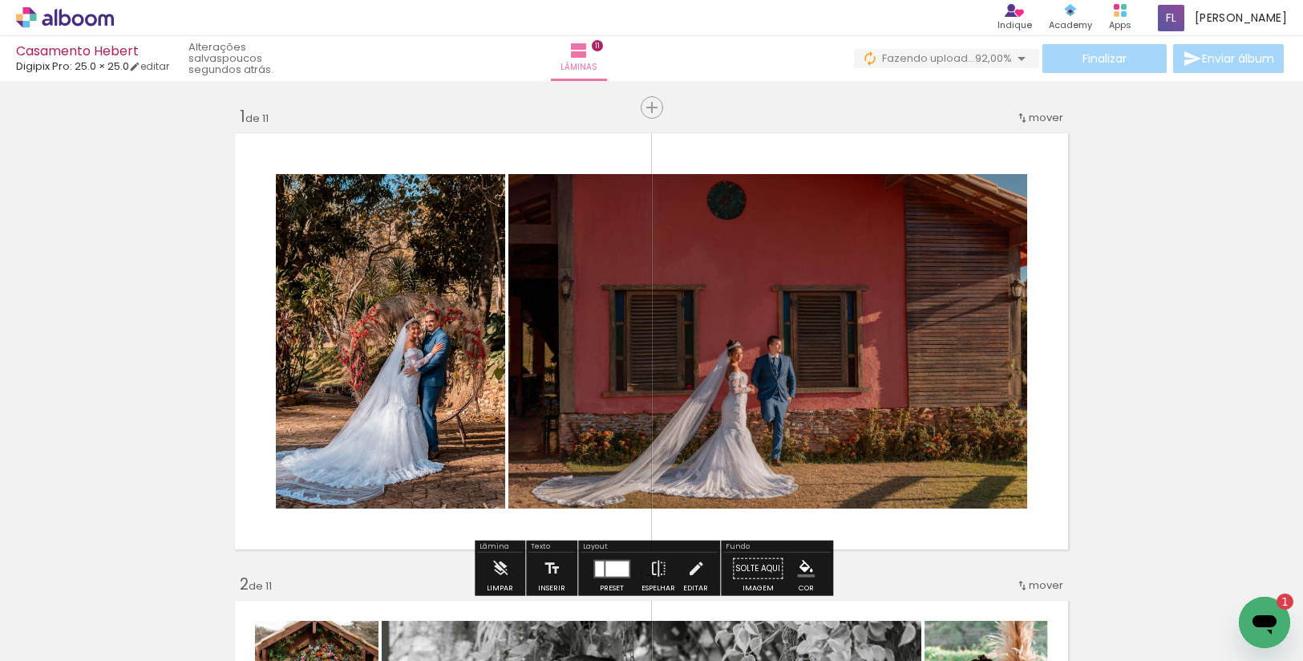
click at [1257, 627] on icon "Abrir janela de mensagens, 1 mensagem não lida" at bounding box center [1264, 622] width 29 height 29
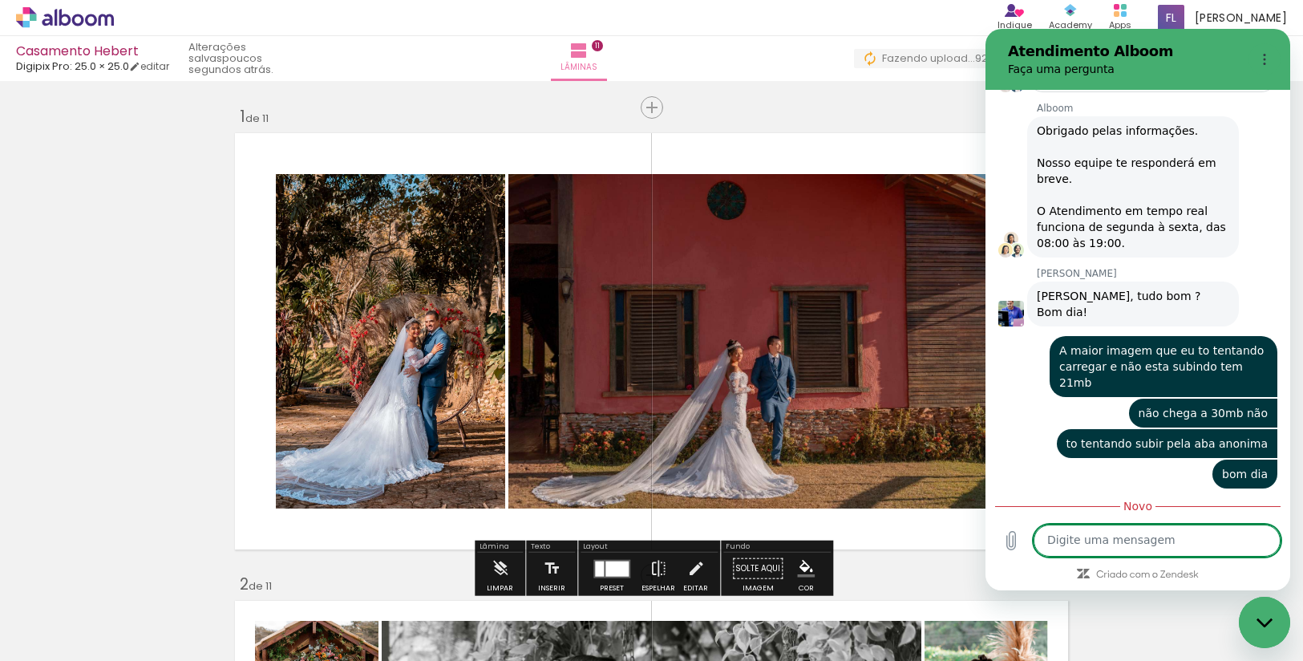
scroll to position [1441, 0]
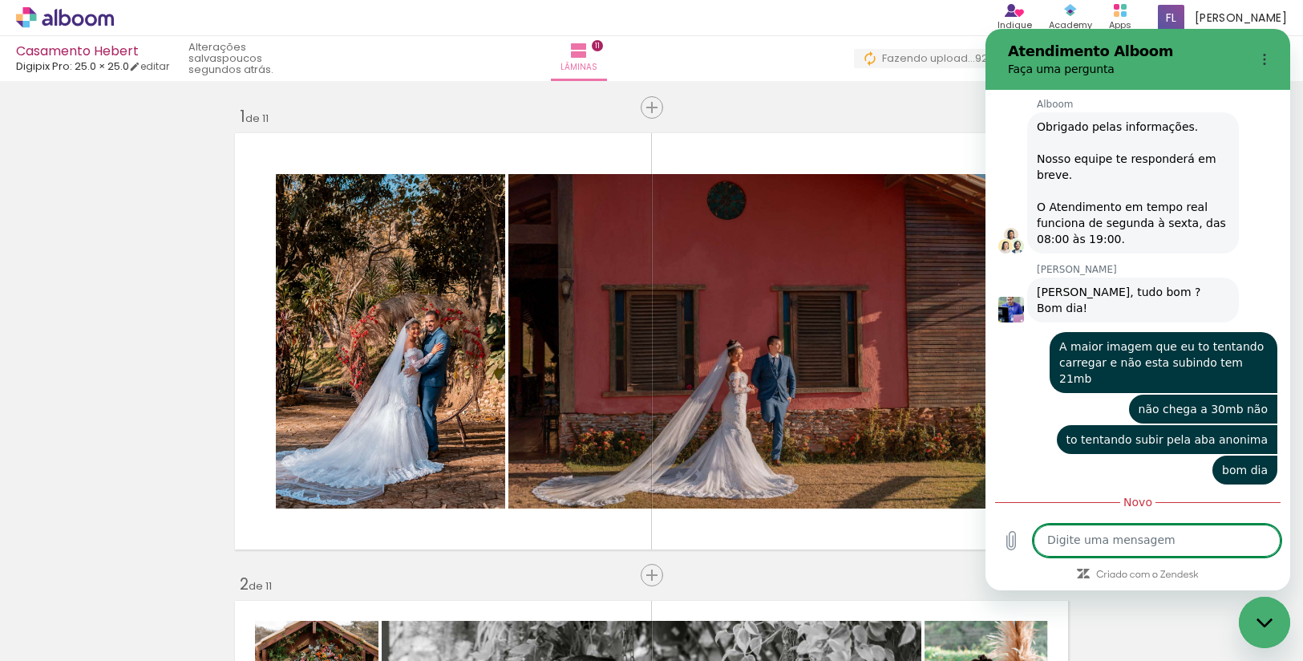
click at [1187, 546] on textarea at bounding box center [1156, 540] width 247 height 32
type textarea "isso"
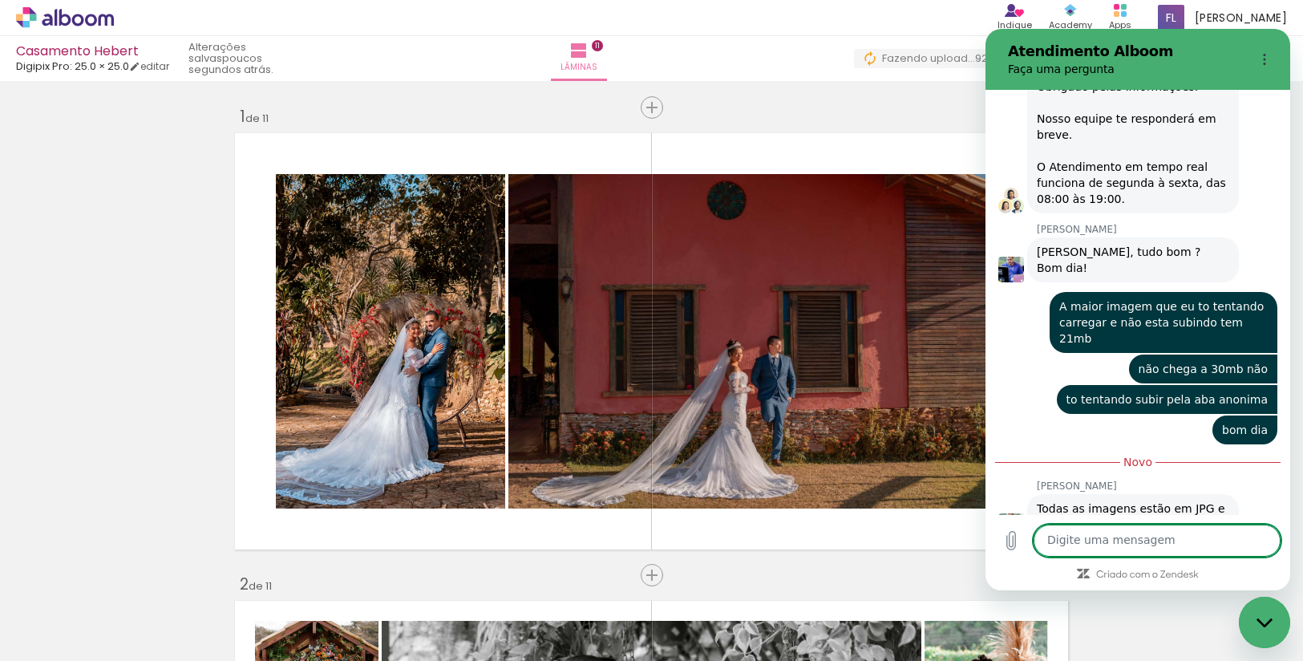
scroll to position [1480, 0]
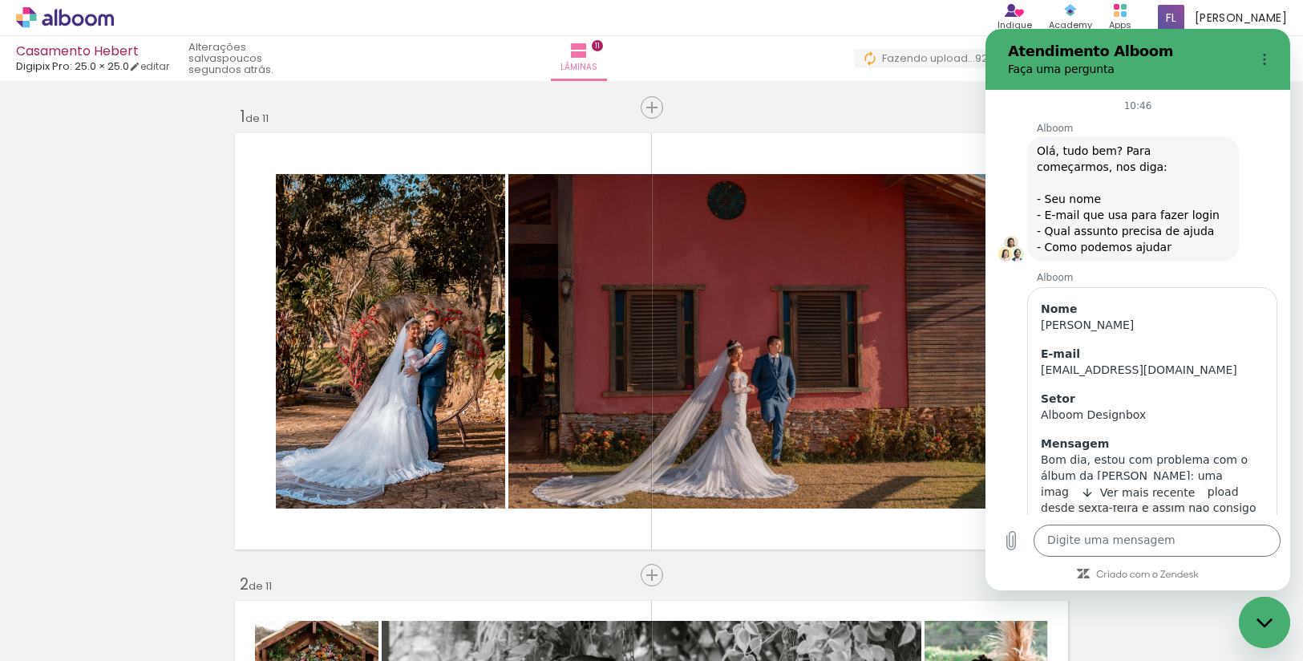
scroll to position [1533, 0]
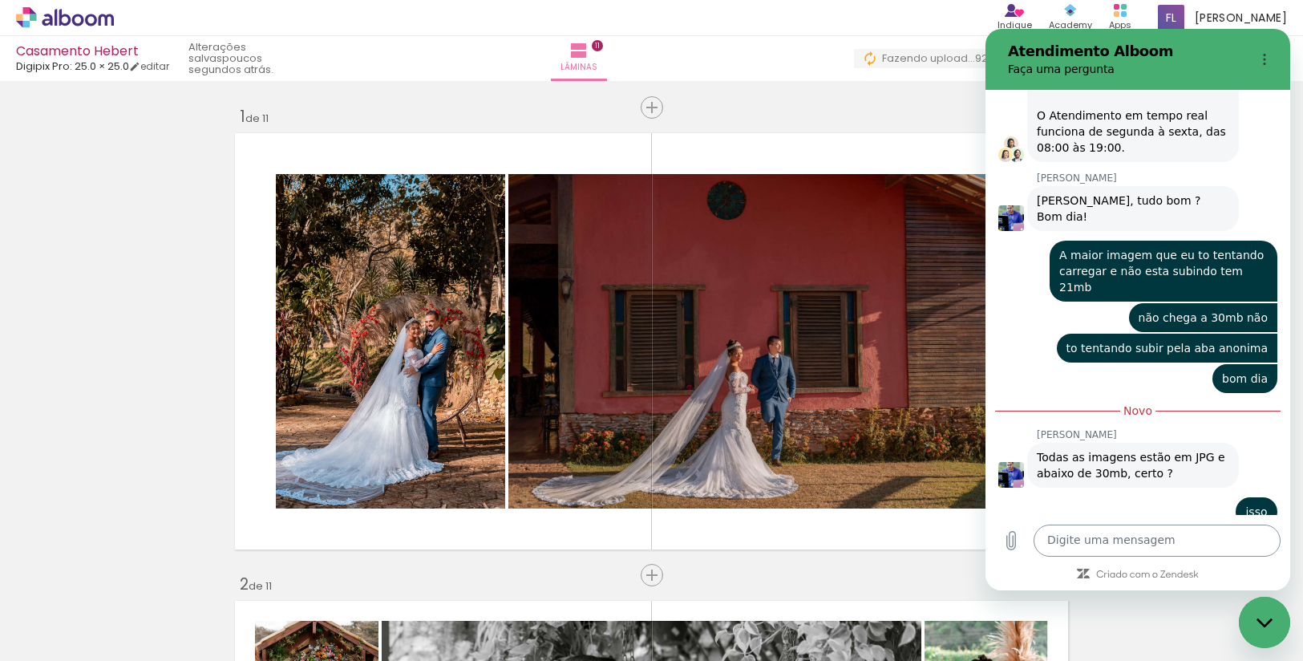
click at [1158, 539] on textarea at bounding box center [1156, 540] width 247 height 32
type textarea "Casamento Hbert"
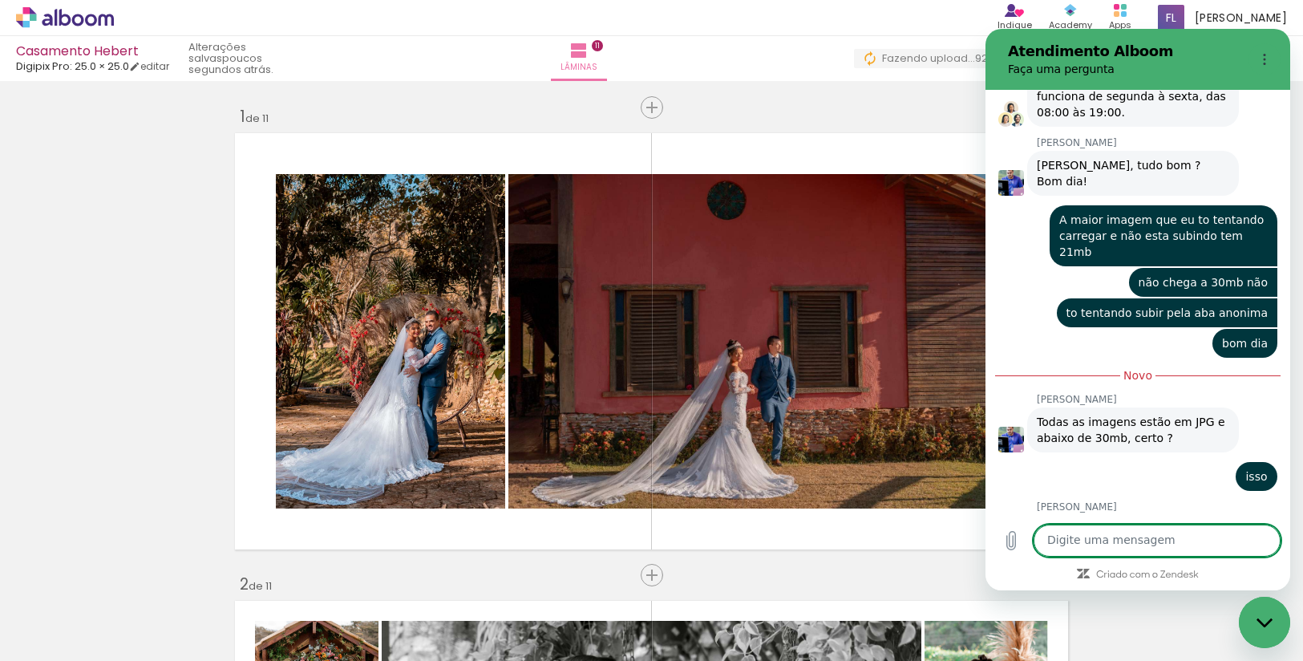
scroll to position [1571, 0]
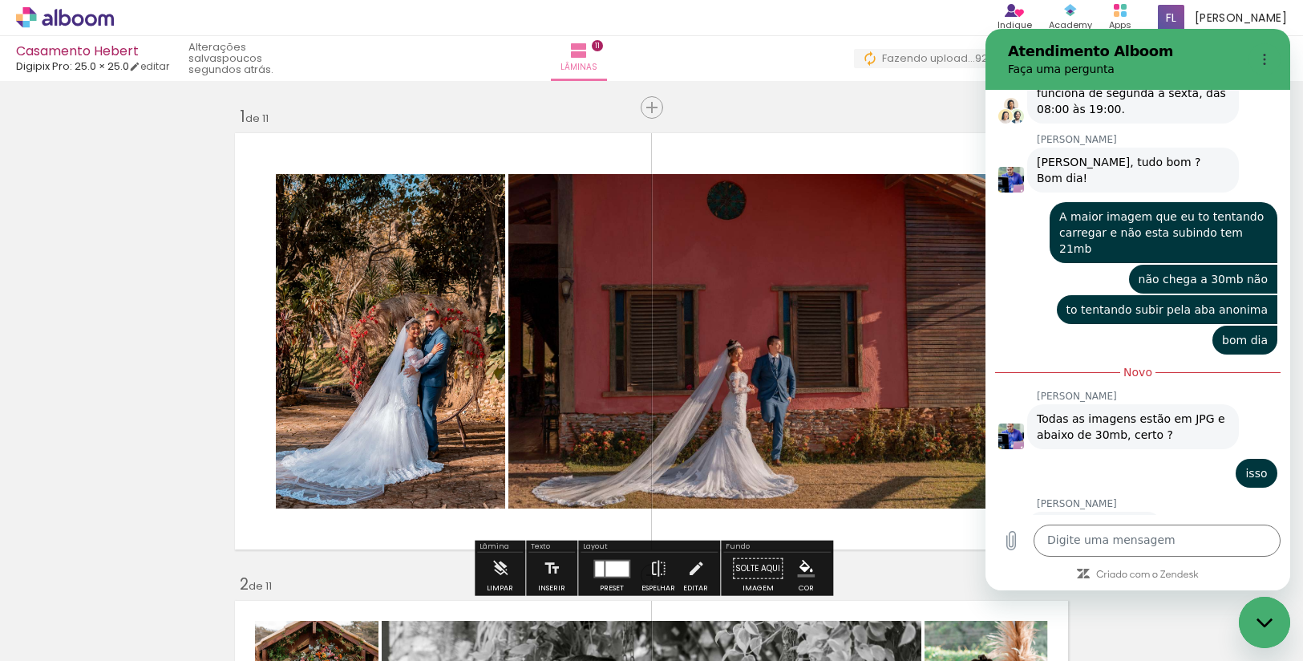
click at [893, 57] on span "Fazendo upload..." at bounding box center [928, 58] width 93 height 15
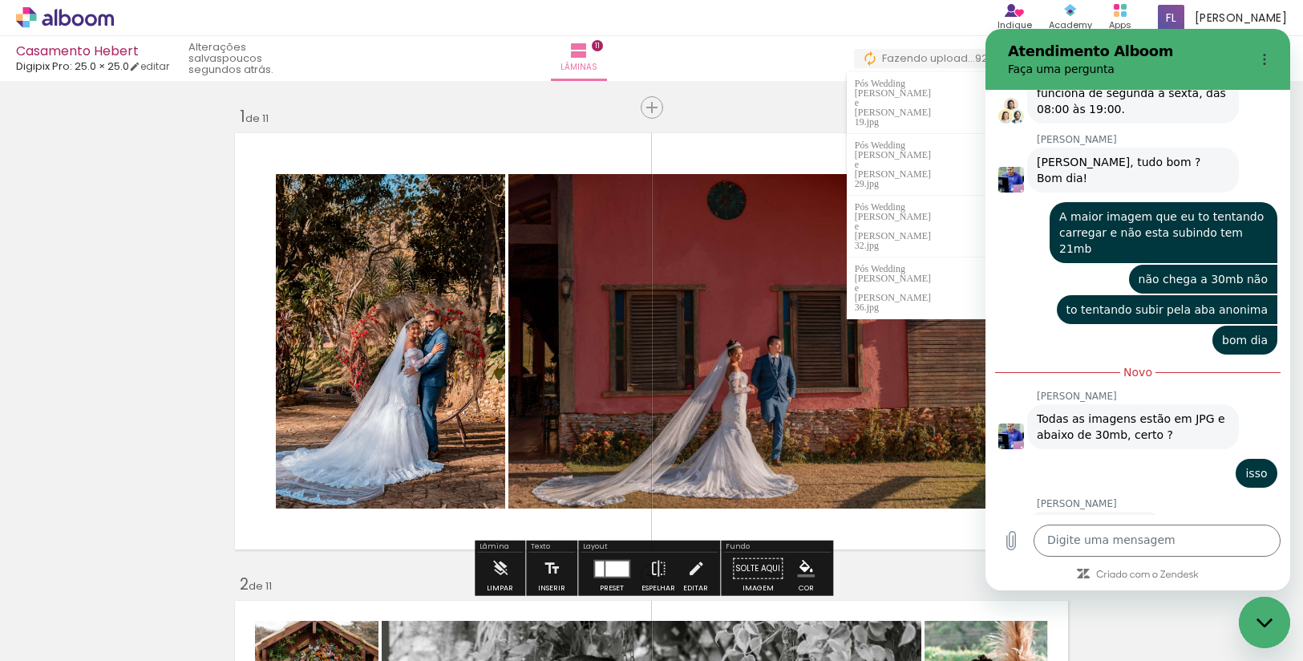
click at [743, 157] on quentale-layouter at bounding box center [651, 340] width 844 height 427
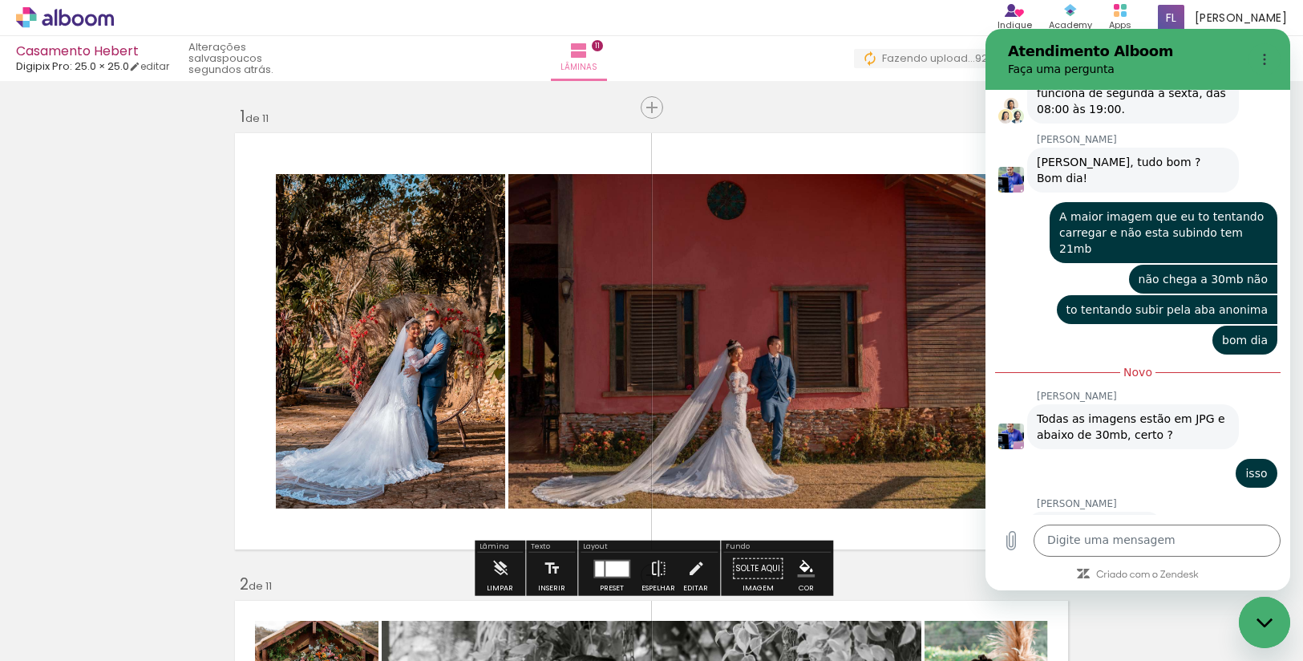
click at [1271, 633] on div "Fechar janela de mensagens" at bounding box center [1264, 622] width 48 height 48
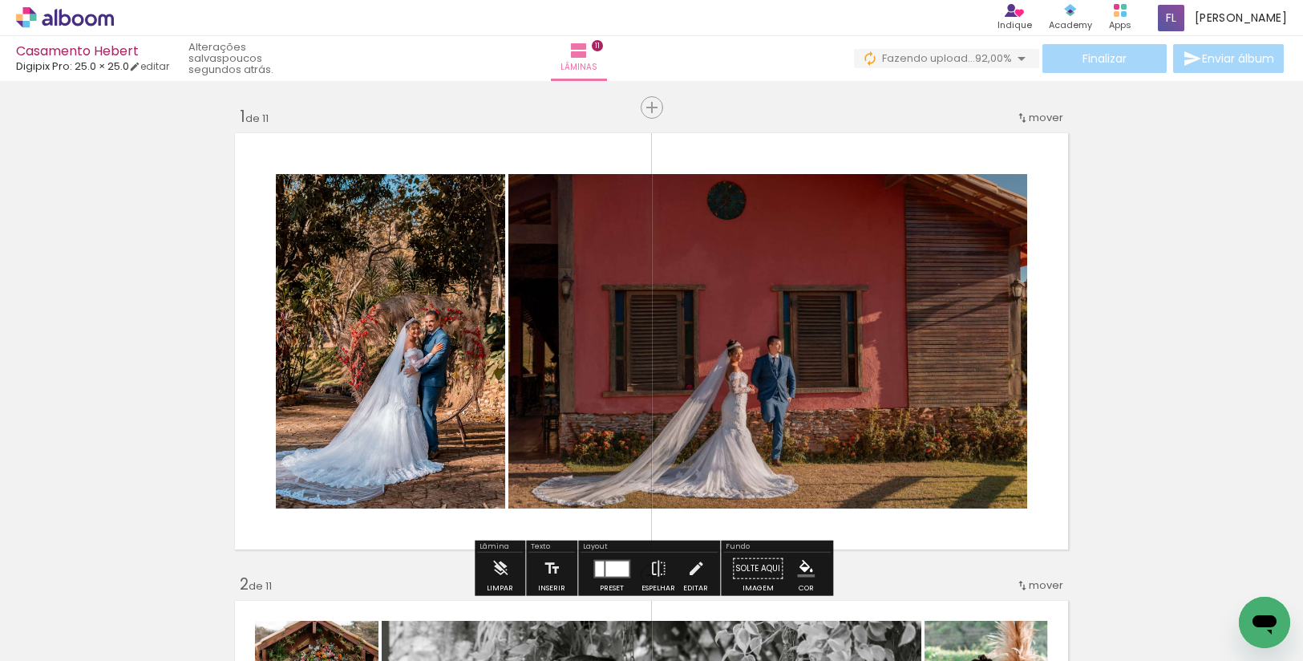
click at [977, 57] on span "92,00%" at bounding box center [993, 58] width 37 height 15
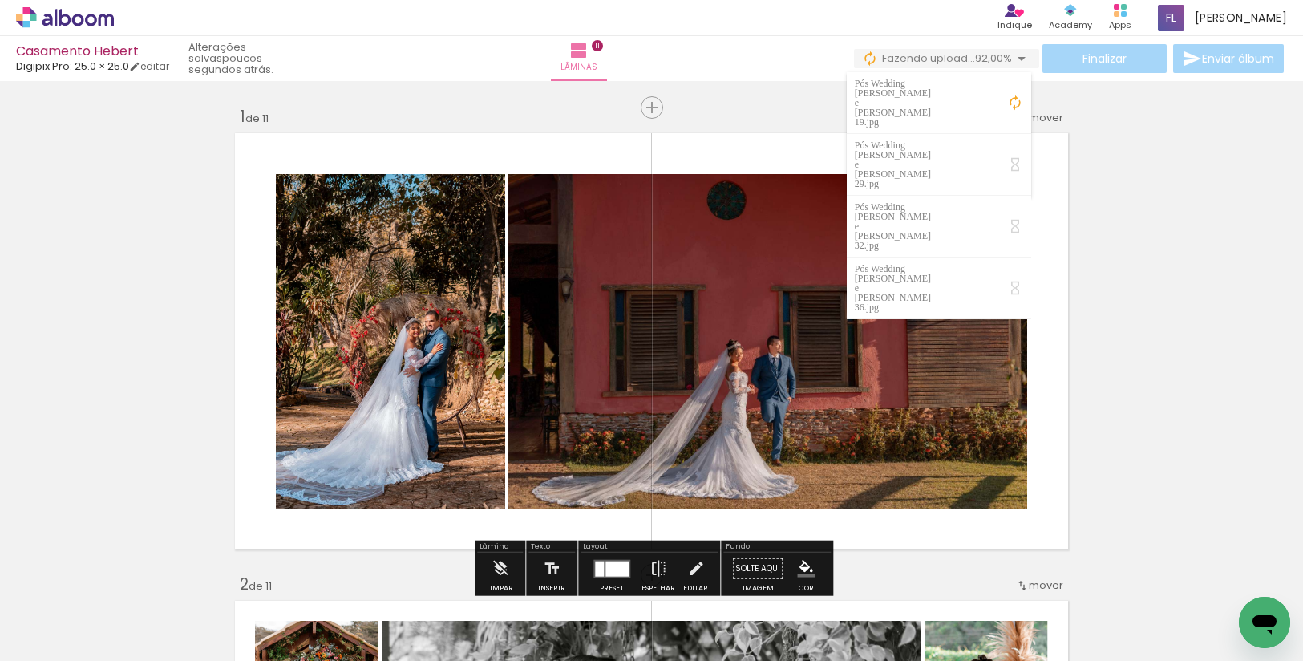
click at [1266, 626] on icon "Abrir janela de mensagens" at bounding box center [1264, 624] width 24 height 19
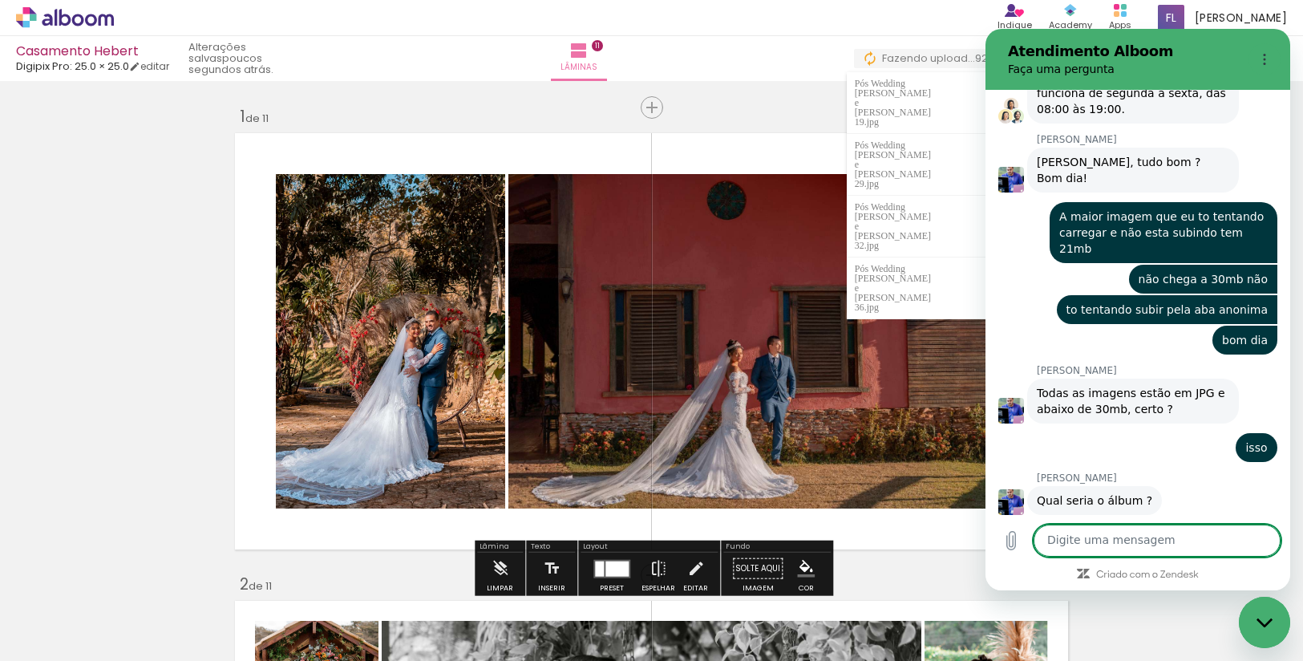
scroll to position [1546, 0]
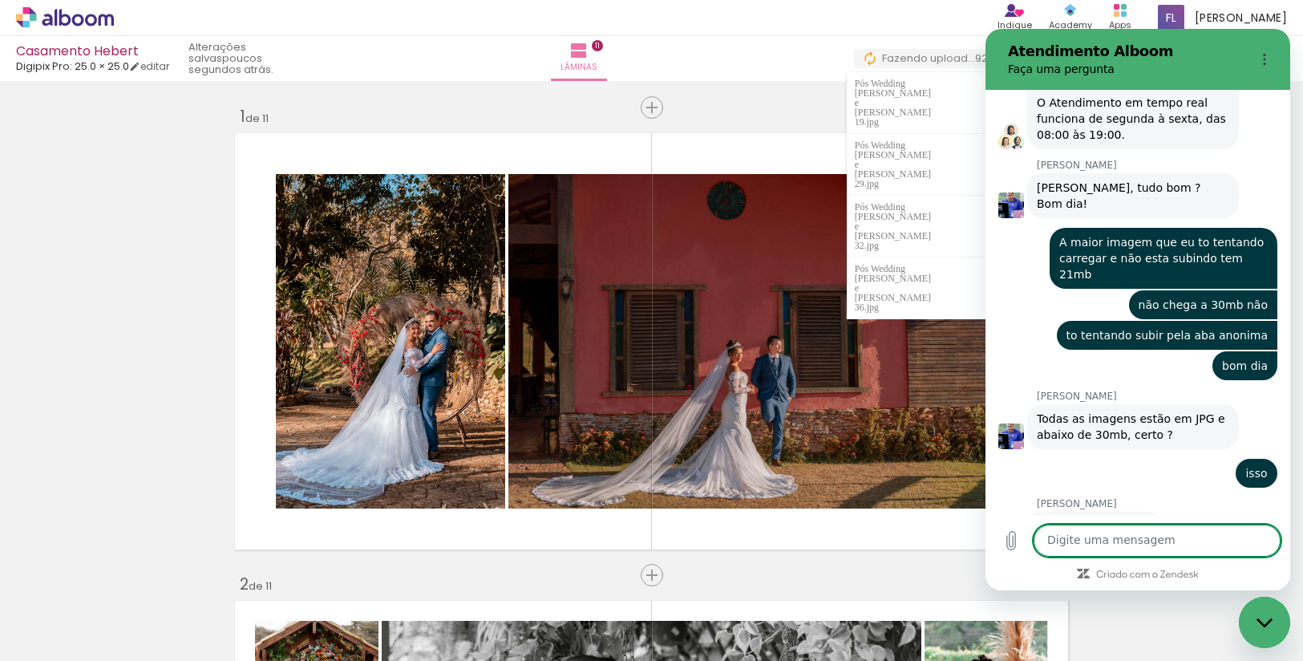
click at [1167, 539] on textarea at bounding box center [1156, 540] width 247 height 32
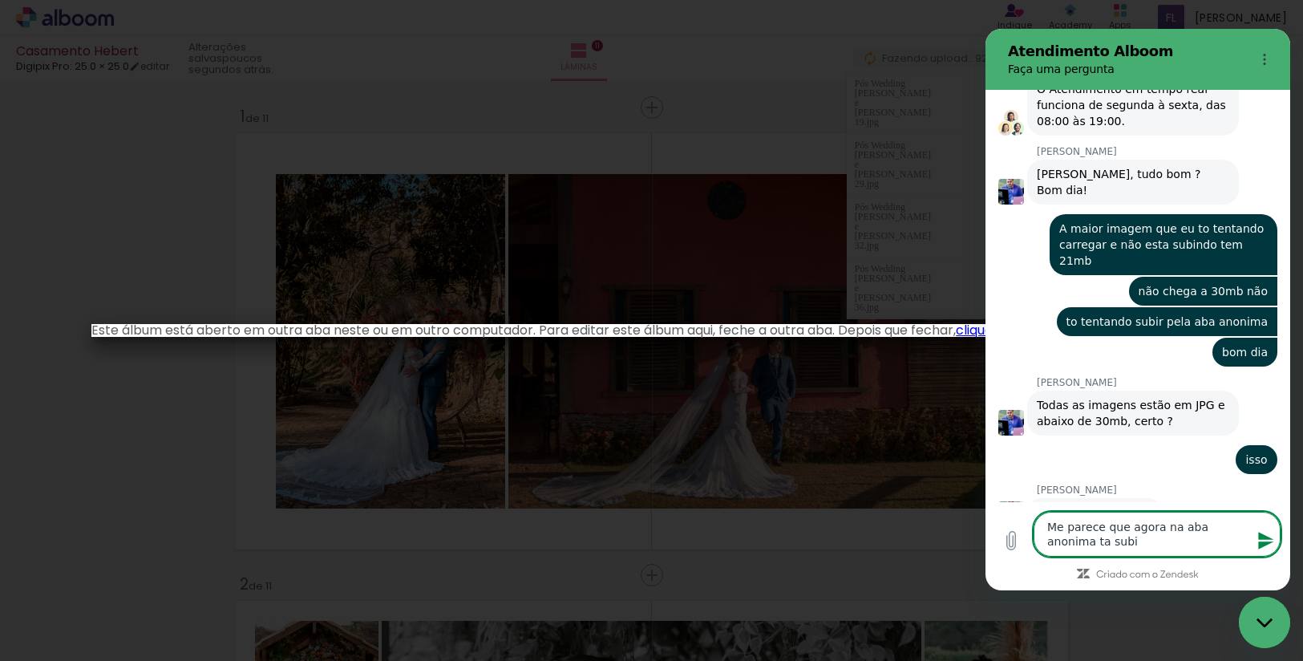
click at [1157, 548] on textarea "Me parece que agora na aba anonima ta subi" at bounding box center [1156, 533] width 247 height 45
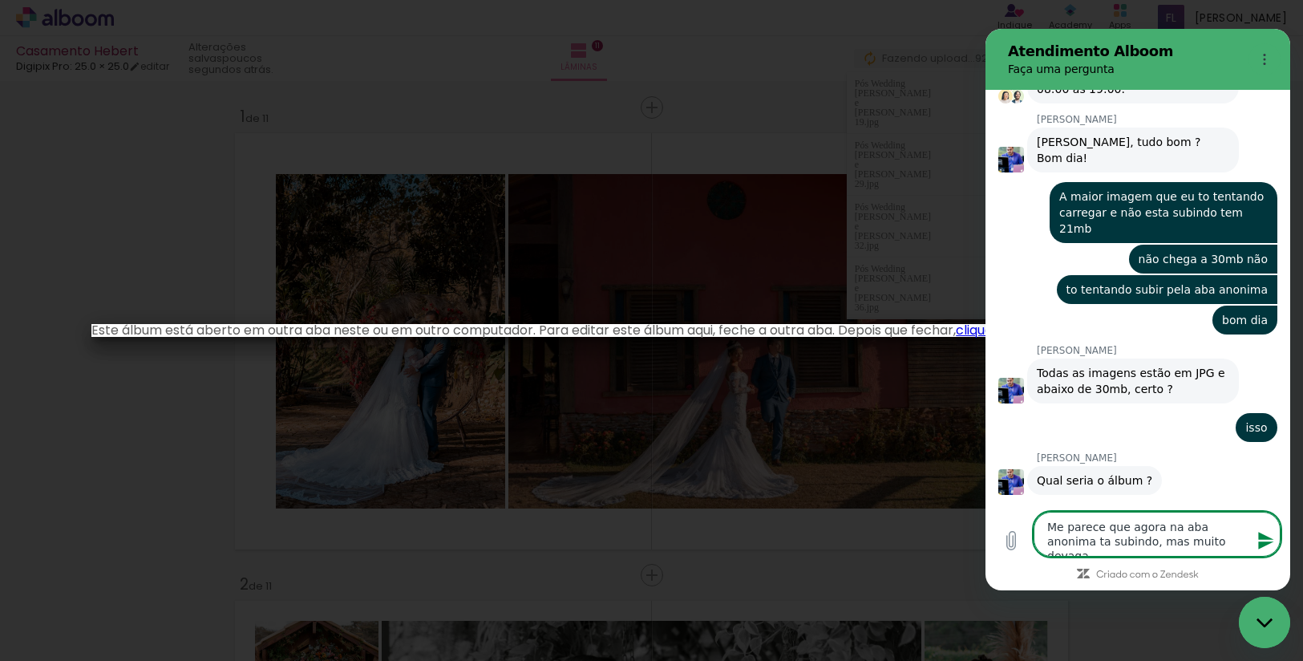
type textarea "Me parece que agora na aba anonima ta subindo, mas muito devagar"
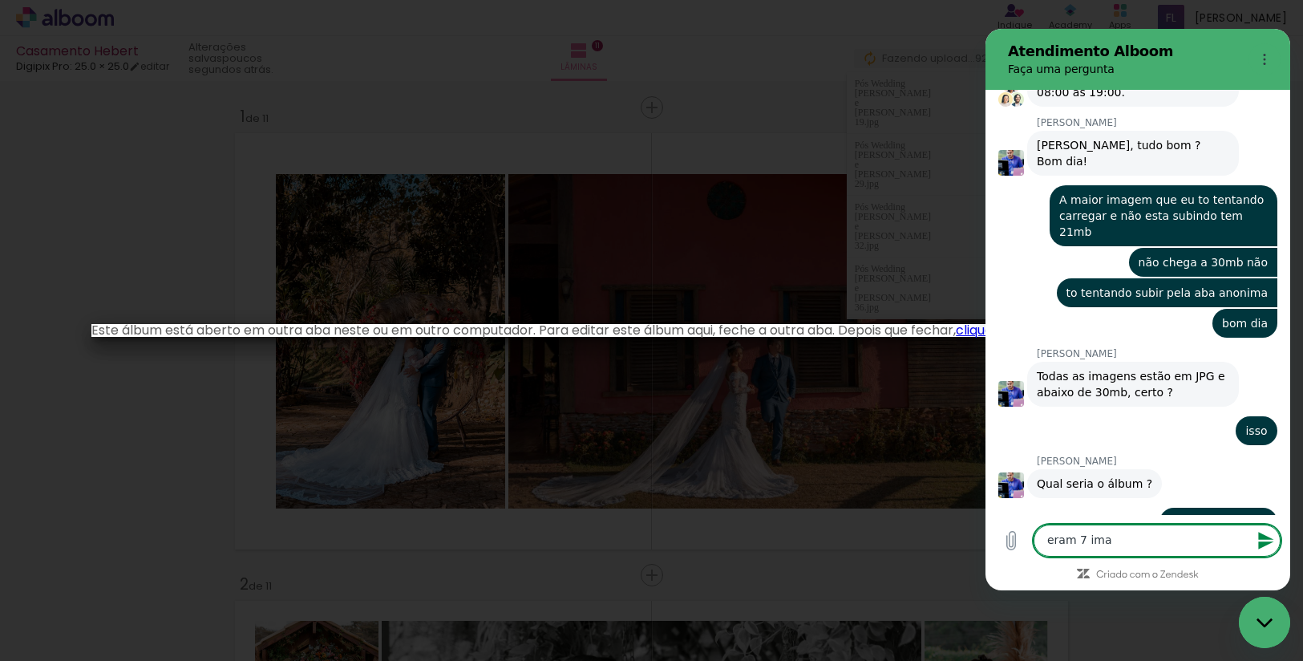
scroll to position [1592, 0]
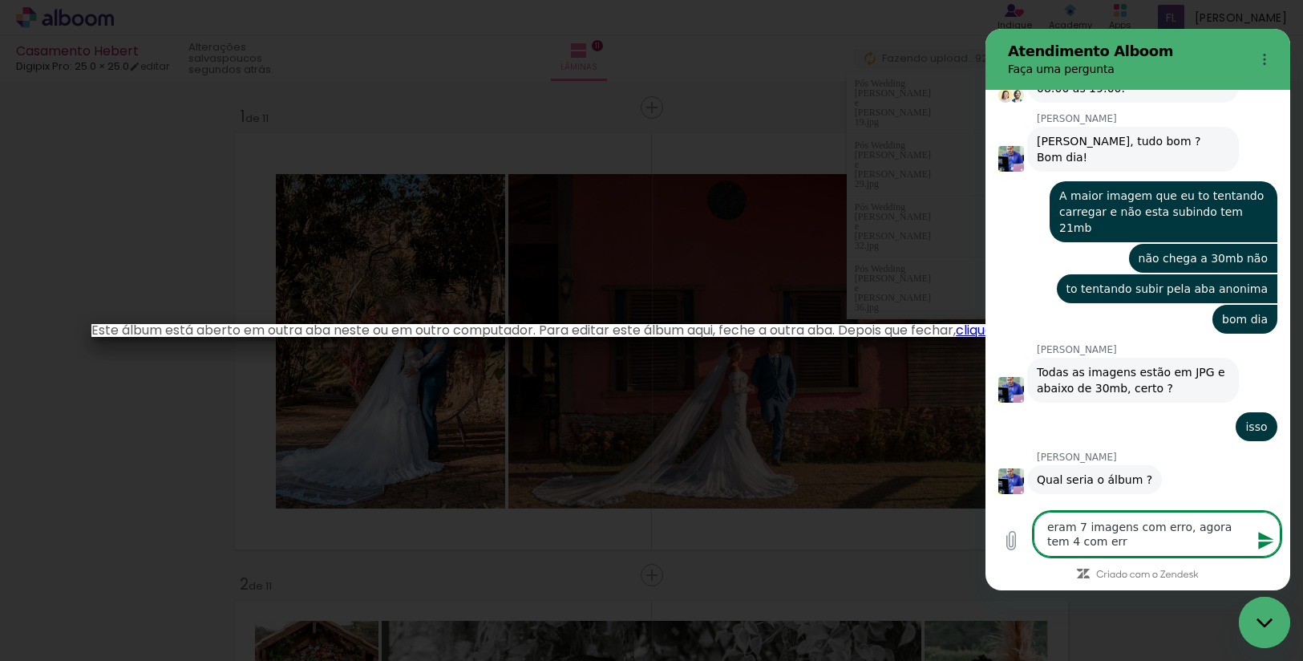
type textarea "eram 7 imagens com erro, agora tem 4 com erro"
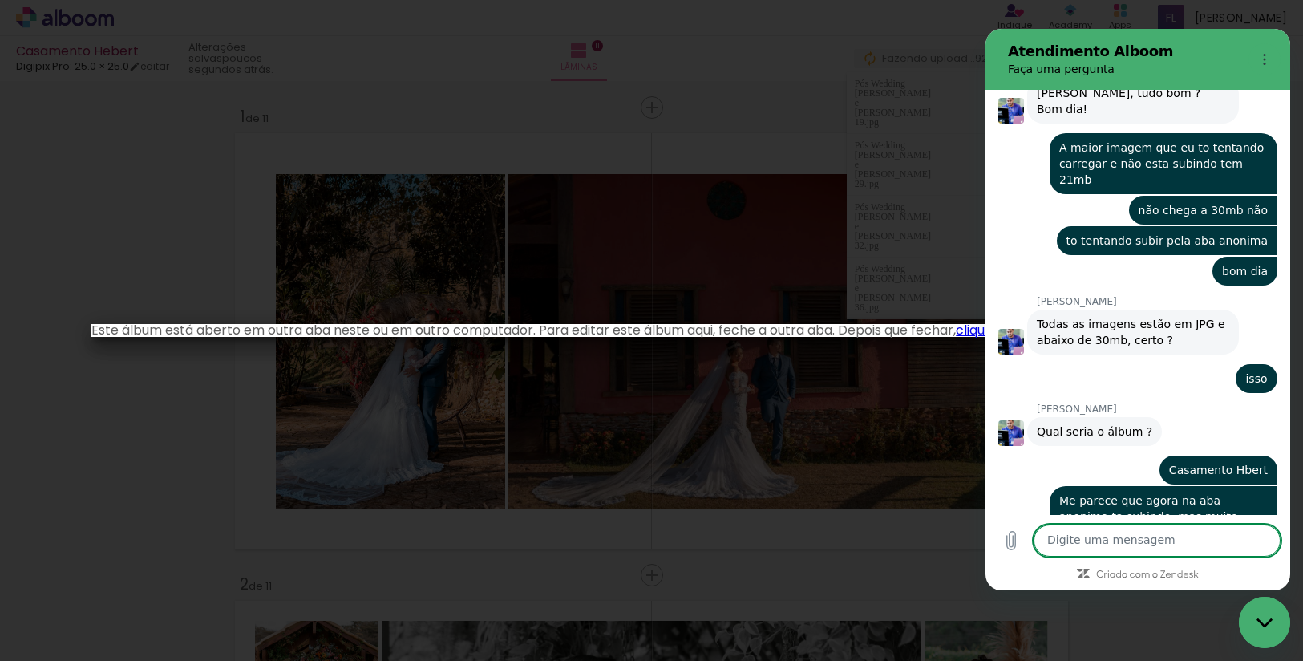
scroll to position [1639, 0]
click at [402, 126] on iron-overlay-backdrop at bounding box center [651, 330] width 1303 height 661
